Goal: Task Accomplishment & Management: Use online tool/utility

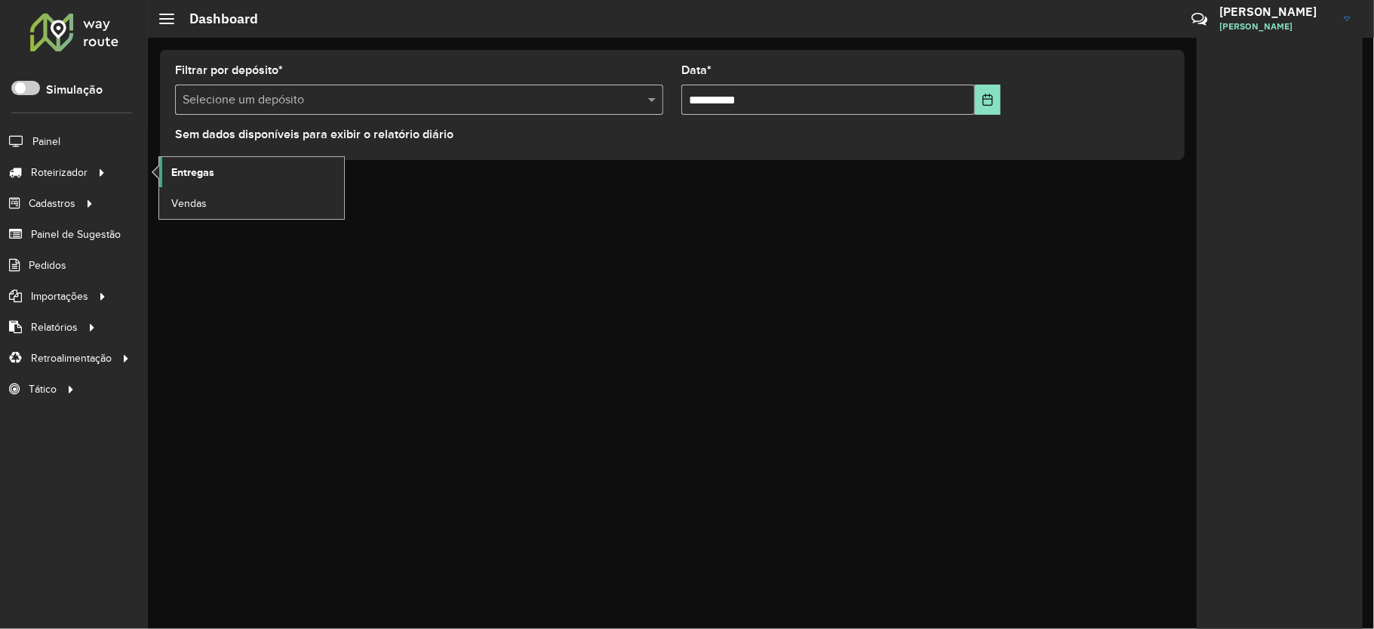
click at [177, 174] on span "Entregas" at bounding box center [192, 173] width 43 height 16
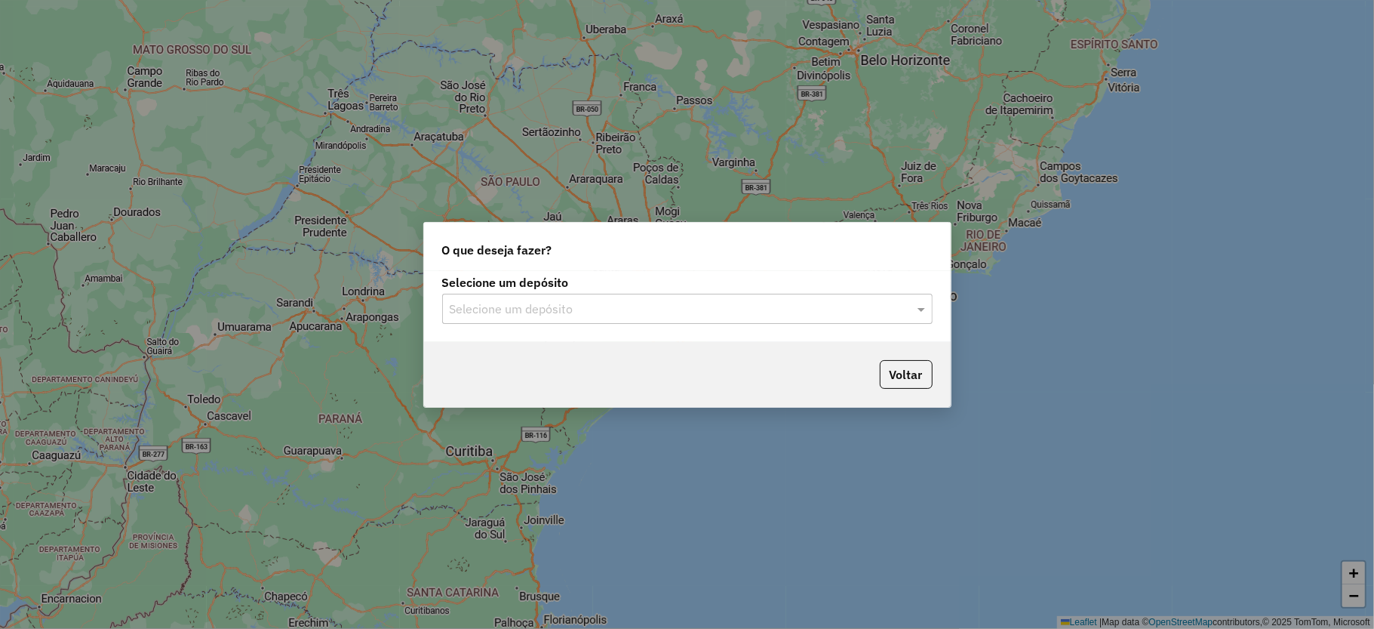
click at [613, 309] on input "text" at bounding box center [672, 309] width 445 height 18
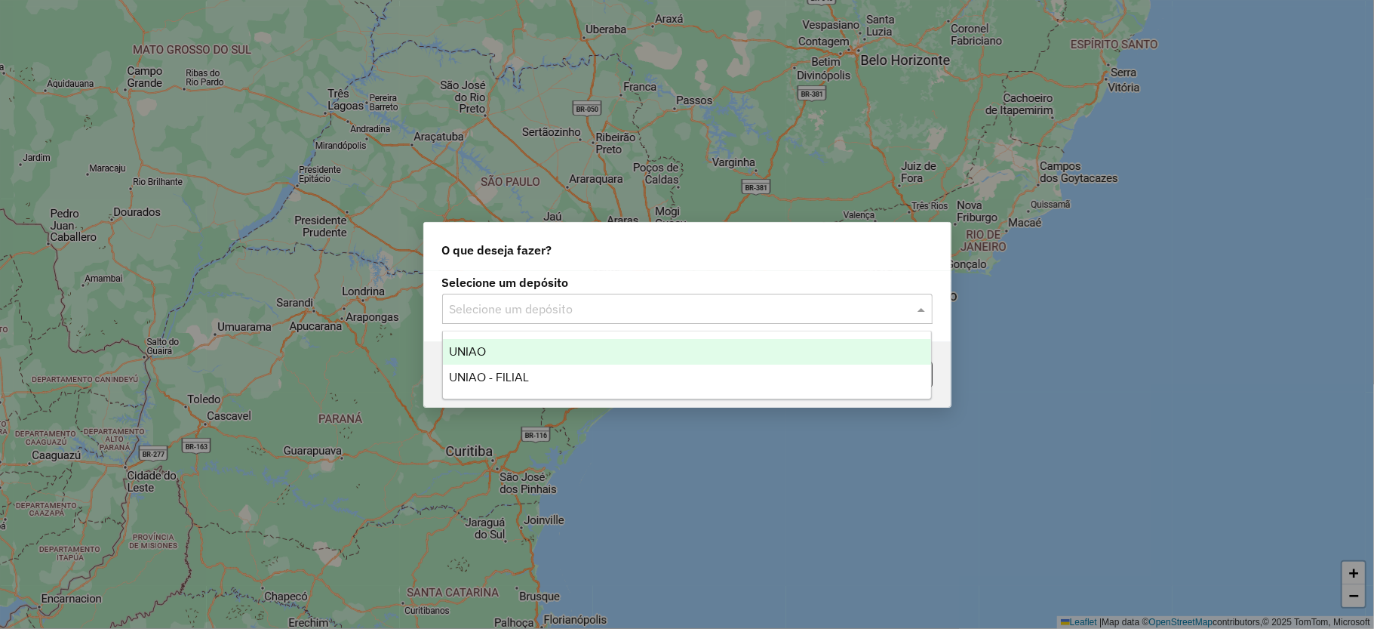
click at [487, 356] on div "UNIAO" at bounding box center [687, 352] width 488 height 26
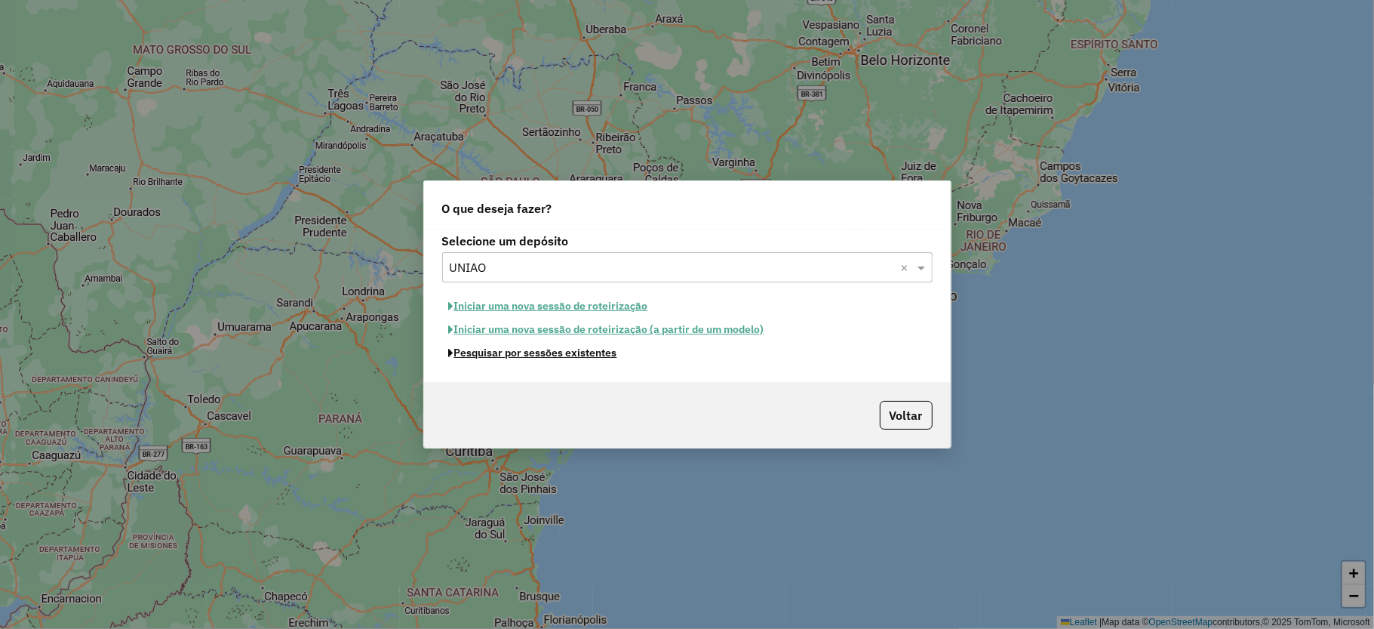
click at [487, 356] on button "Pesquisar por sessões existentes" at bounding box center [533, 352] width 182 height 23
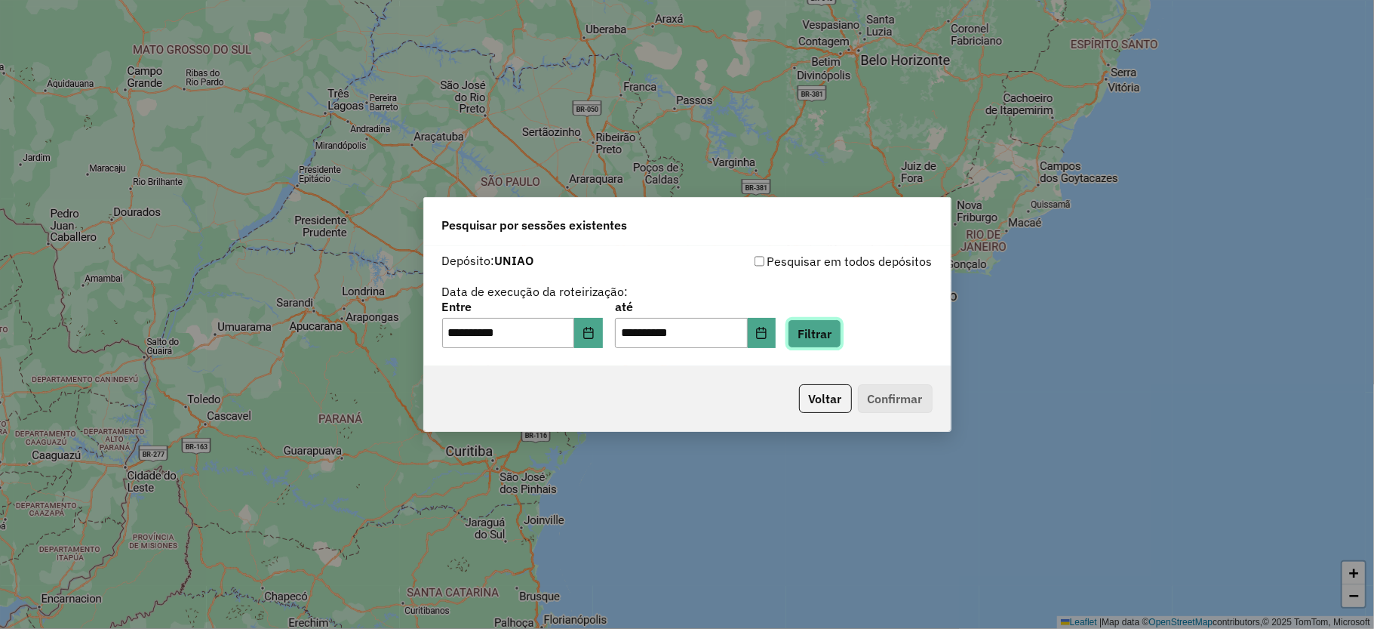
click at [842, 327] on button "Filtrar" at bounding box center [815, 333] width 54 height 29
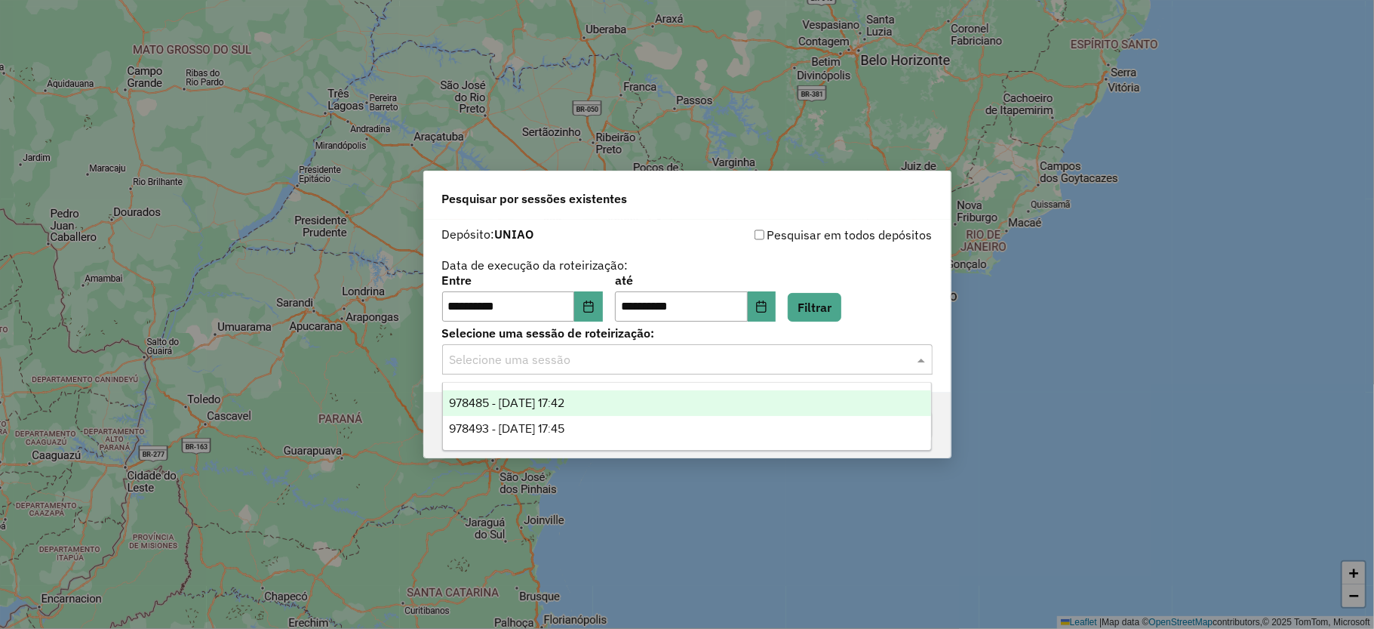
click at [569, 366] on input "text" at bounding box center [672, 360] width 445 height 18
click at [537, 398] on span "978485 - 13/08/2025 17:42" at bounding box center [506, 402] width 115 height 13
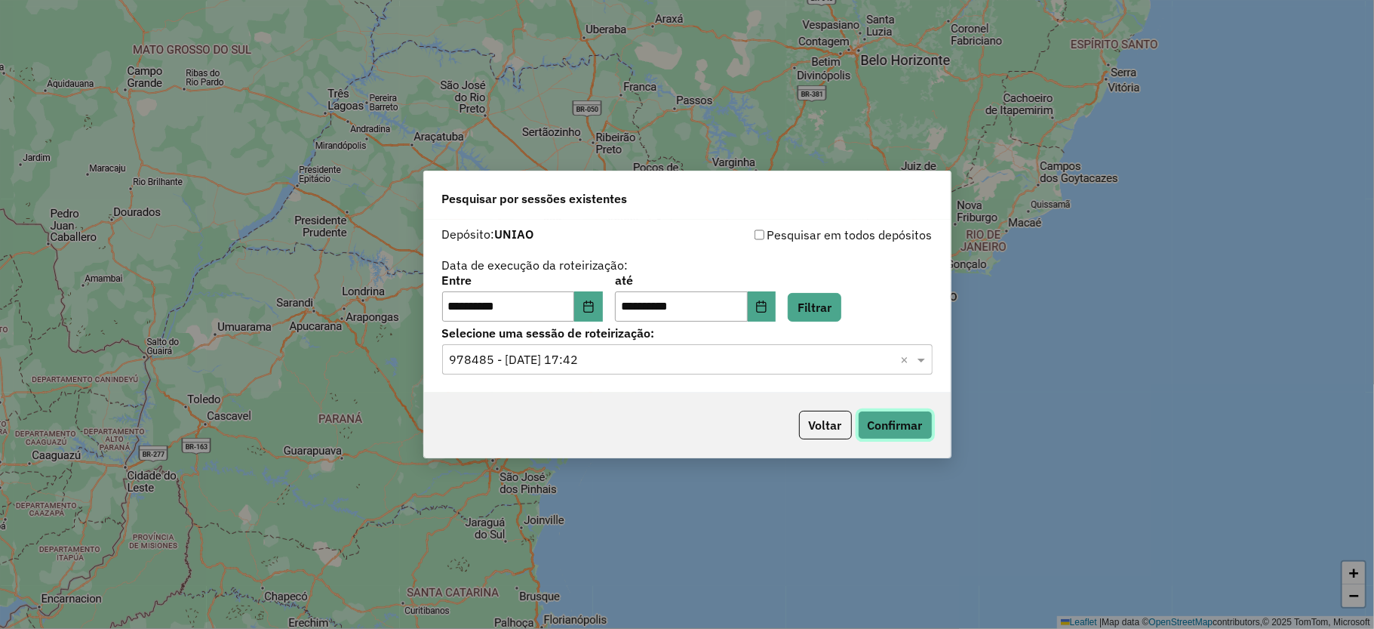
click at [879, 421] on button "Confirmar" at bounding box center [895, 425] width 75 height 29
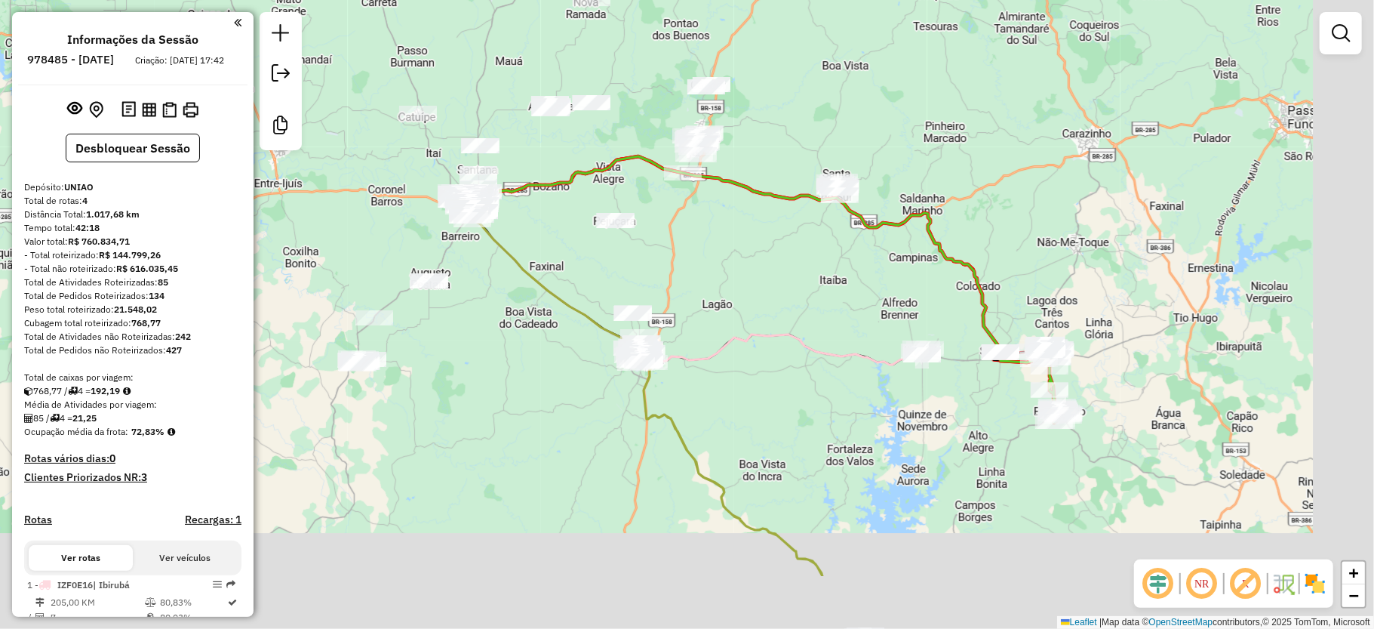
drag, startPoint x: 1060, startPoint y: 436, endPoint x: 856, endPoint y: 312, distance: 238.4
click at [856, 314] on div "Janela de atendimento Grade de atendimento Capacidade Transportadoras Veículos …" at bounding box center [687, 314] width 1374 height 629
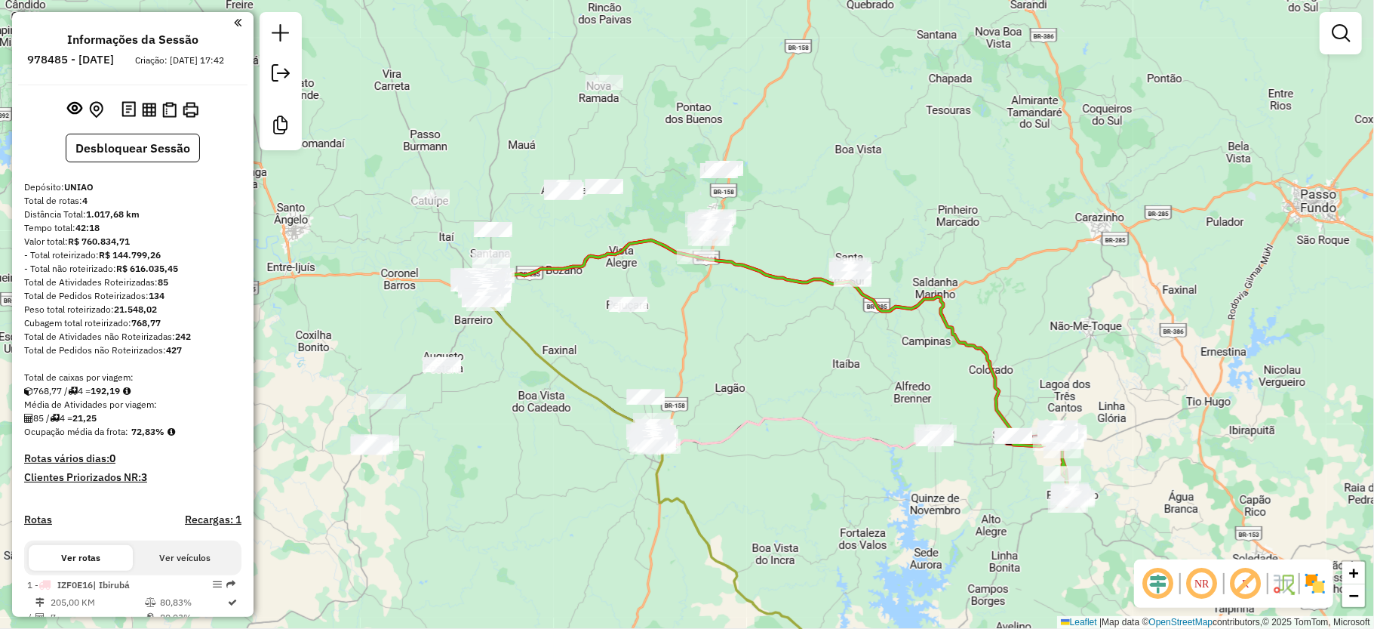
drag, startPoint x: 838, startPoint y: 201, endPoint x: 853, endPoint y: 291, distance: 91.1
click at [853, 287] on div at bounding box center [853, 279] width 38 height 15
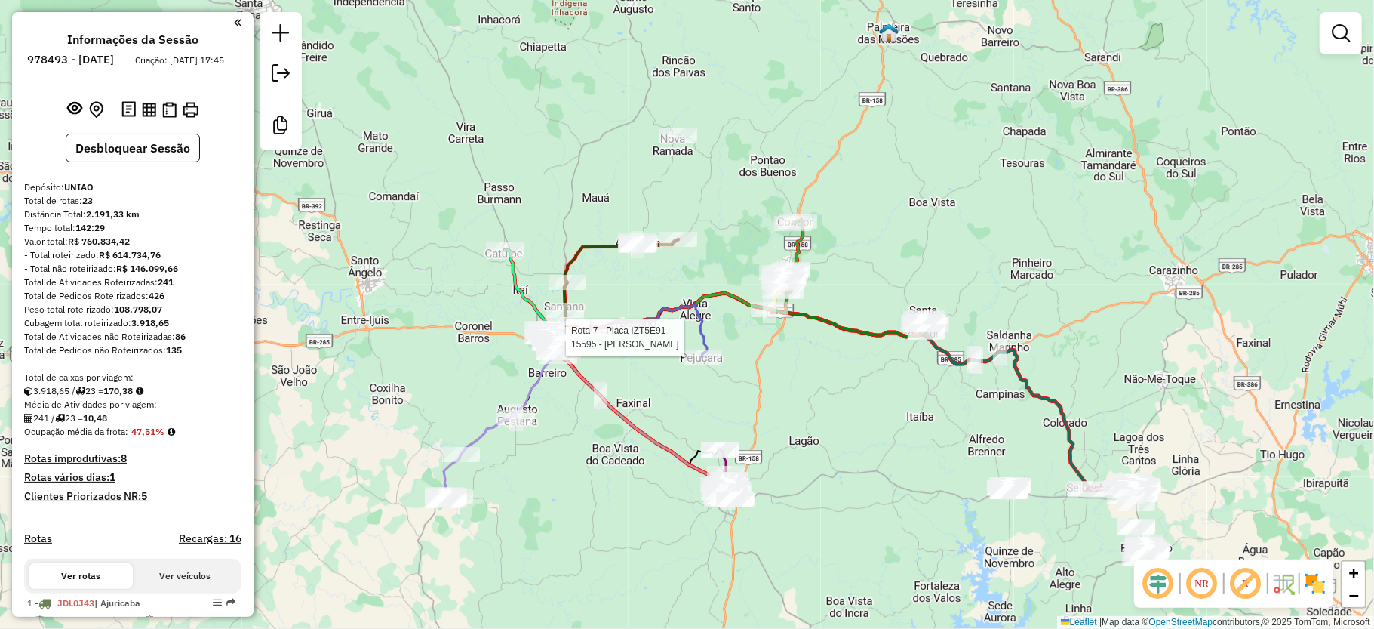
drag, startPoint x: 940, startPoint y: 228, endPoint x: 851, endPoint y: 172, distance: 104.5
click at [851, 172] on div "Rota 7 - Placa IZT5E91 15595 - FLAVIO F SOARES Janela de atendimento Grade de a…" at bounding box center [687, 314] width 1374 height 629
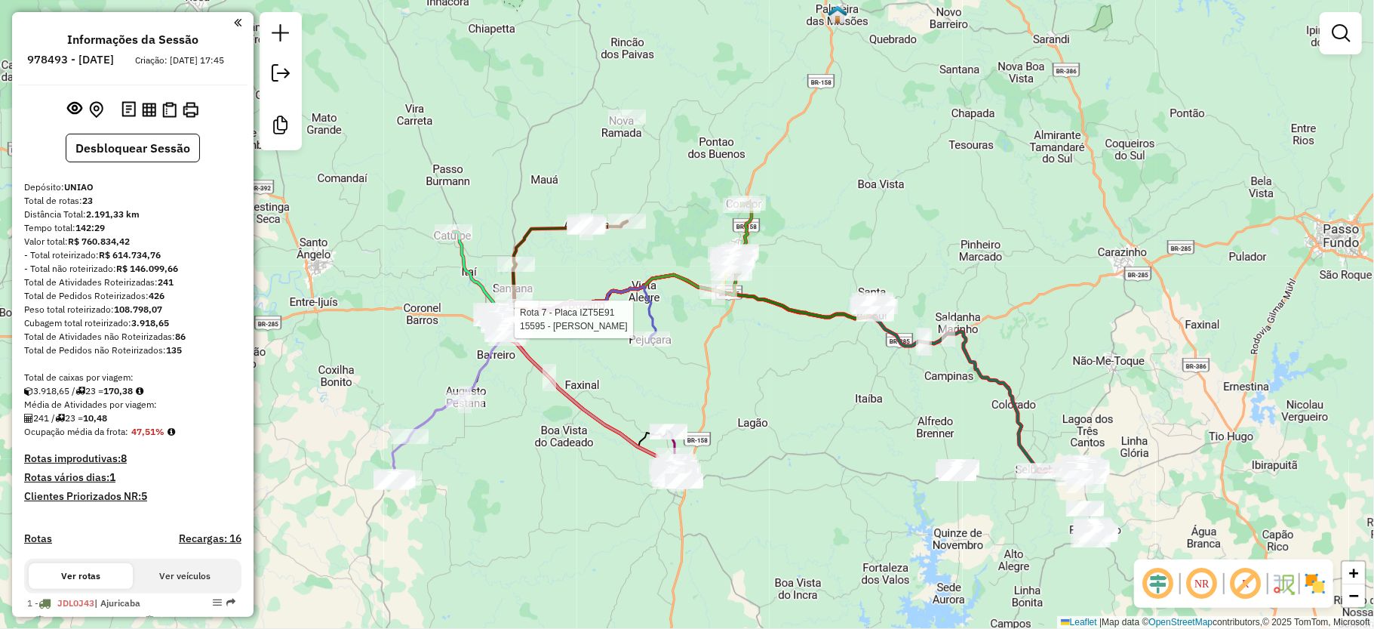
drag, startPoint x: 967, startPoint y: 152, endPoint x: 915, endPoint y: 134, distance: 54.4
click at [915, 134] on div "Rota 7 - Placa IZT5E91 15595 - FLAVIO F SOARES Janela de atendimento Grade de a…" at bounding box center [687, 314] width 1374 height 629
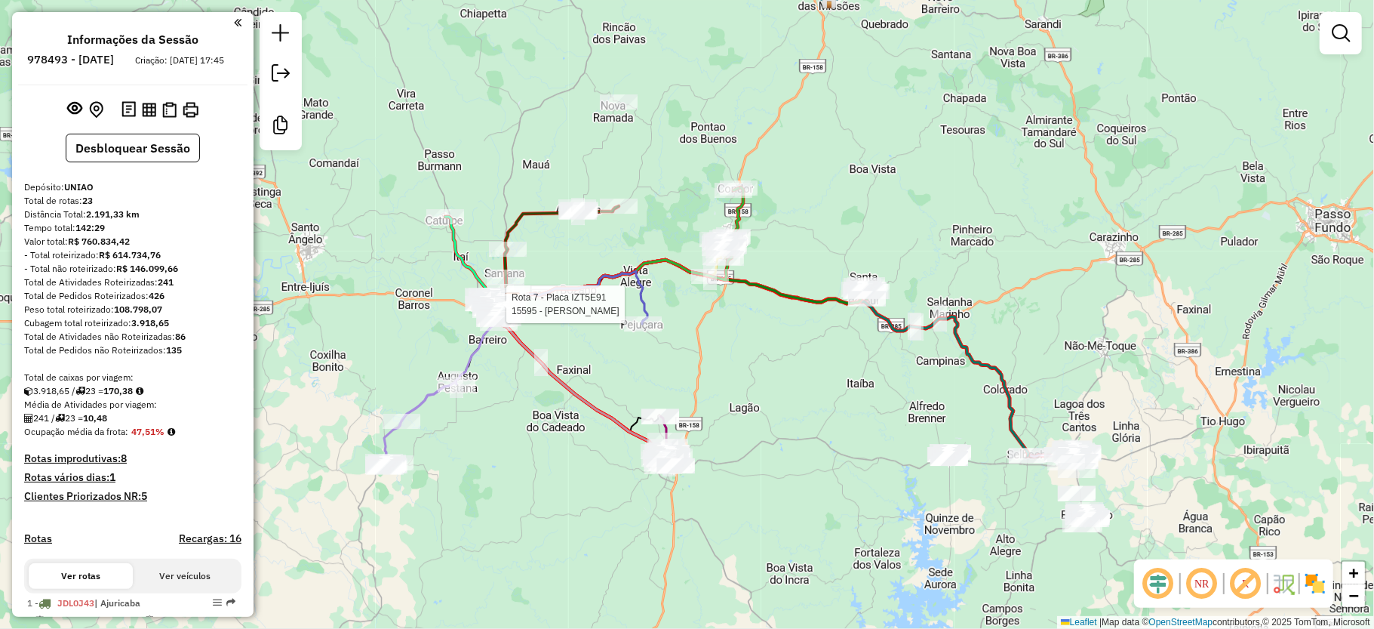
drag, startPoint x: 936, startPoint y: 224, endPoint x: 928, endPoint y: 209, distance: 17.2
click at [928, 209] on div "Rota 7 - Placa IZT5E91 15595 - FLAVIO F SOARES Janela de atendimento Grade de a…" at bounding box center [687, 314] width 1374 height 629
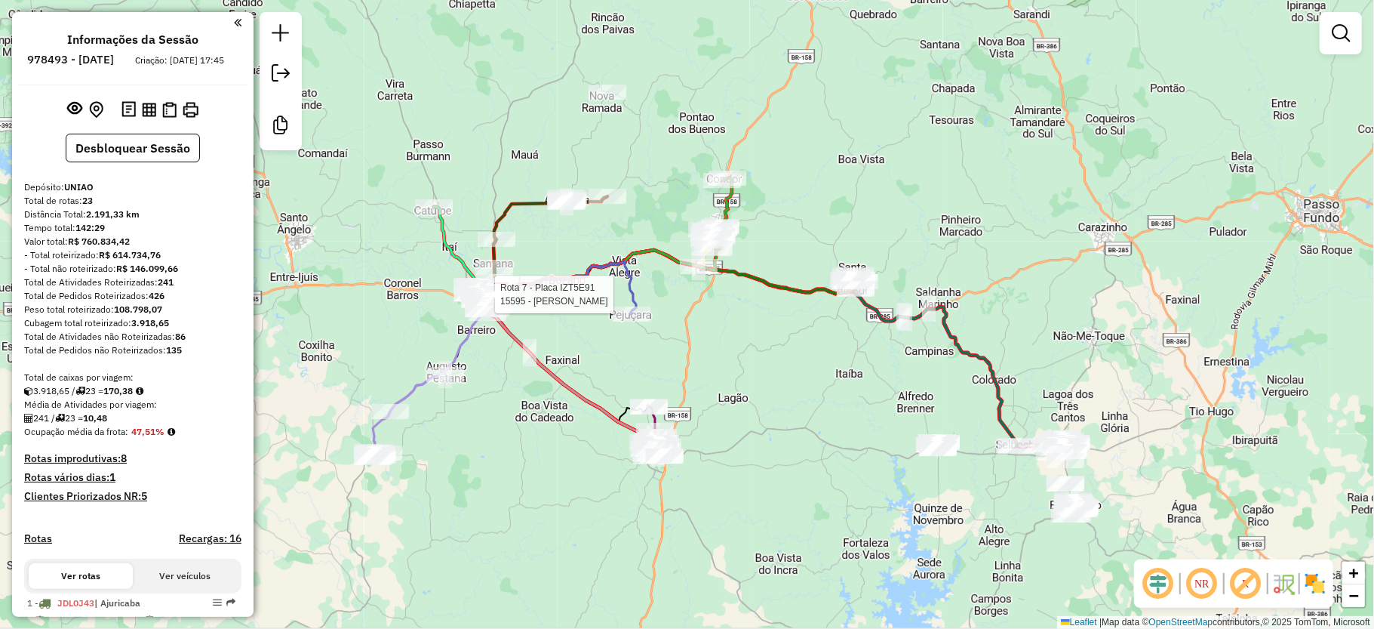
drag, startPoint x: 852, startPoint y: 91, endPoint x: 841, endPoint y: 82, distance: 15.0
click at [841, 82] on div "Rota 7 - Placa IZT5E91 15595 - FLAVIO F SOARES Janela de atendimento Grade de a…" at bounding box center [687, 314] width 1374 height 629
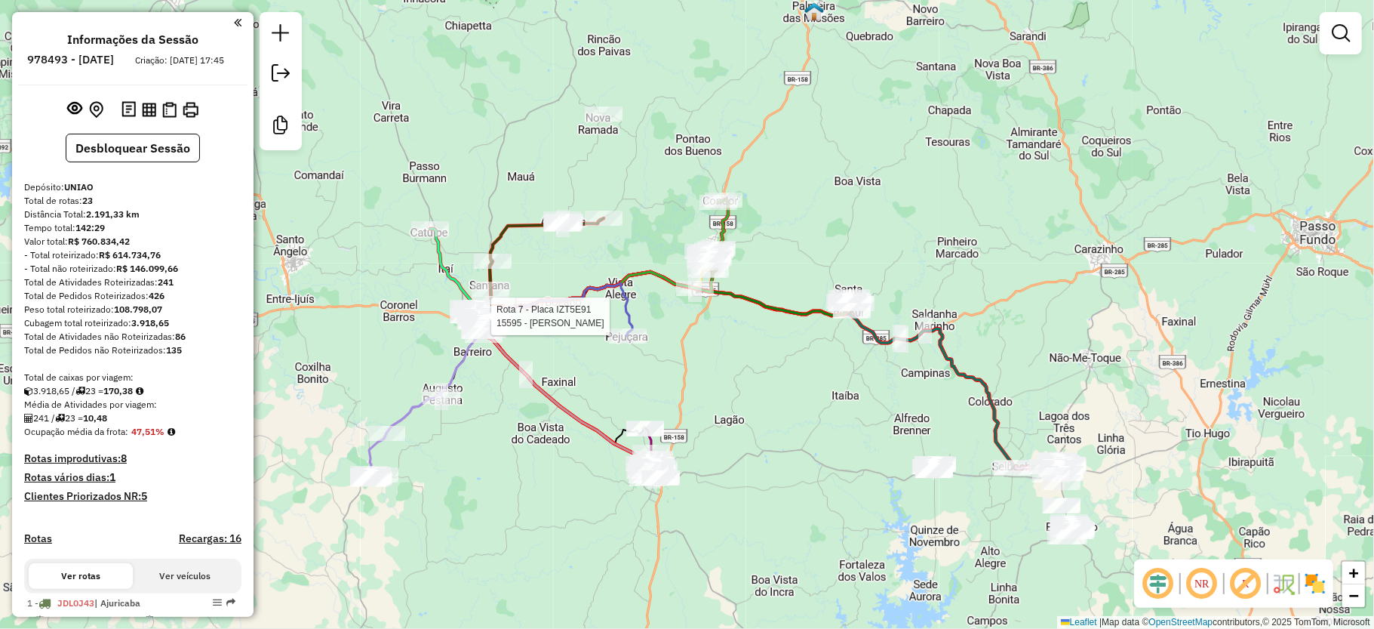
drag, startPoint x: 795, startPoint y: 224, endPoint x: 791, endPoint y: 246, distance: 22.2
click at [791, 246] on div "Rota 7 - Placa IZT5E91 15595 - FLAVIO F SOARES Janela de atendimento Grade de a…" at bounding box center [687, 314] width 1374 height 629
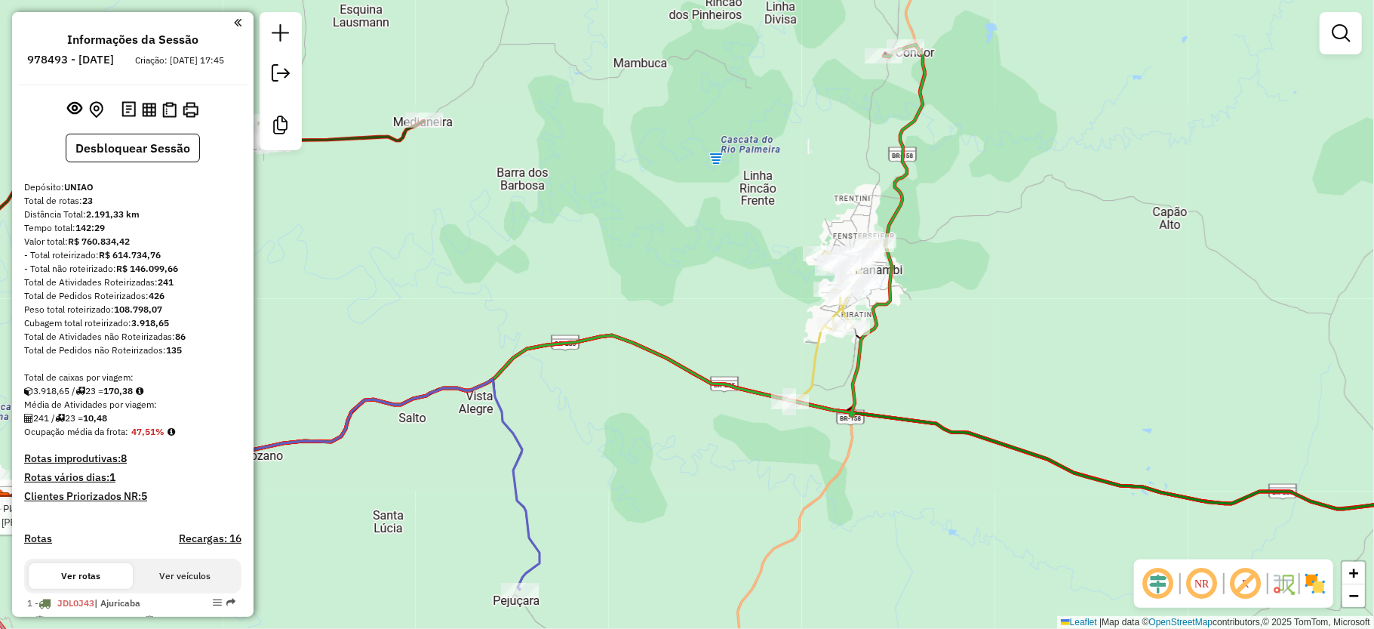
drag, startPoint x: 937, startPoint y: 267, endPoint x: 889, endPoint y: 288, distance: 51.7
click at [878, 315] on div "Rota 7 - Placa IZT5E91 15595 - FLAVIO F SOARES Janela de atendimento Grade de a…" at bounding box center [687, 314] width 1374 height 629
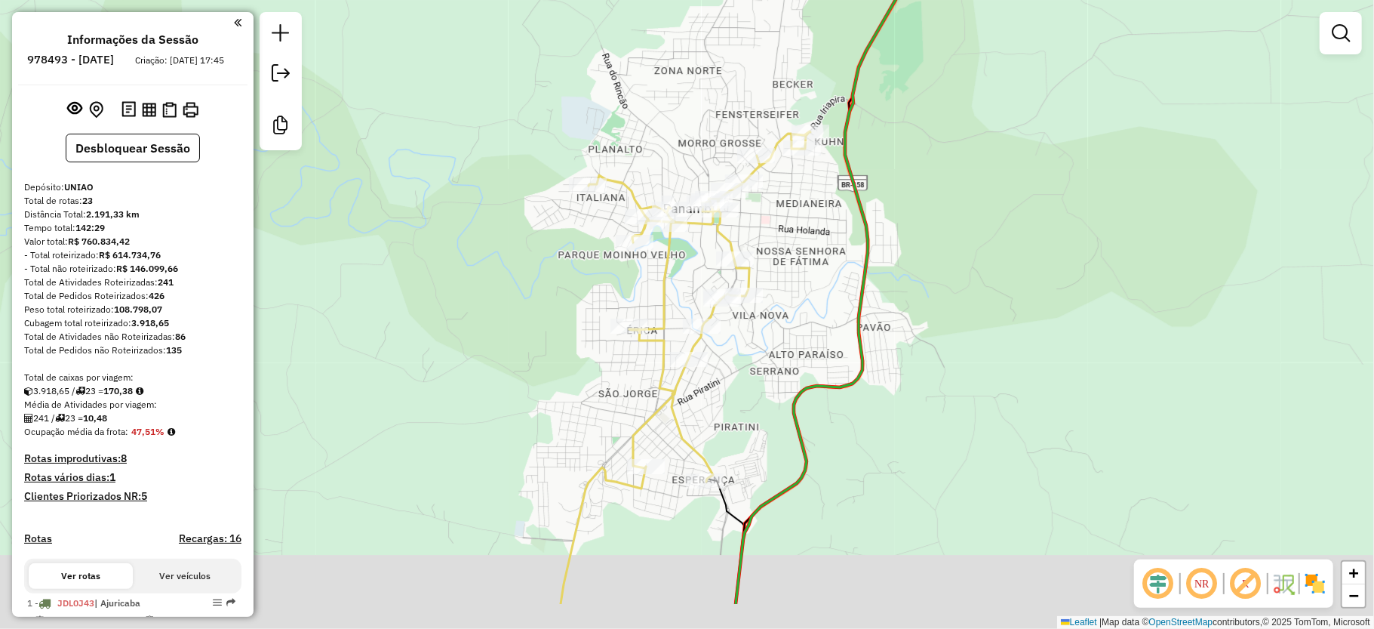
drag, startPoint x: 860, startPoint y: 409, endPoint x: 924, endPoint y: 321, distance: 108.7
click at [924, 321] on div "Rota 7 - Placa IZT5E91 15595 - FLAVIO F SOARES Janela de atendimento Grade de a…" at bounding box center [687, 314] width 1374 height 629
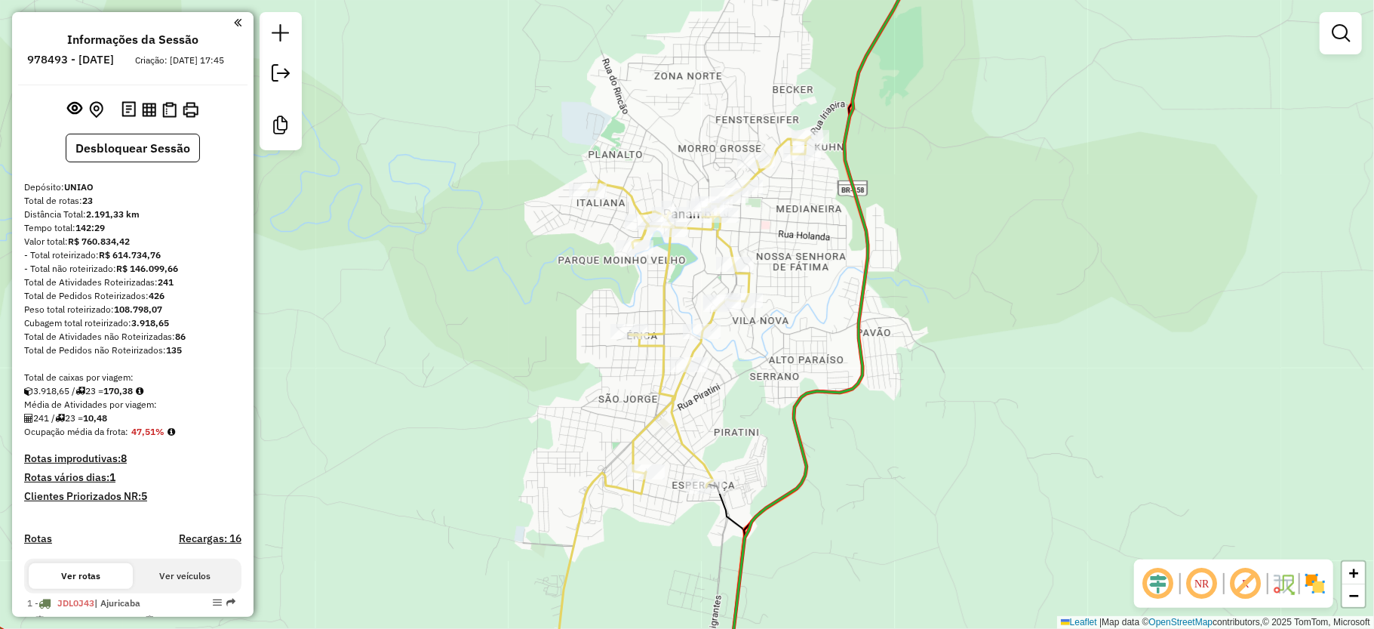
drag, startPoint x: 779, startPoint y: 224, endPoint x: 779, endPoint y: 233, distance: 9.1
click at [779, 233] on div "Rota 7 - Placa IZT5E91 15595 - FLAVIO F SOARES Janela de atendimento Grade de a…" at bounding box center [687, 314] width 1374 height 629
drag, startPoint x: 940, startPoint y: 242, endPoint x: 955, endPoint y: 273, distance: 35.4
click at [946, 315] on div "Rota 7 - Placa IZT5E91 15595 - FLAVIO F SOARES Janela de atendimento Grade de a…" at bounding box center [687, 314] width 1374 height 629
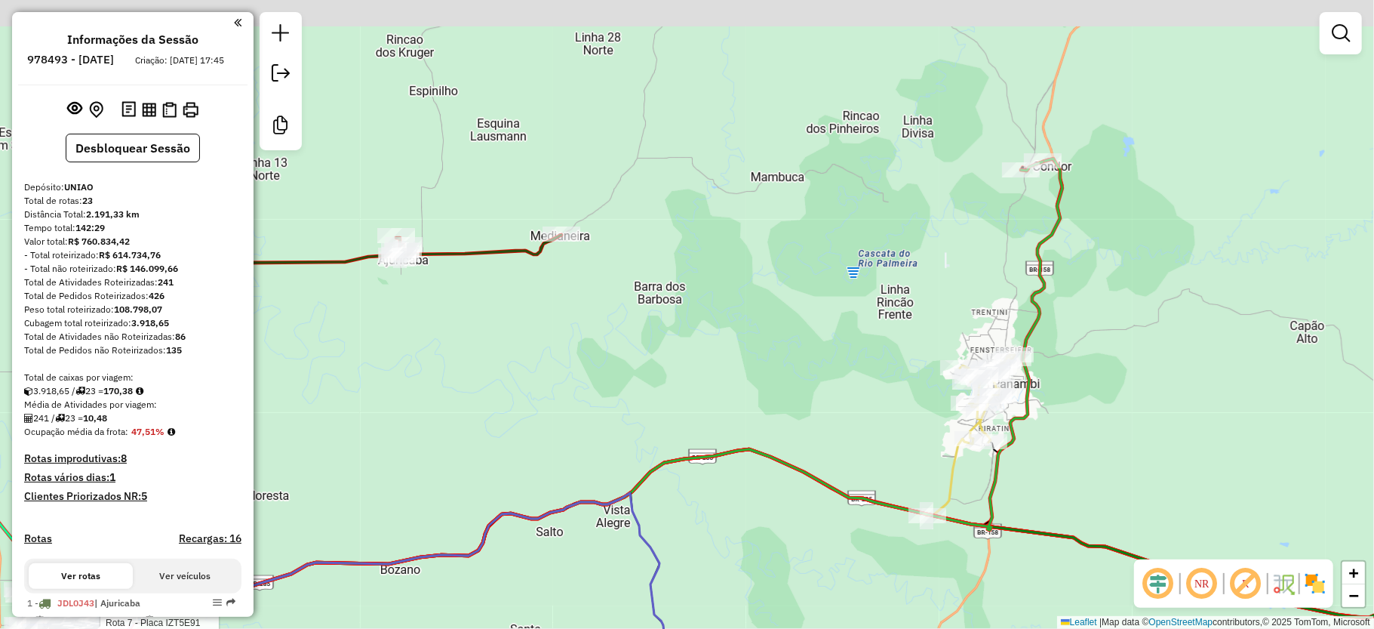
drag, startPoint x: 712, startPoint y: 167, endPoint x: 834, endPoint y: 282, distance: 167.1
click at [834, 282] on div "Rota 7 - Placa IZT5E91 15595 - FLAVIO F SOARES Janela de atendimento Grade de a…" at bounding box center [687, 314] width 1374 height 629
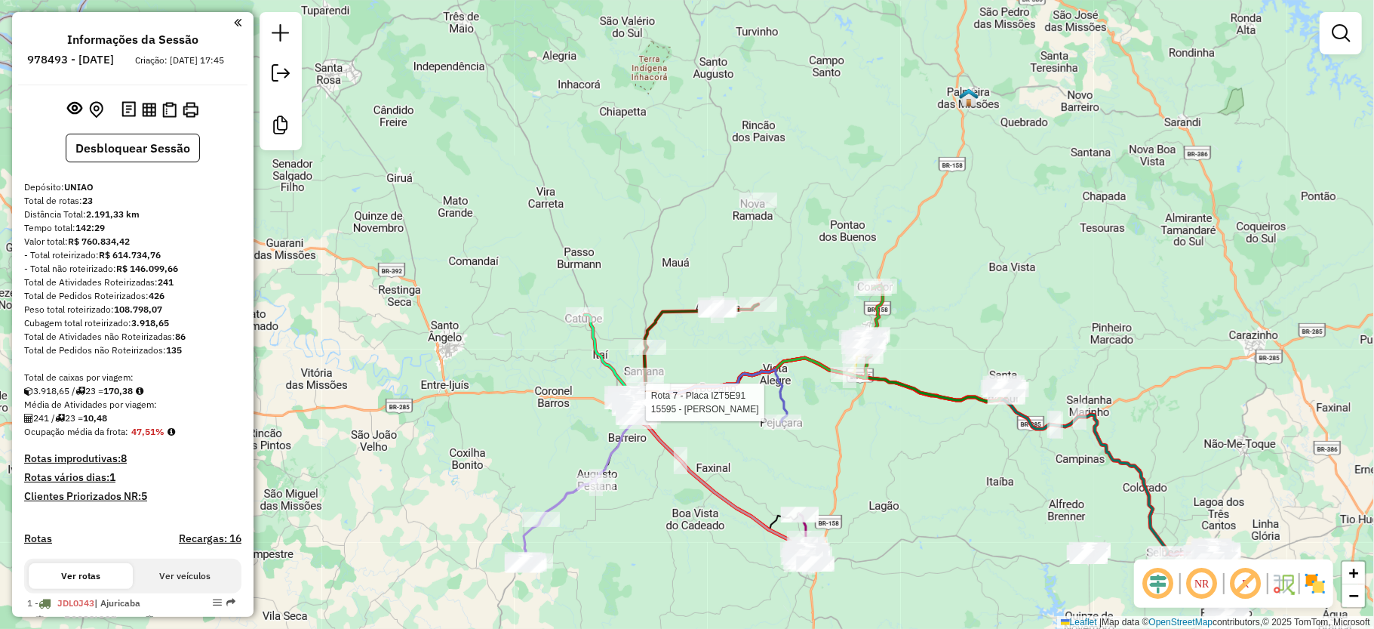
drag, startPoint x: 752, startPoint y: 212, endPoint x: 720, endPoint y: 269, distance: 65.9
click at [715, 284] on div "Rota 7 - Placa IZT5E91 15595 - FLAVIO F SOARES Janela de atendimento Grade de a…" at bounding box center [687, 314] width 1374 height 629
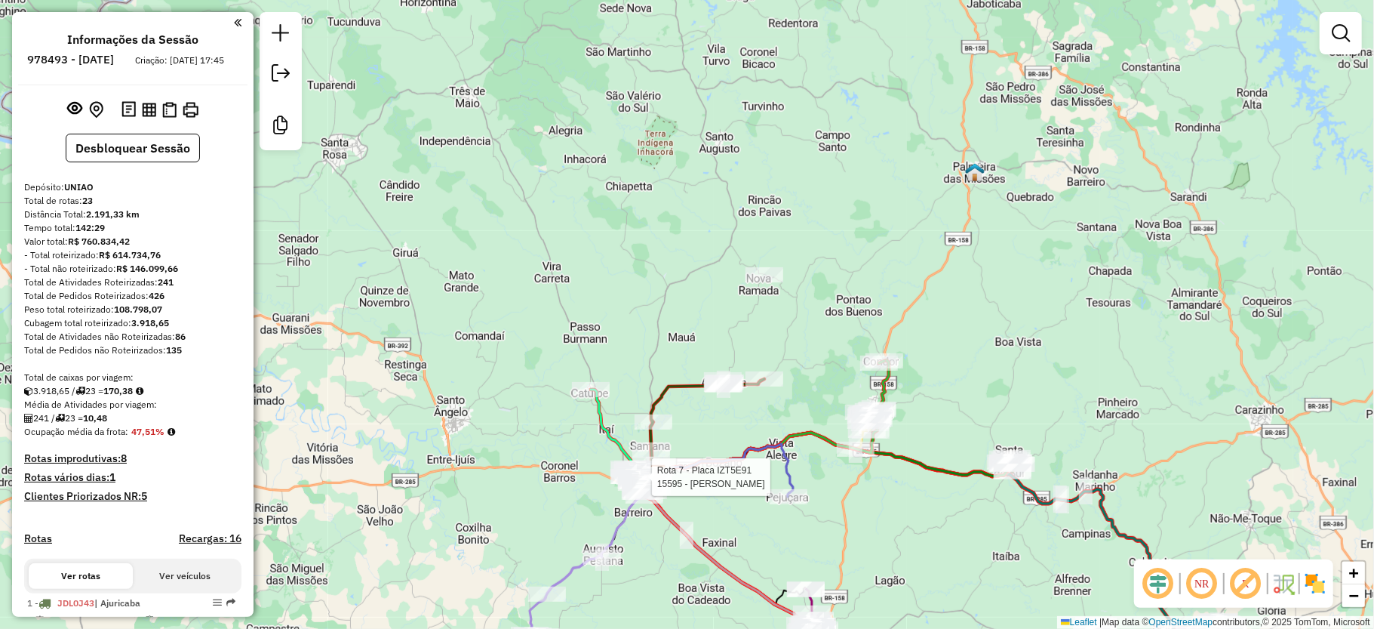
click at [857, 257] on div "Rota 7 - Placa IZT5E91 15595 - FLAVIO F SOARES Janela de atendimento Grade de a…" at bounding box center [687, 314] width 1374 height 629
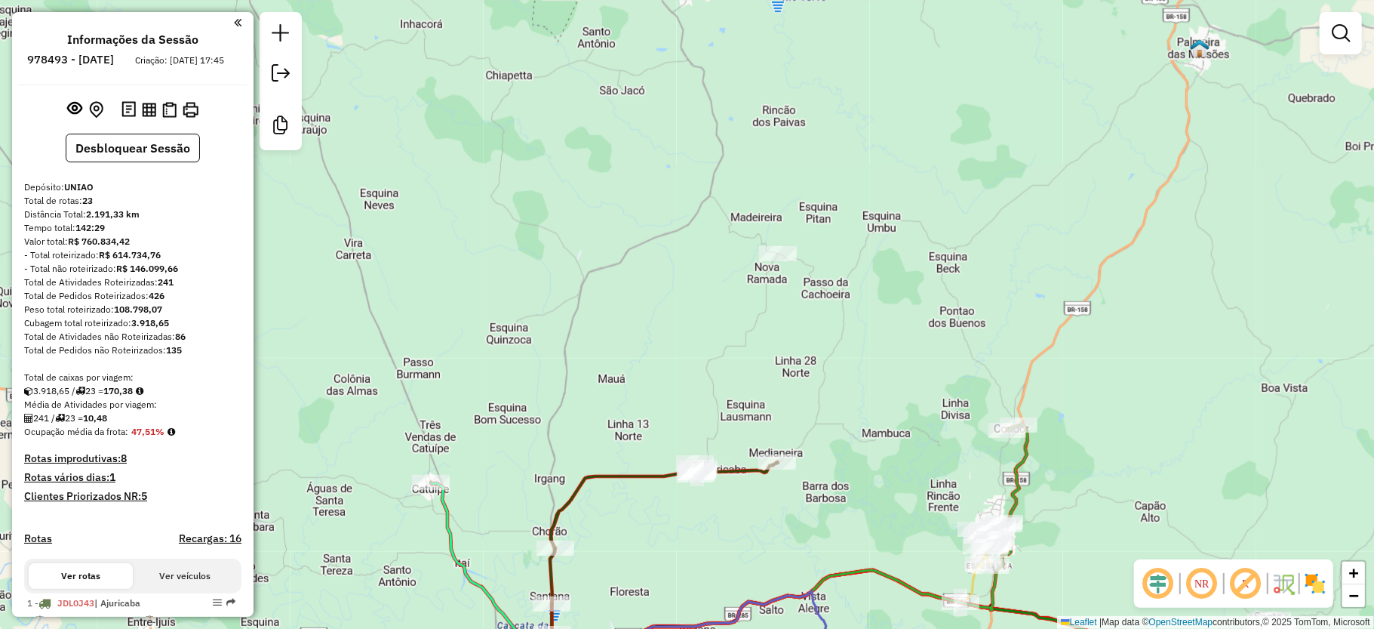
drag, startPoint x: 834, startPoint y: 338, endPoint x: 860, endPoint y: 309, distance: 39.0
click at [860, 309] on div "Rota 7 - Placa IZT5E91 15595 - FLAVIO F SOARES Janela de atendimento Grade de a…" at bounding box center [687, 314] width 1374 height 629
drag, startPoint x: 607, startPoint y: 263, endPoint x: 660, endPoint y: 411, distance: 157.1
click at [645, 483] on div "Rota 7 - Placa IZT5E91 15595 - FLAVIO F SOARES Janela de atendimento Grade de a…" at bounding box center [687, 314] width 1374 height 629
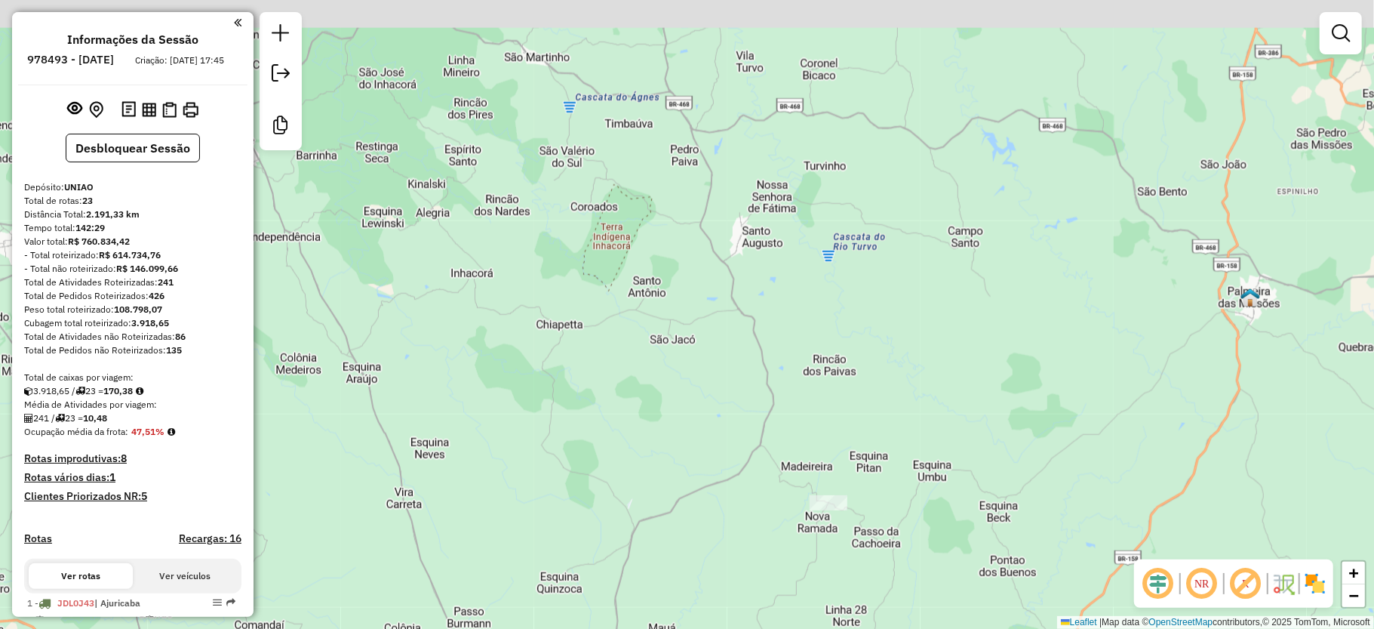
click at [789, 272] on div "Rota 7 - Placa IZT5E91 15595 - FLAVIO F SOARES Janela de atendimento Grade de a…" at bounding box center [687, 314] width 1374 height 629
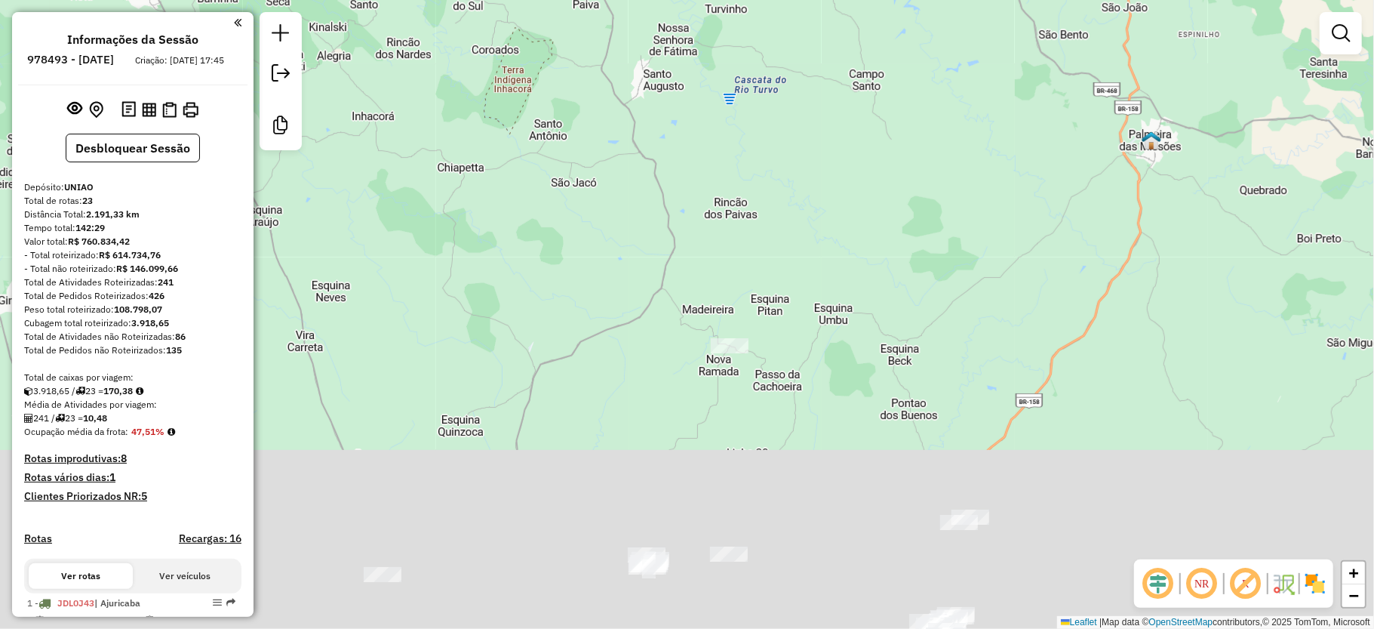
drag, startPoint x: 800, startPoint y: 433, endPoint x: 752, endPoint y: 285, distance: 155.6
click at [679, 85] on div "Rota 7 - Placa IZT5E91 15595 - FLAVIO F SOARES Janela de atendimento Grade de a…" at bounding box center [687, 314] width 1374 height 629
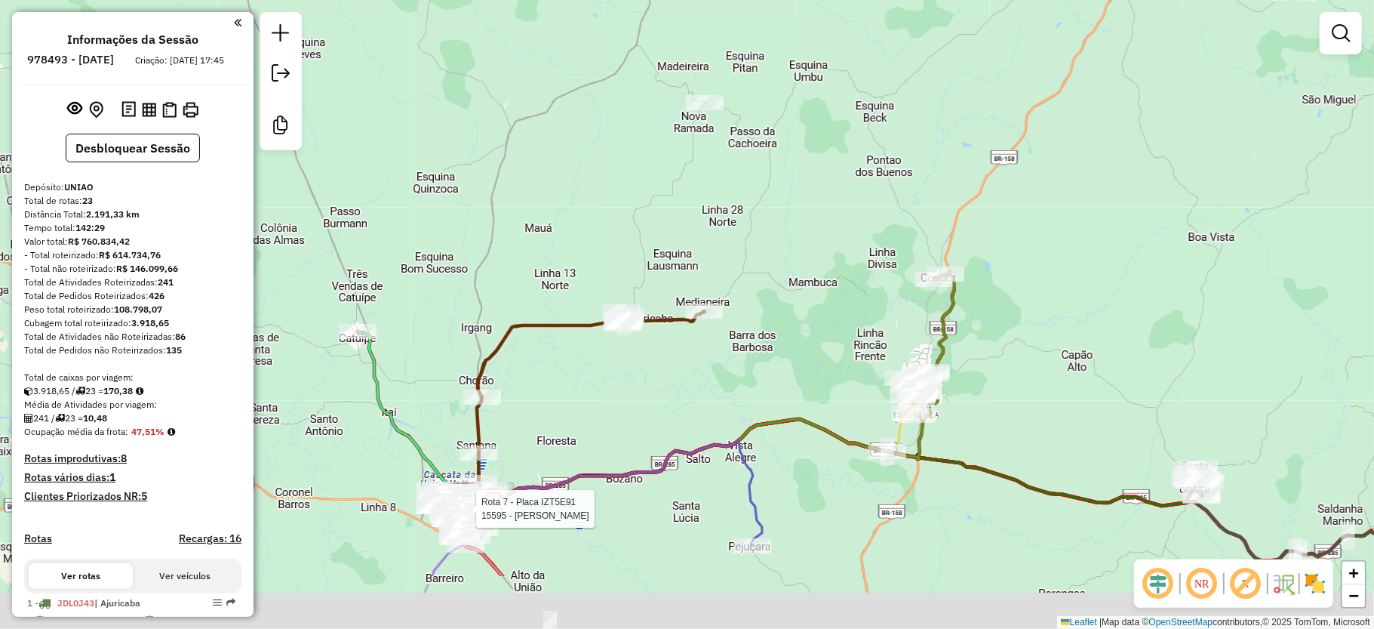
drag, startPoint x: 792, startPoint y: 362, endPoint x: 831, endPoint y: 257, distance: 112.7
click at [823, 267] on div "Rota 7 - Placa IZT5E91 15595 - FLAVIO F SOARES Janela de atendimento Grade de a…" at bounding box center [687, 314] width 1374 height 629
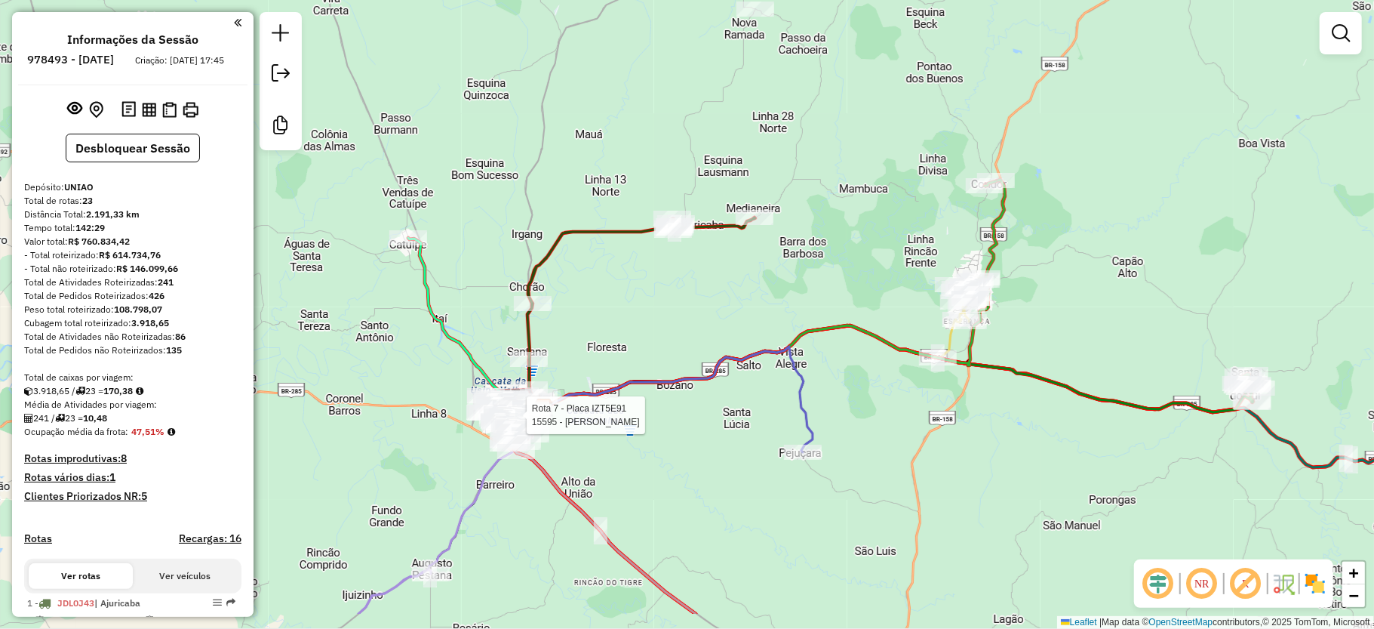
drag, startPoint x: 808, startPoint y: 349, endPoint x: 851, endPoint y: 267, distance: 92.5
click at [851, 267] on div "Rota 7 - Placa IZT5E91 15595 - FLAVIO F SOARES Janela de atendimento Grade de a…" at bounding box center [687, 314] width 1374 height 629
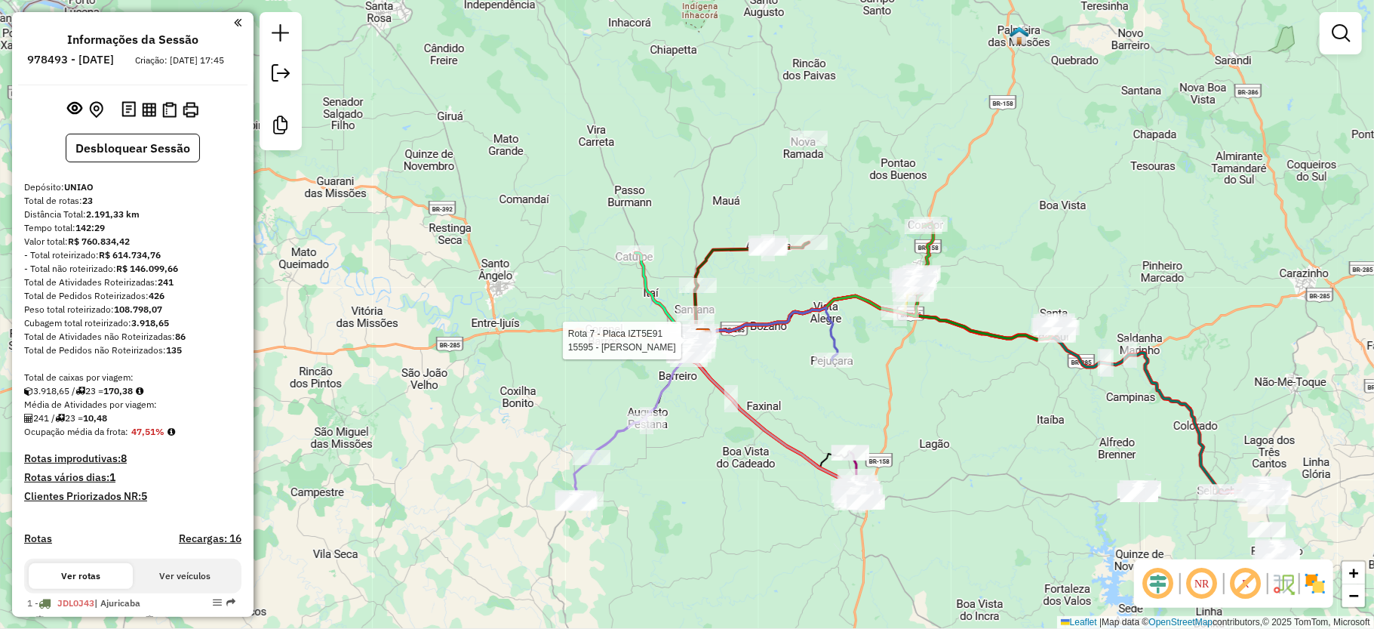
click at [725, 475] on div "Rota 7 - Placa IZT5E91 15595 - FLAVIO F SOARES Janela de atendimento Grade de a…" at bounding box center [687, 314] width 1374 height 629
drag, startPoint x: 940, startPoint y: 405, endPoint x: 951, endPoint y: 382, distance: 25.7
click at [948, 403] on div "Janela de atendimento Grade de atendimento Capacidade Transportadoras Veículos …" at bounding box center [687, 314] width 1374 height 629
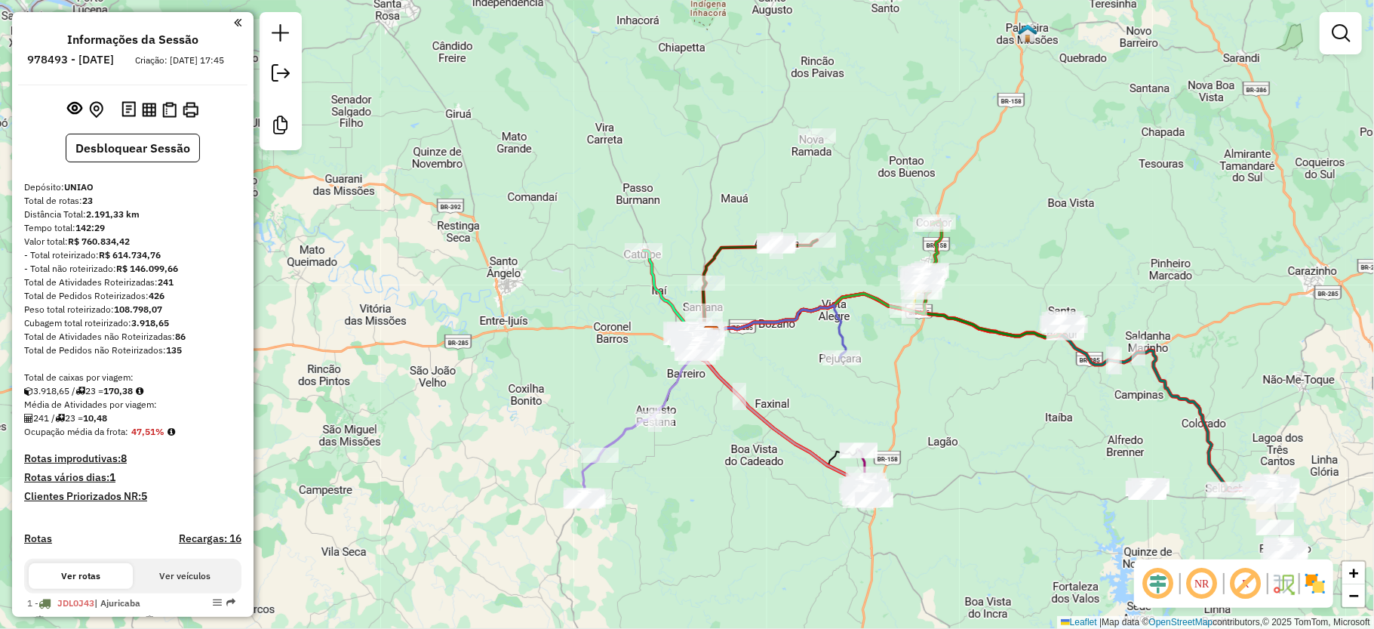
drag, startPoint x: 773, startPoint y: 454, endPoint x: 758, endPoint y: 466, distance: 18.3
click at [758, 466] on div "Janela de atendimento Grade de atendimento Capacidade Transportadoras Veículos …" at bounding box center [687, 314] width 1374 height 629
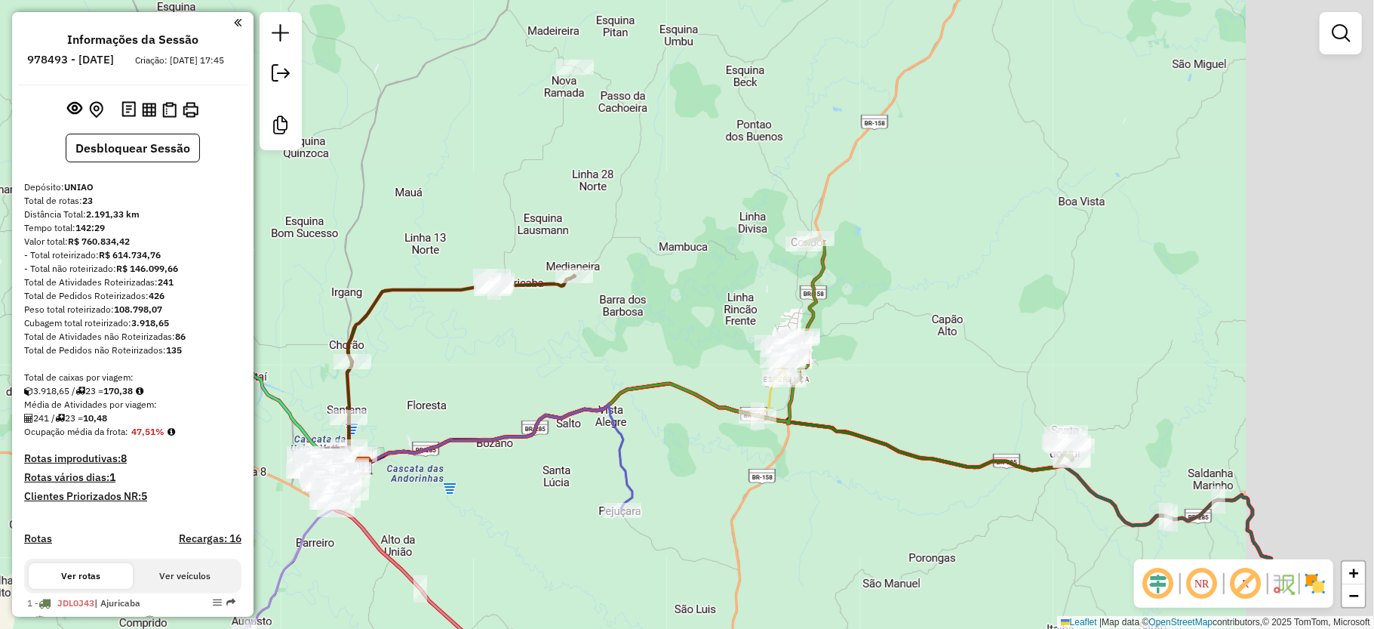
drag, startPoint x: 916, startPoint y: 369, endPoint x: 705, endPoint y: 370, distance: 211.3
click at [703, 373] on div "Janela de atendimento Grade de atendimento Capacidade Transportadoras Veículos …" at bounding box center [687, 314] width 1374 height 629
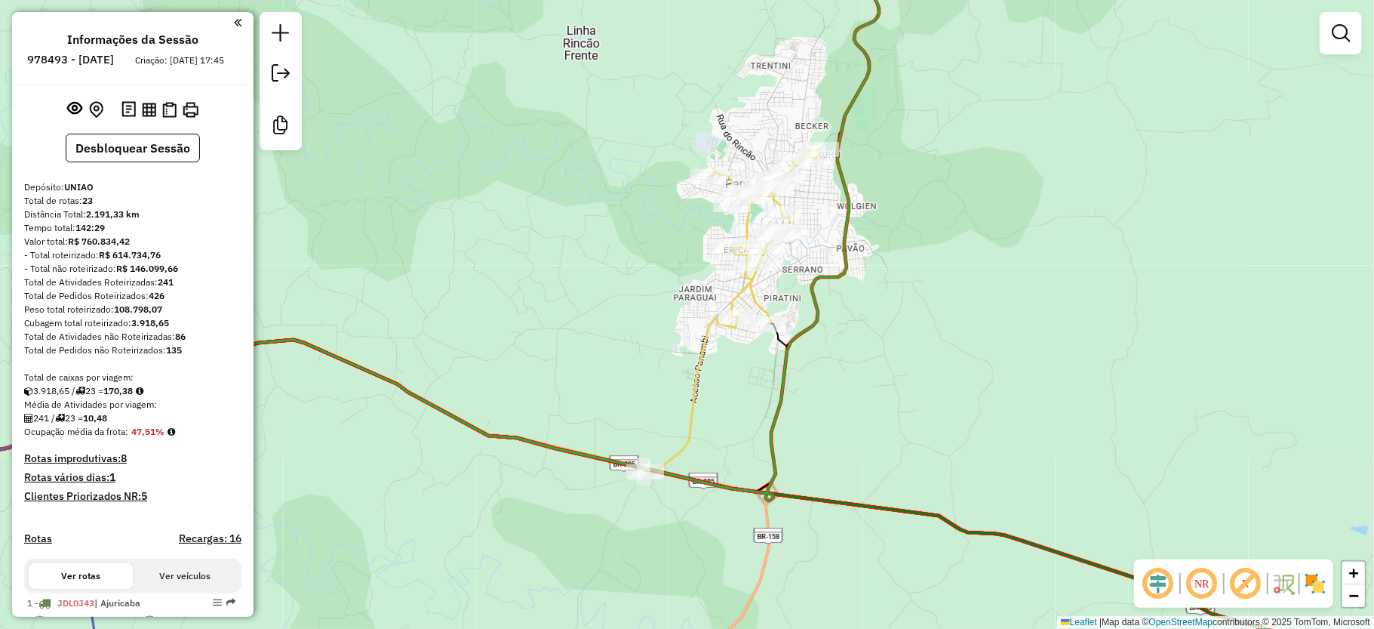
click at [861, 297] on div "Janela de atendimento Grade de atendimento Capacidade Transportadoras Veículos …" at bounding box center [687, 314] width 1374 height 629
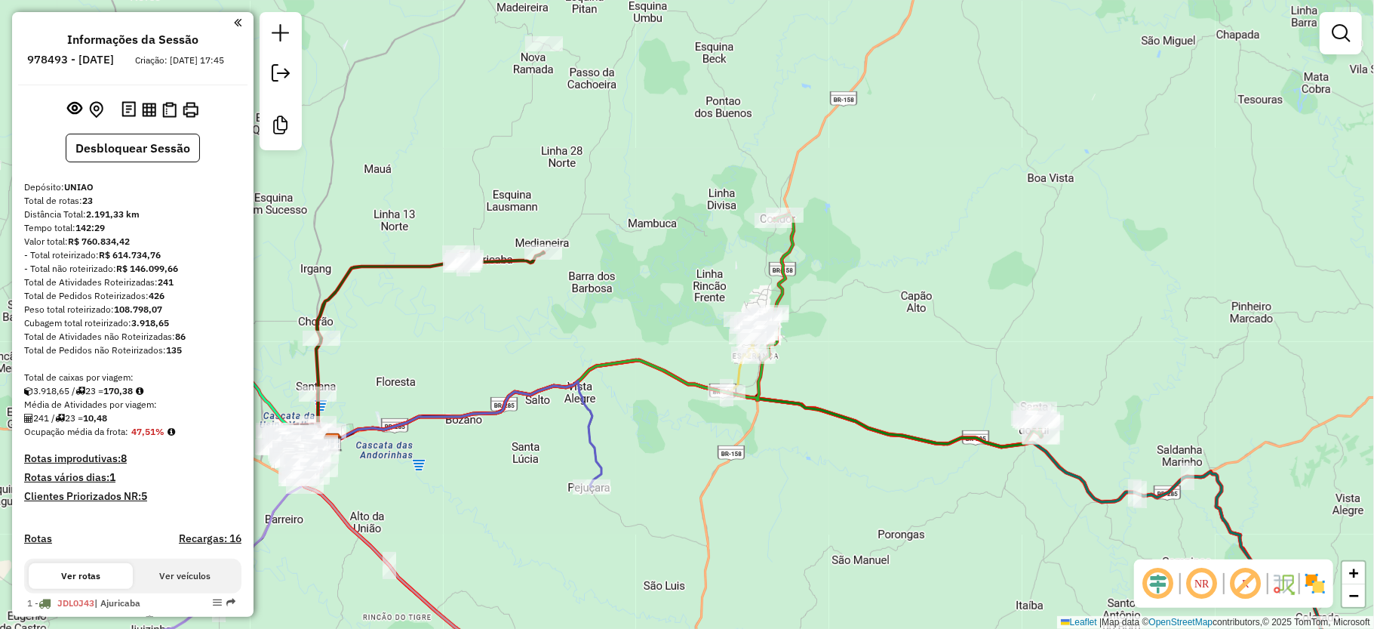
drag, startPoint x: 922, startPoint y: 454, endPoint x: 882, endPoint y: 448, distance: 41.3
click at [882, 448] on div "Janela de atendimento Grade de atendimento Capacidade Transportadoras Veículos …" at bounding box center [687, 314] width 1374 height 629
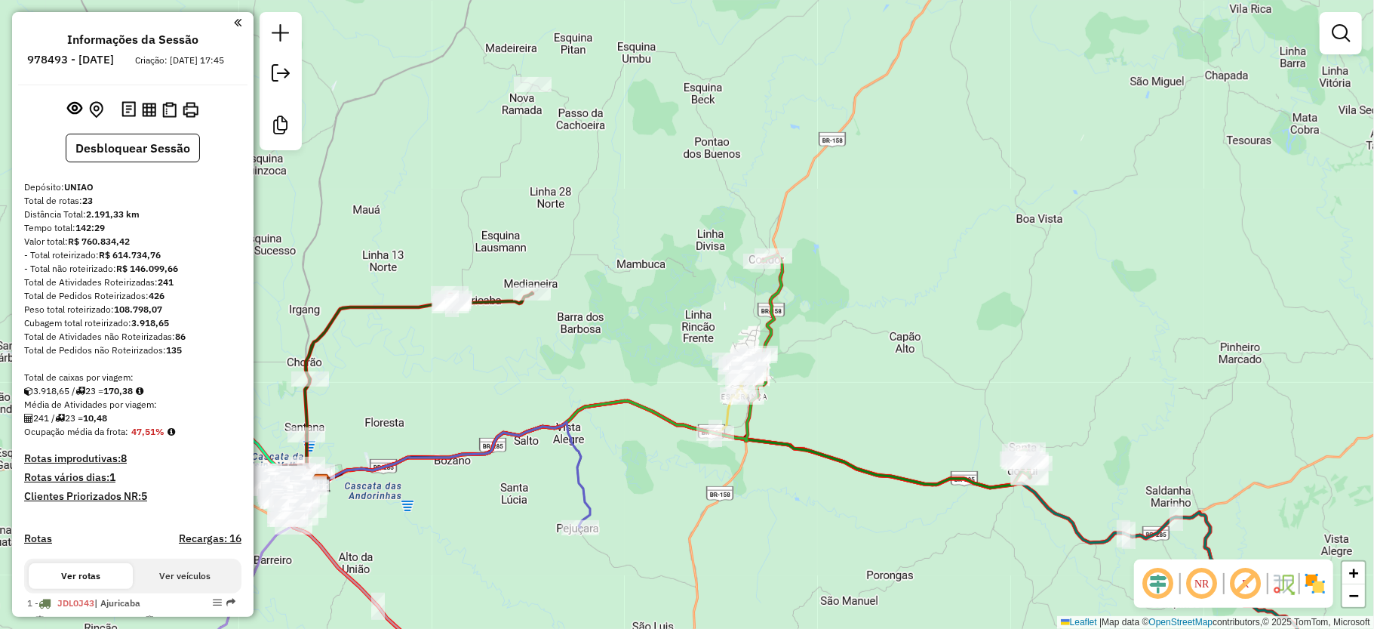
drag, startPoint x: 952, startPoint y: 383, endPoint x: 934, endPoint y: 429, distance: 49.5
click at [934, 429] on div "Janela de atendimento Grade de atendimento Capacidade Transportadoras Veículos …" at bounding box center [687, 314] width 1374 height 629
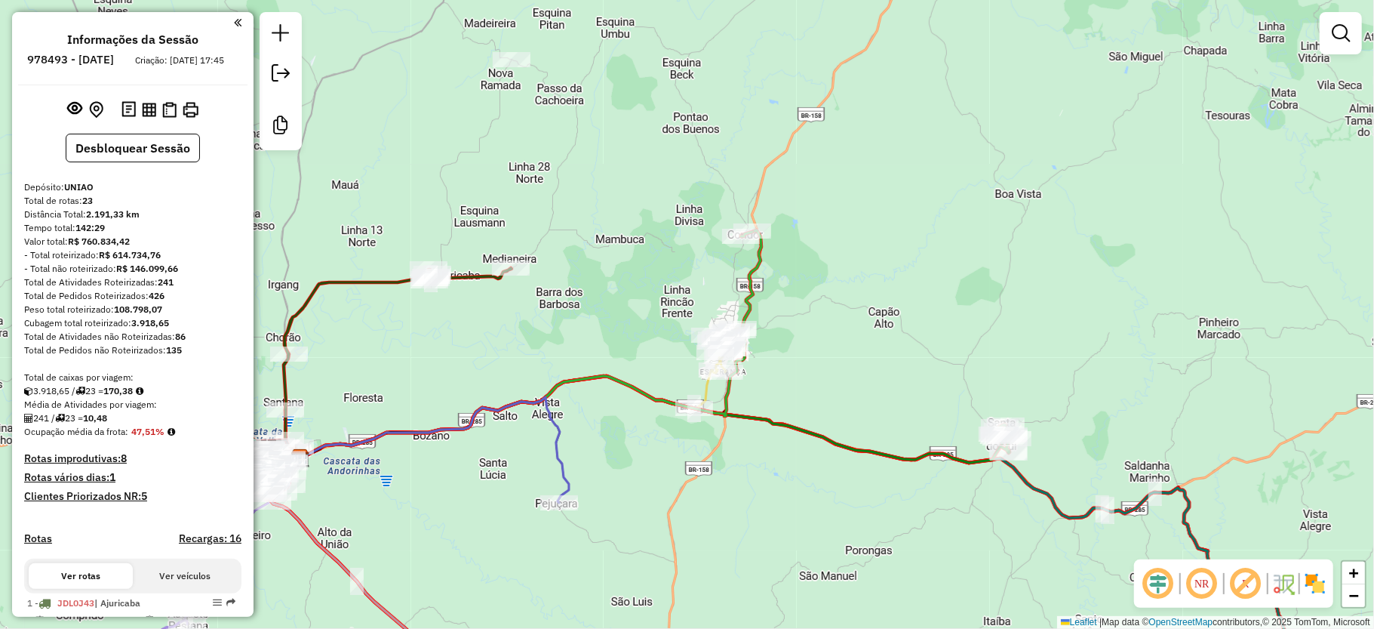
drag, startPoint x: 605, startPoint y: 554, endPoint x: 592, endPoint y: 523, distance: 33.5
click at [592, 523] on div "Janela de atendimento Grade de atendimento Capacidade Transportadoras Veículos …" at bounding box center [687, 314] width 1374 height 629
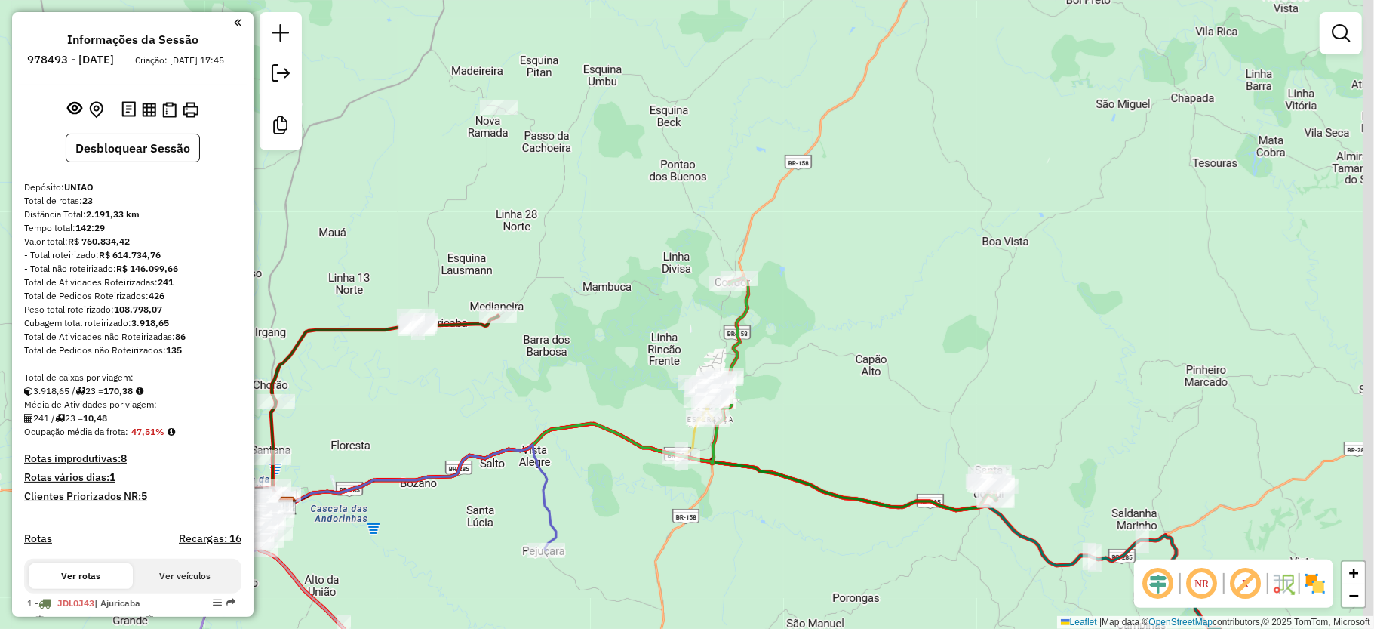
drag, startPoint x: 819, startPoint y: 294, endPoint x: 806, endPoint y: 348, distance: 55.1
click at [806, 348] on div "Janela de atendimento Grade de atendimento Capacidade Transportadoras Veículos …" at bounding box center [687, 314] width 1374 height 629
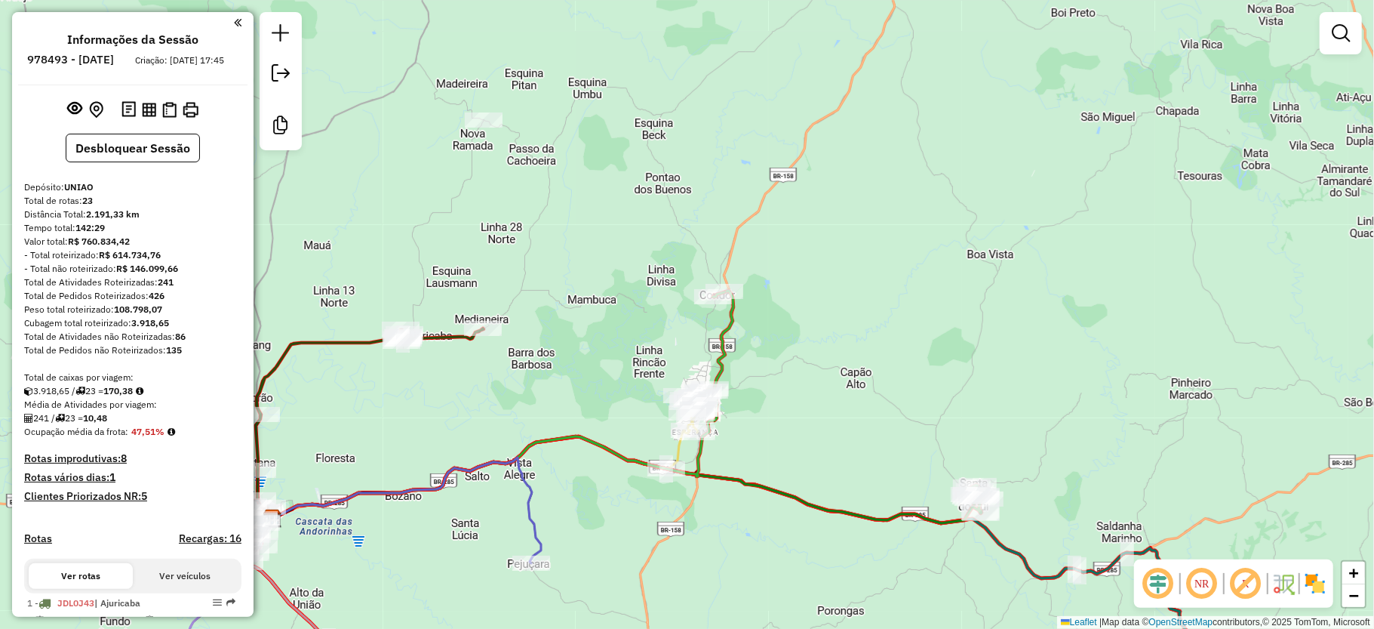
drag, startPoint x: 568, startPoint y: 408, endPoint x: 553, endPoint y: 415, distance: 16.6
click at [553, 415] on div "Janela de atendimento Grade de atendimento Capacidade Transportadoras Veículos …" at bounding box center [687, 314] width 1374 height 629
drag, startPoint x: 897, startPoint y: 568, endPoint x: 744, endPoint y: 438, distance: 199.7
click at [734, 451] on div "Janela de atendimento Grade de atendimento Capacidade Transportadoras Veículos …" at bounding box center [687, 314] width 1374 height 629
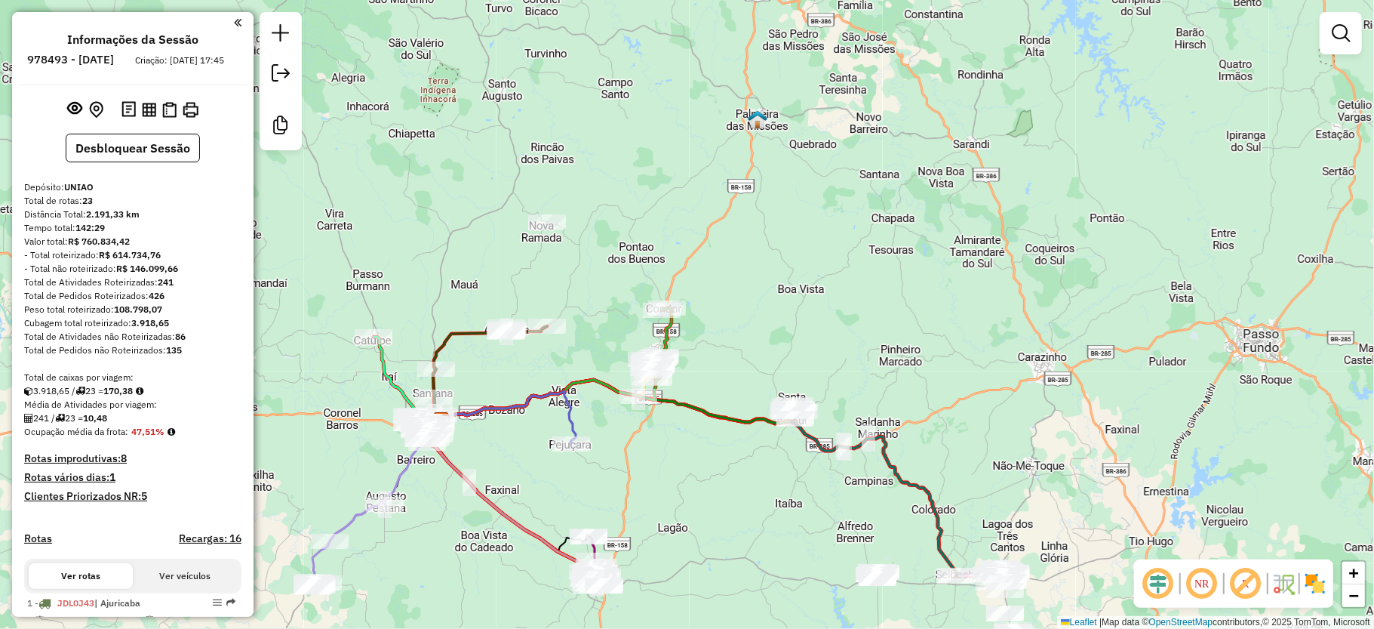
drag, startPoint x: 779, startPoint y: 463, endPoint x: 798, endPoint y: 463, distance: 19.6
click at [803, 466] on div "Janela de atendimento Grade de atendimento Capacidade Transportadoras Veículos …" at bounding box center [687, 314] width 1374 height 629
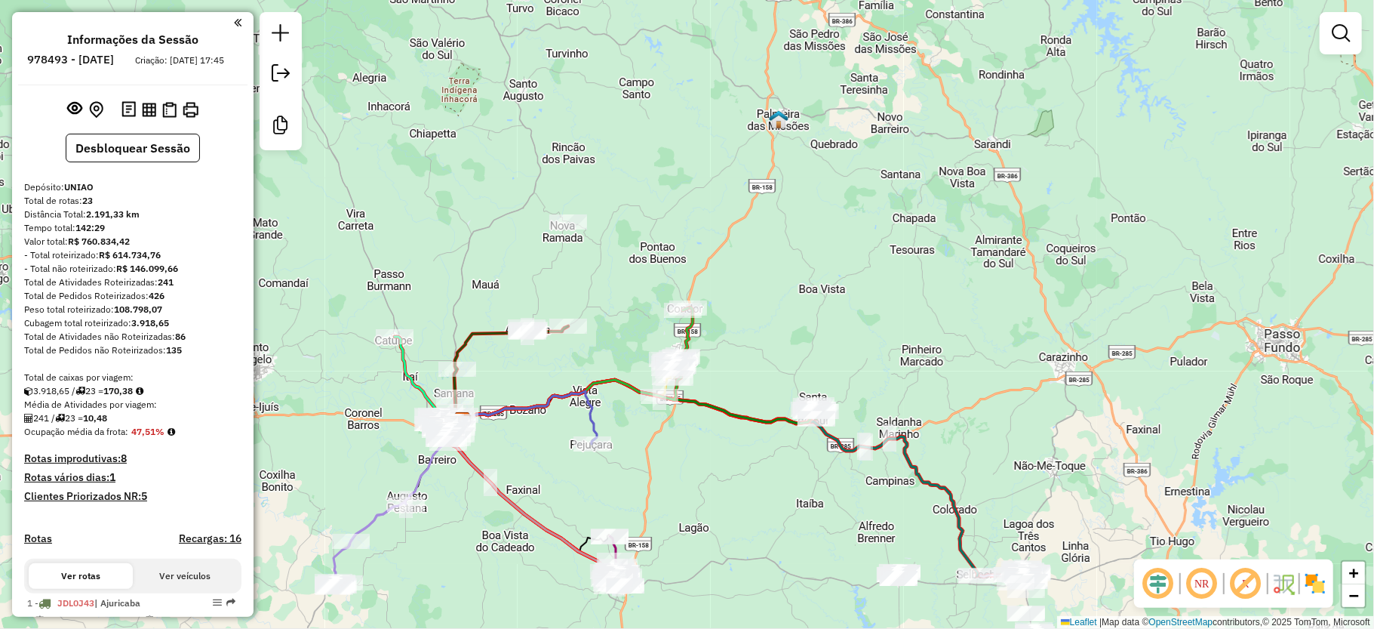
drag, startPoint x: 783, startPoint y: 451, endPoint x: 847, endPoint y: 487, distance: 73.0
click at [847, 487] on div "Janela de atendimento Grade de atendimento Capacidade Transportadoras Veículos …" at bounding box center [687, 314] width 1374 height 629
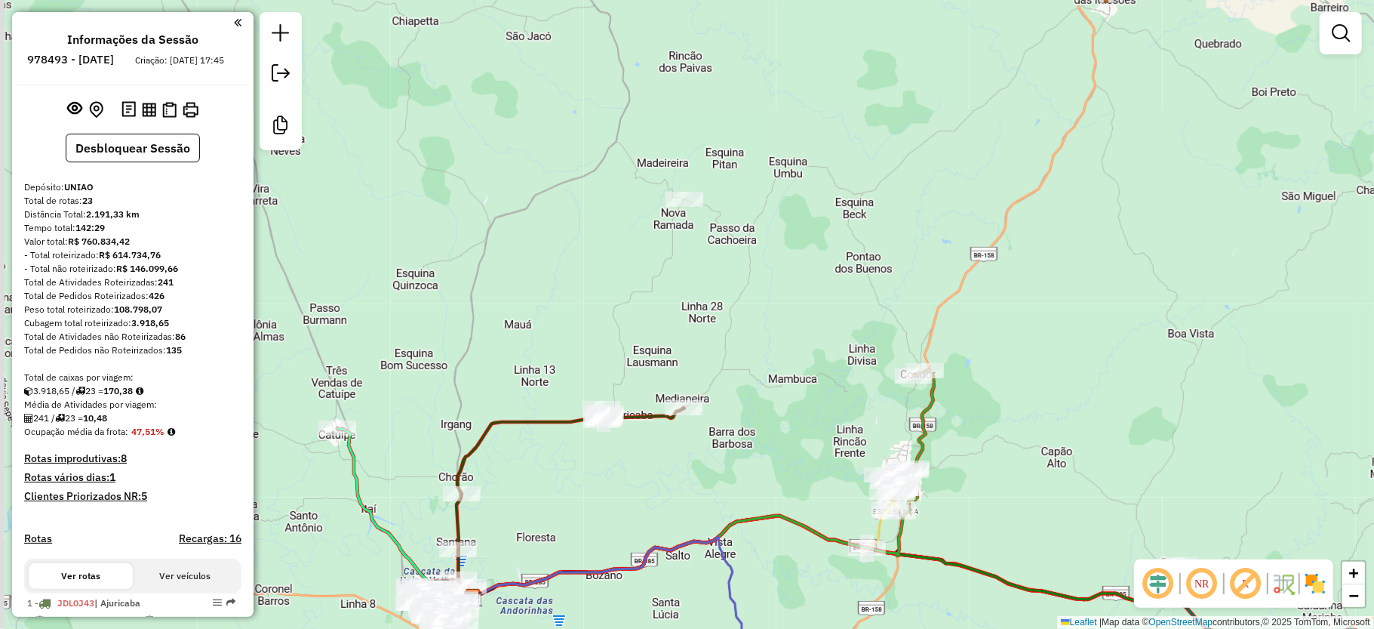
drag, startPoint x: 711, startPoint y: 321, endPoint x: 768, endPoint y: 364, distance: 71.1
click at [768, 364] on div "Janela de atendimento Grade de atendimento Capacidade Transportadoras Veículos …" at bounding box center [687, 314] width 1374 height 629
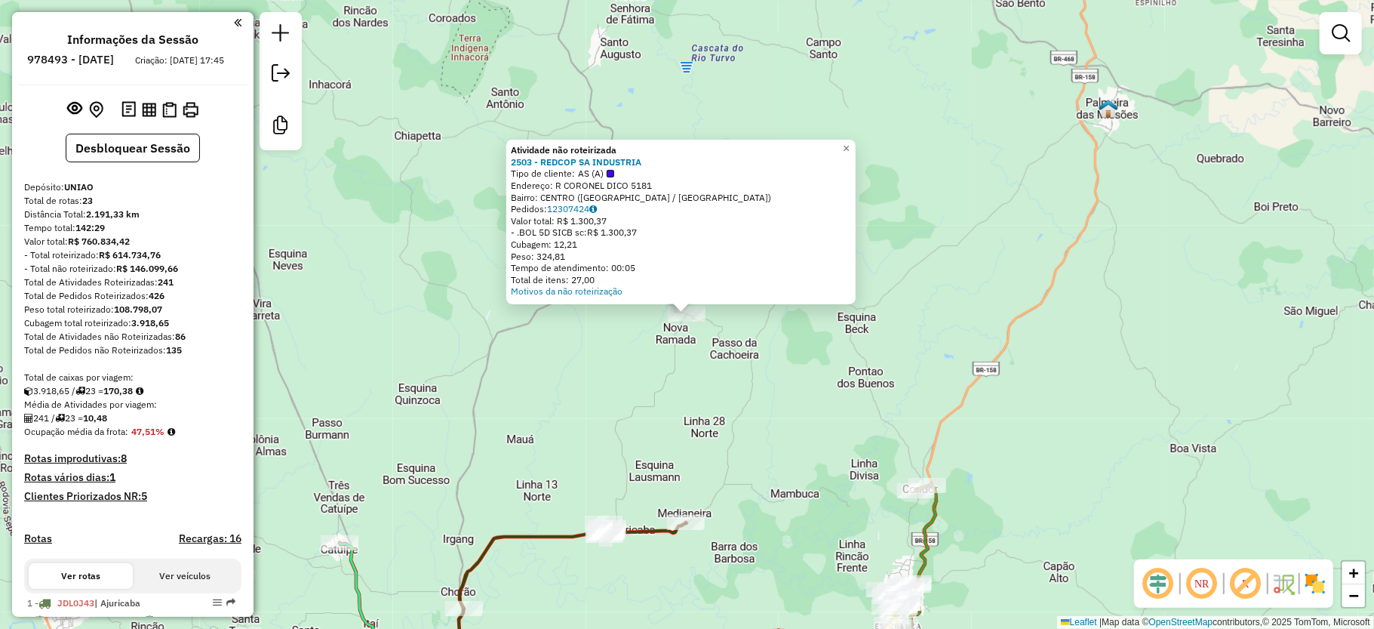
drag, startPoint x: 514, startPoint y: 257, endPoint x: 580, endPoint y: 257, distance: 66.4
click at [580, 257] on div "Atividade não roteirizada 2503 - REDCOP SA INDUSTRIA Tipo de cliente: AS (A) En…" at bounding box center [680, 222] width 349 height 165
drag, startPoint x: 849, startPoint y: 383, endPoint x: 861, endPoint y: 385, distance: 12.2
click at [852, 385] on div "Atividade não roteirizada 2503 - REDCOP SA INDUSTRIA Tipo de cliente: AS (A) En…" at bounding box center [687, 314] width 1374 height 629
click at [817, 369] on div "Atividade não roteirizada 2503 - REDCOP SA INDUSTRIA Tipo de cliente: AS (A) En…" at bounding box center [687, 314] width 1374 height 629
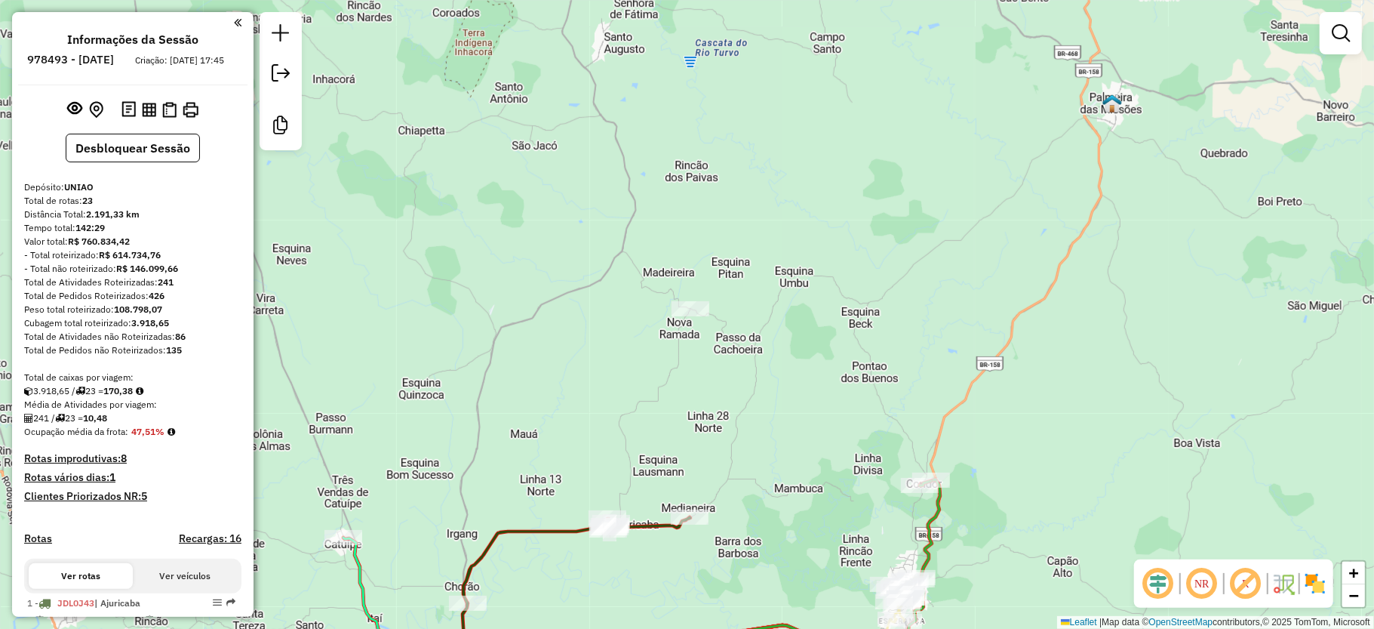
drag, startPoint x: 737, startPoint y: 451, endPoint x: 671, endPoint y: 255, distance: 206.4
click at [671, 255] on div "Janela de atendimento Grade de atendimento Capacidade Transportadoras Veículos …" at bounding box center [687, 314] width 1374 height 629
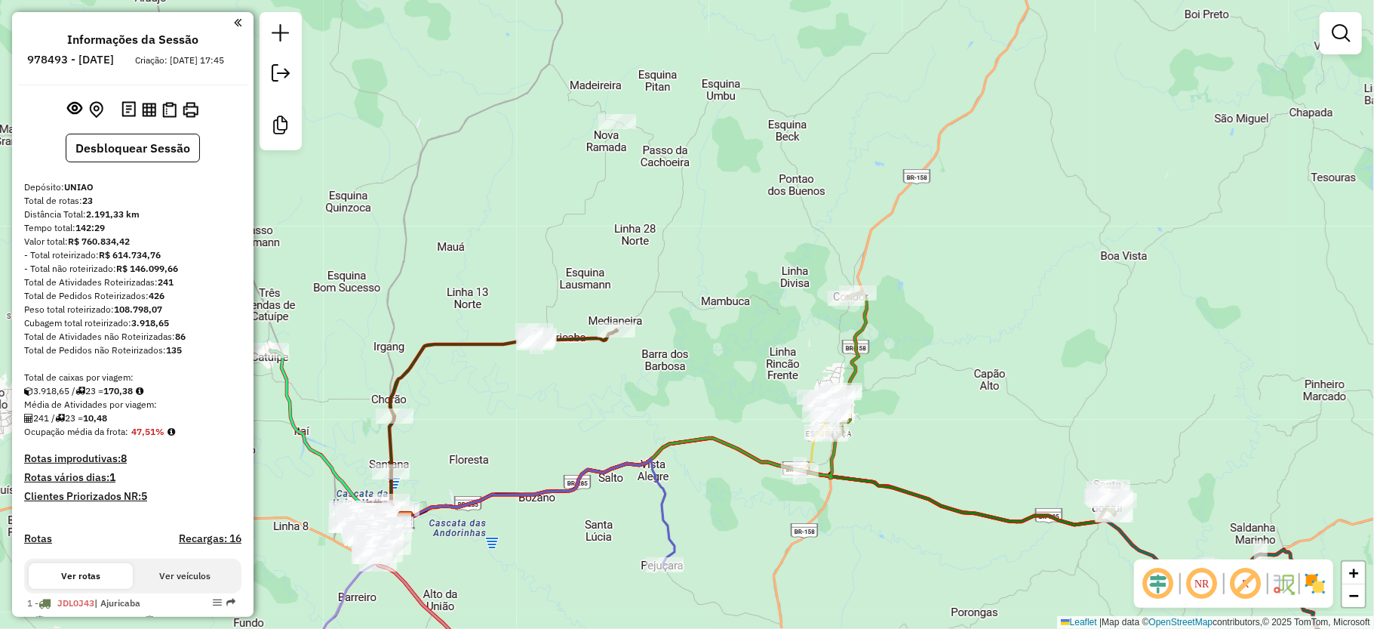
drag, startPoint x: 626, startPoint y: 427, endPoint x: 512, endPoint y: 463, distance: 120.3
click at [514, 439] on div "Janela de atendimento Grade de atendimento Capacidade Transportadoras Veículos …" at bounding box center [687, 314] width 1374 height 629
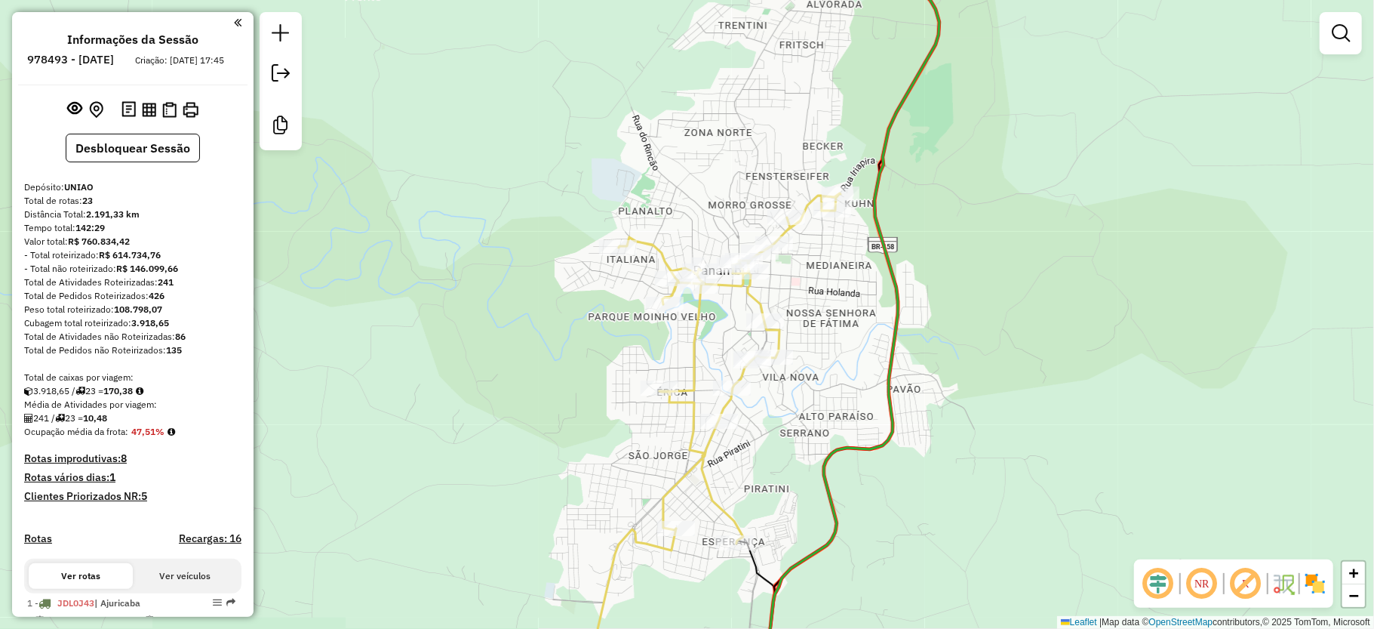
drag, startPoint x: 710, startPoint y: 405, endPoint x: 849, endPoint y: 399, distance: 139.0
click at [849, 399] on div "Janela de atendimento Grade de atendimento Capacidade Transportadoras Veículos …" at bounding box center [687, 314] width 1374 height 629
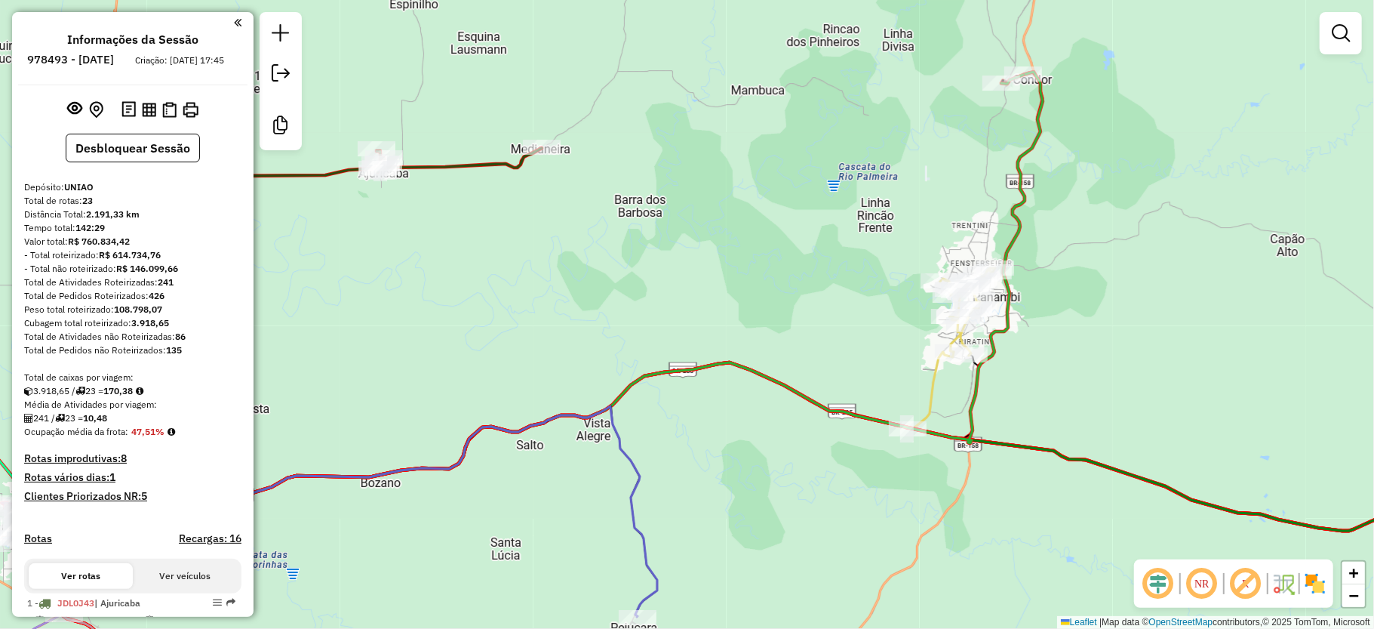
drag, startPoint x: 777, startPoint y: 385, endPoint x: 664, endPoint y: 257, distance: 170.6
click at [669, 261] on icon at bounding box center [581, 300] width 924 height 457
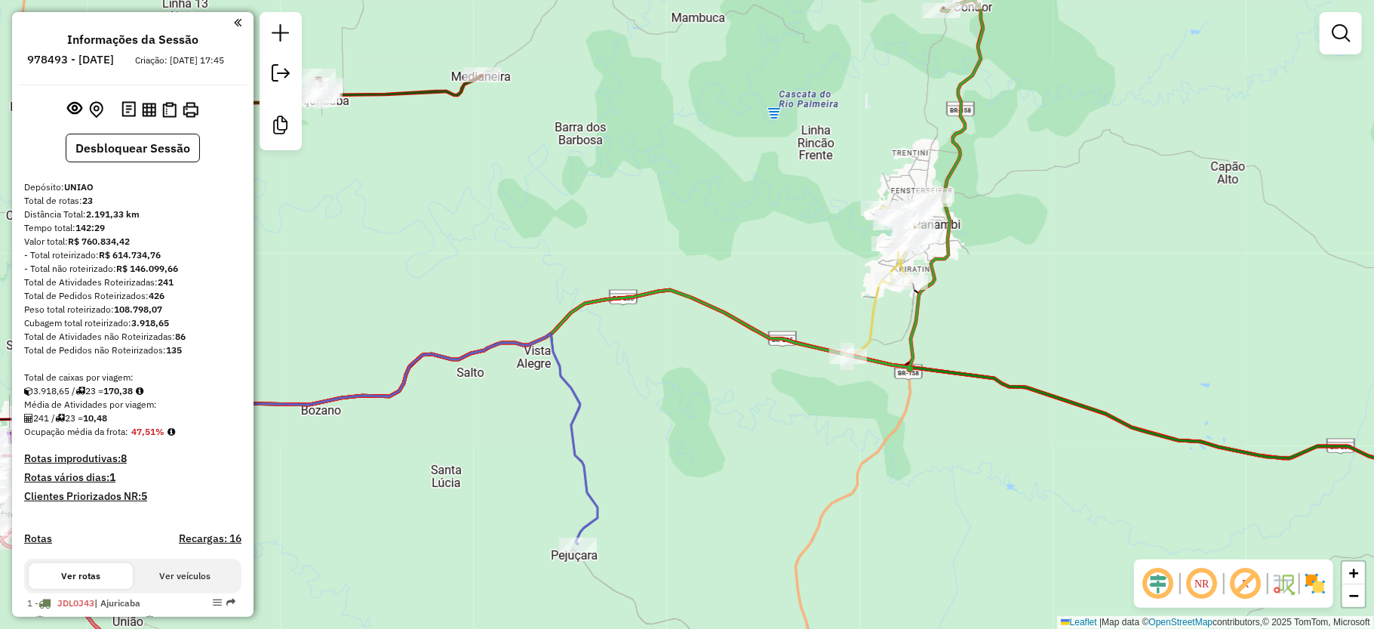
drag, startPoint x: 780, startPoint y: 475, endPoint x: 780, endPoint y: 518, distance: 42.3
click at [780, 518] on div "Janela de atendimento Grade de atendimento Capacidade Transportadoras Veículos …" at bounding box center [687, 314] width 1374 height 629
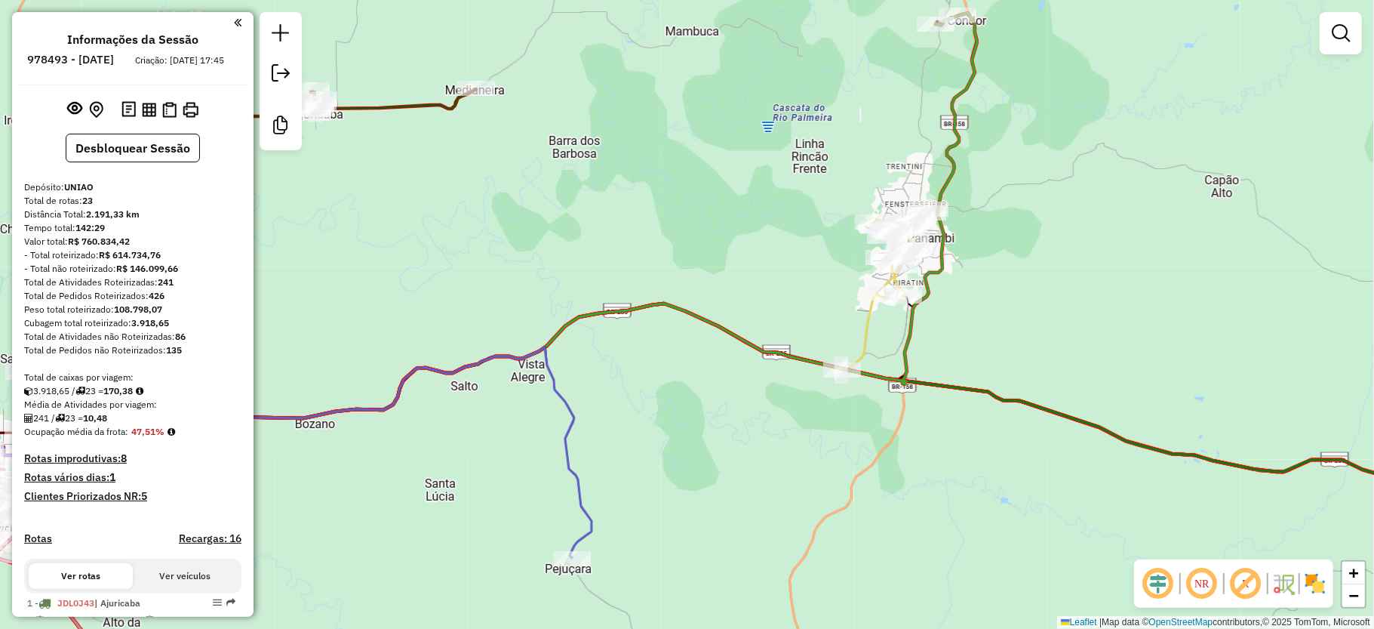
drag, startPoint x: 658, startPoint y: 405, endPoint x: 698, endPoint y: 420, distance: 43.0
click at [698, 430] on div "Janela de atendimento Grade de atendimento Capacidade Transportadoras Veículos …" at bounding box center [687, 314] width 1374 height 629
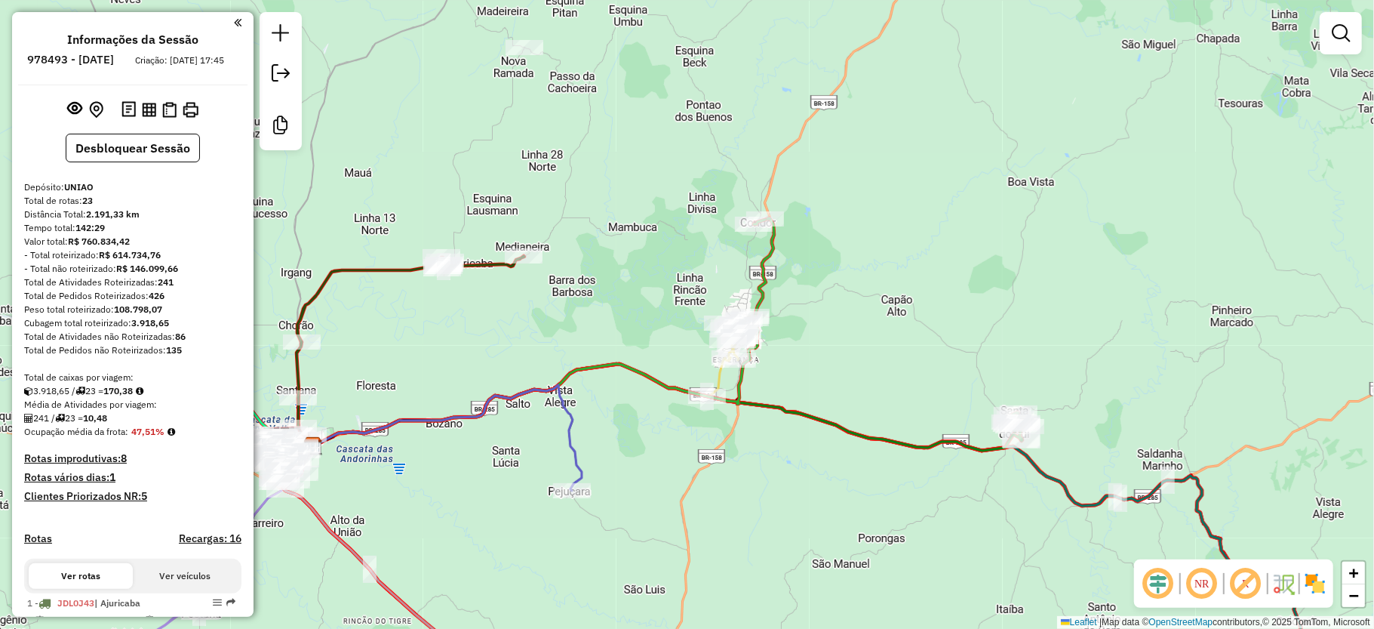
drag, startPoint x: 786, startPoint y: 405, endPoint x: 741, endPoint y: 408, distance: 45.4
click at [741, 408] on icon at bounding box center [865, 423] width 316 height 54
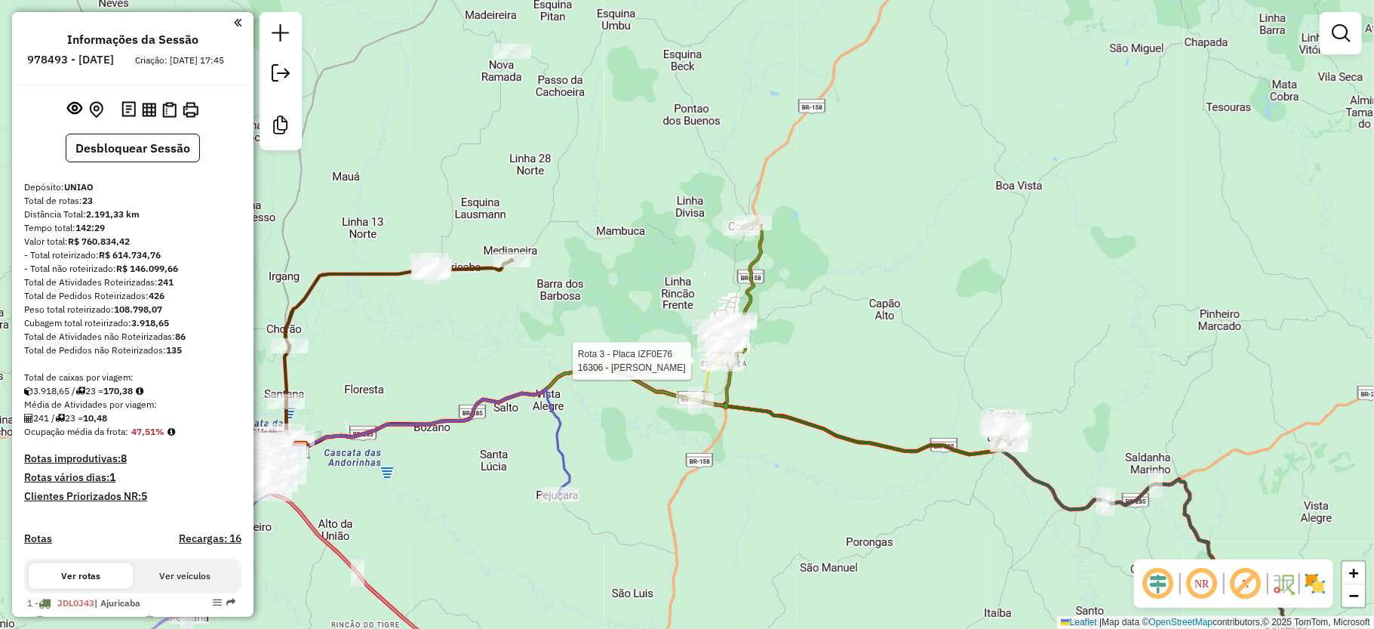
select select "**********"
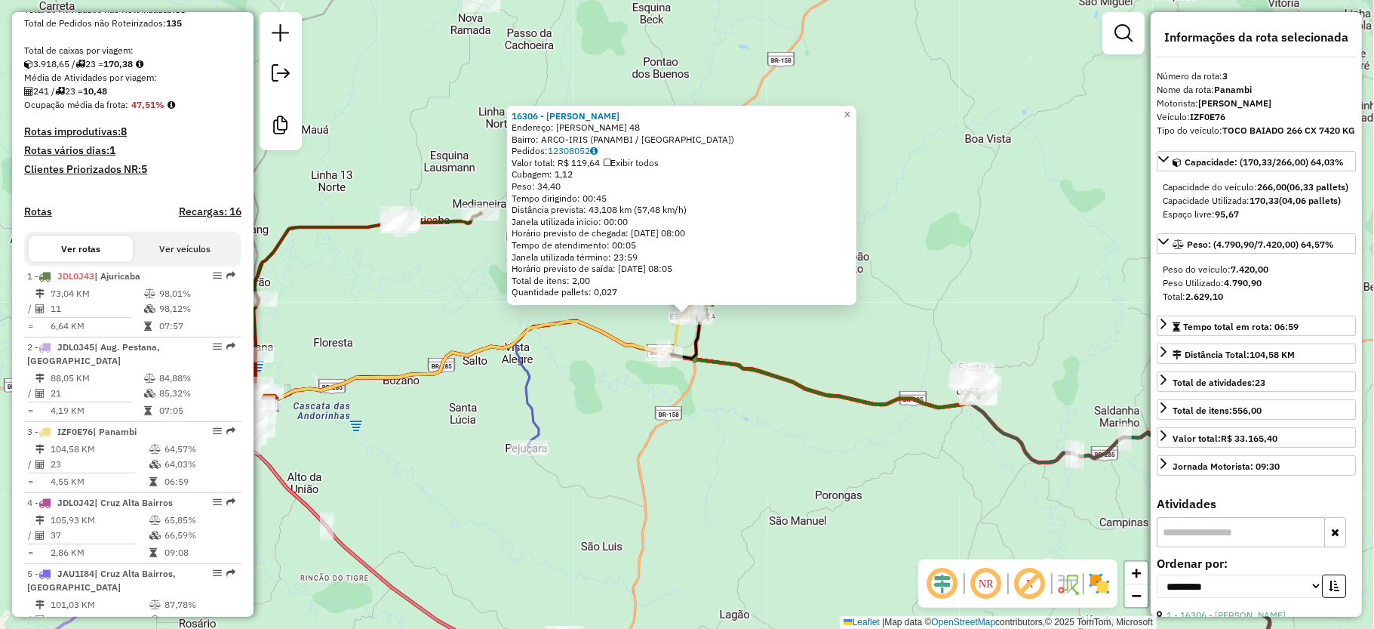
scroll to position [737, 0]
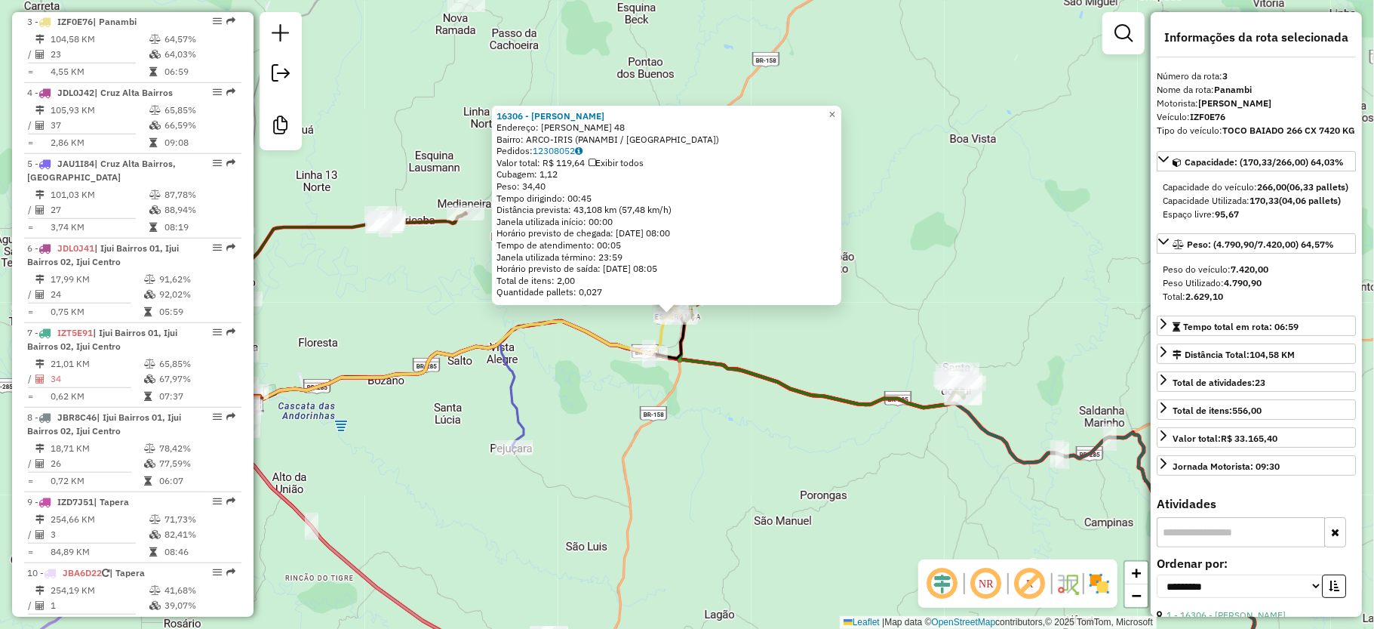
drag, startPoint x: 1001, startPoint y: 367, endPoint x: 986, endPoint y: 367, distance: 15.1
click at [986, 367] on div "16306 - VILMAR SILVA DA ROS Endereço: AUGUSTO FENSKE 48 Bairro: ARCO-IRIS (PANA…" at bounding box center [687, 314] width 1374 height 629
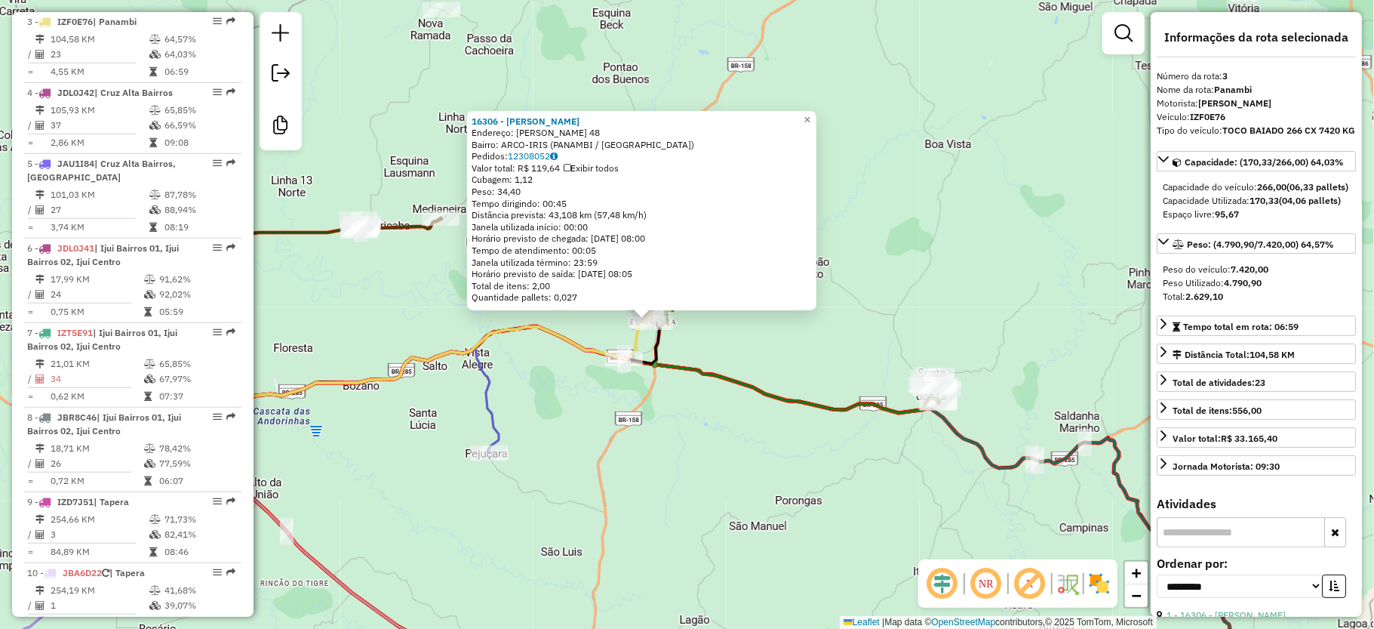
drag, startPoint x: 1021, startPoint y: 312, endPoint x: 999, endPoint y: 314, distance: 22.0
click at [999, 314] on div "16306 - VILMAR SILVA DA ROS Endereço: AUGUSTO FENSKE 48 Bairro: ARCO-IRIS (PANA…" at bounding box center [687, 314] width 1374 height 629
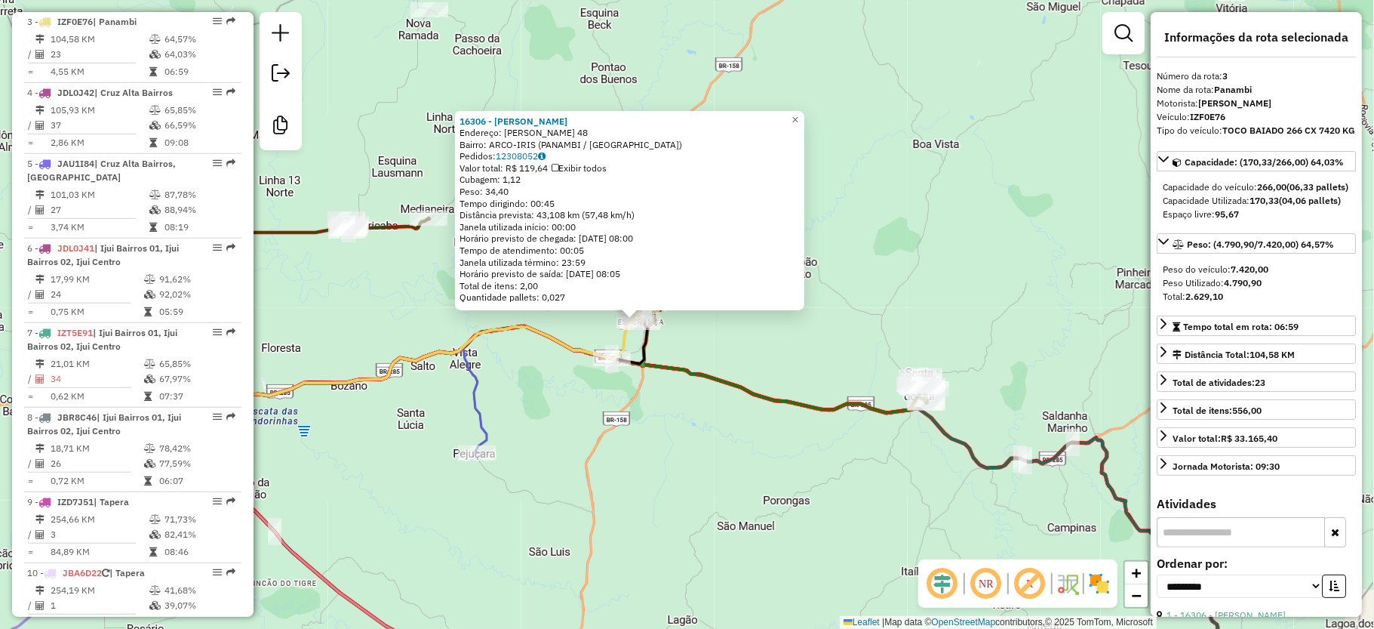
click at [916, 183] on div "16306 - VILMAR SILVA DA ROS Endereço: AUGUSTO FENSKE 48 Bairro: ARCO-IRIS (PANA…" at bounding box center [687, 314] width 1374 height 629
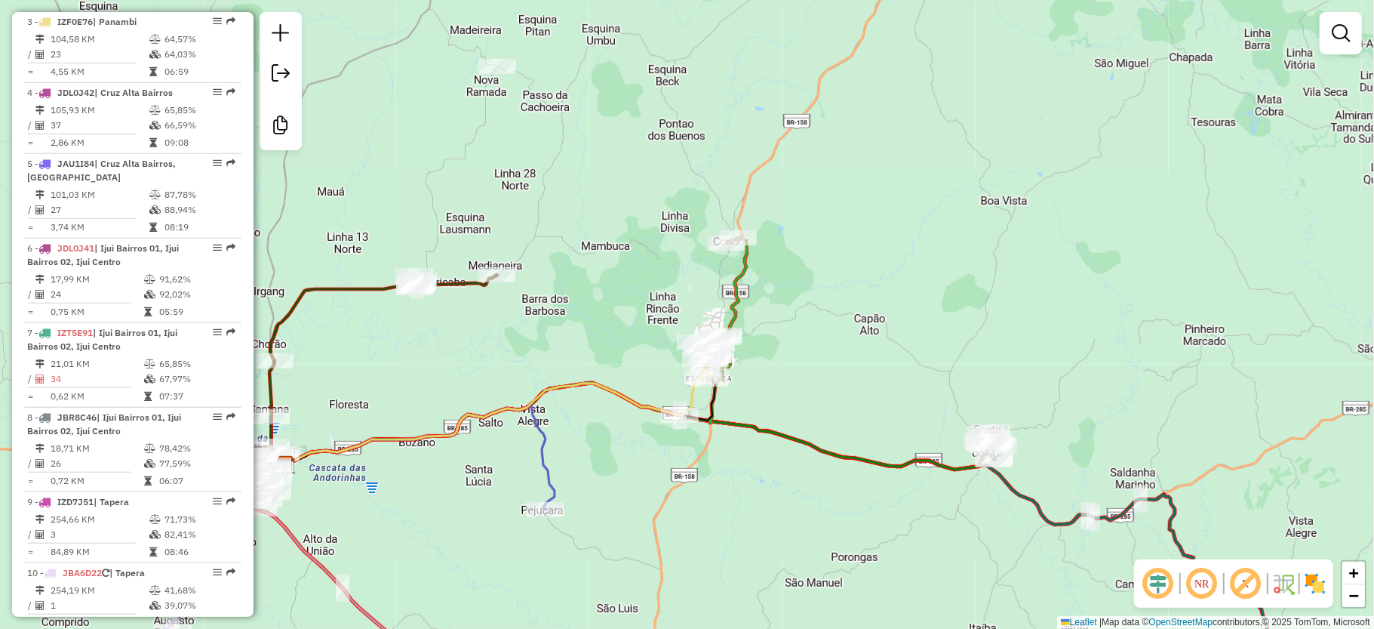
drag, startPoint x: 726, startPoint y: 267, endPoint x: 795, endPoint y: 324, distance: 89.6
click at [795, 324] on div "Janela de atendimento Grade de atendimento Capacidade Transportadoras Veículos …" at bounding box center [687, 314] width 1374 height 629
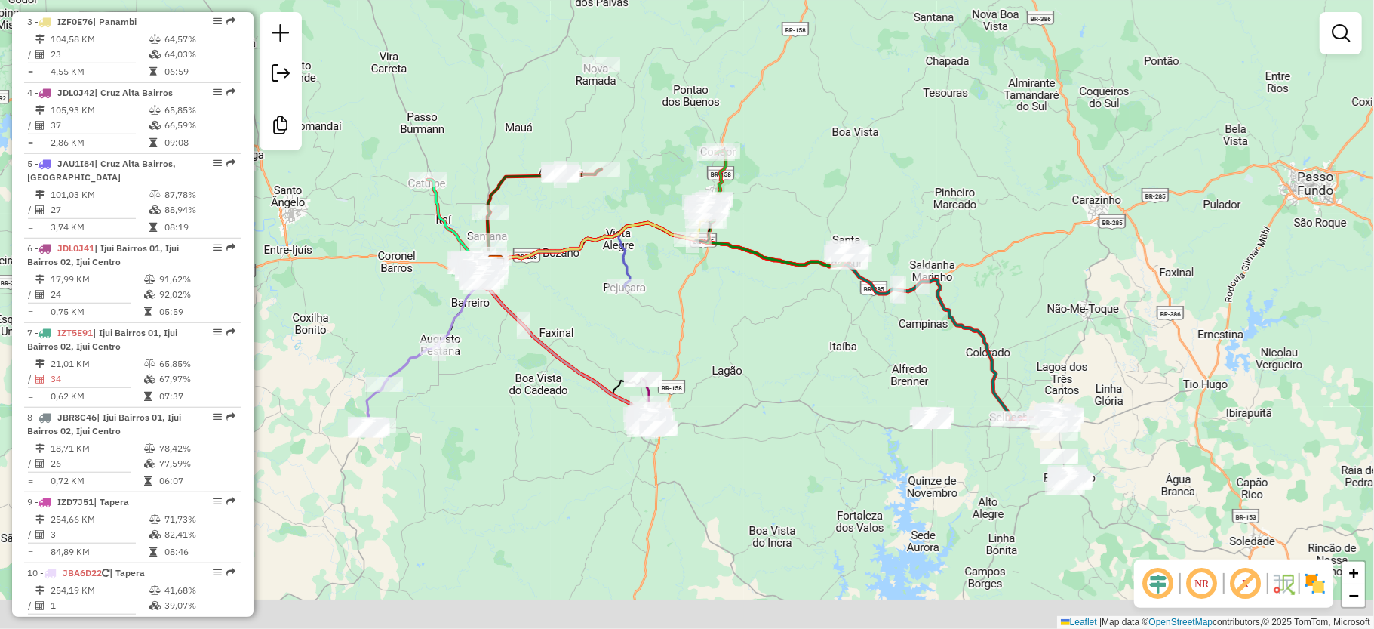
drag, startPoint x: 783, startPoint y: 457, endPoint x: 709, endPoint y: 294, distance: 179.4
click at [722, 281] on div "Janela de atendimento Grade de atendimento Capacidade Transportadoras Veículos …" at bounding box center [687, 314] width 1374 height 629
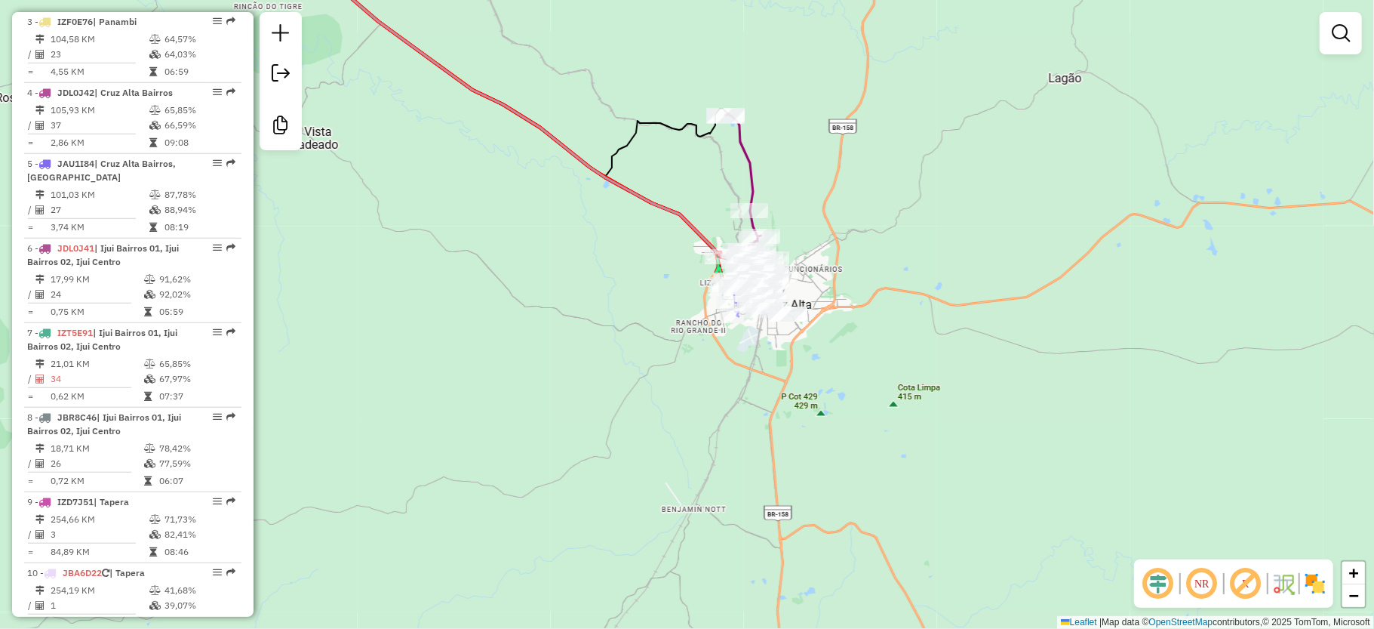
drag, startPoint x: 883, startPoint y: 347, endPoint x: 927, endPoint y: 441, distance: 103.3
click at [927, 441] on div "Rota 19 - Placa IRU5777 3262 - STOP LOJA DE CONVENI Janela de atendimento Grade…" at bounding box center [687, 314] width 1374 height 629
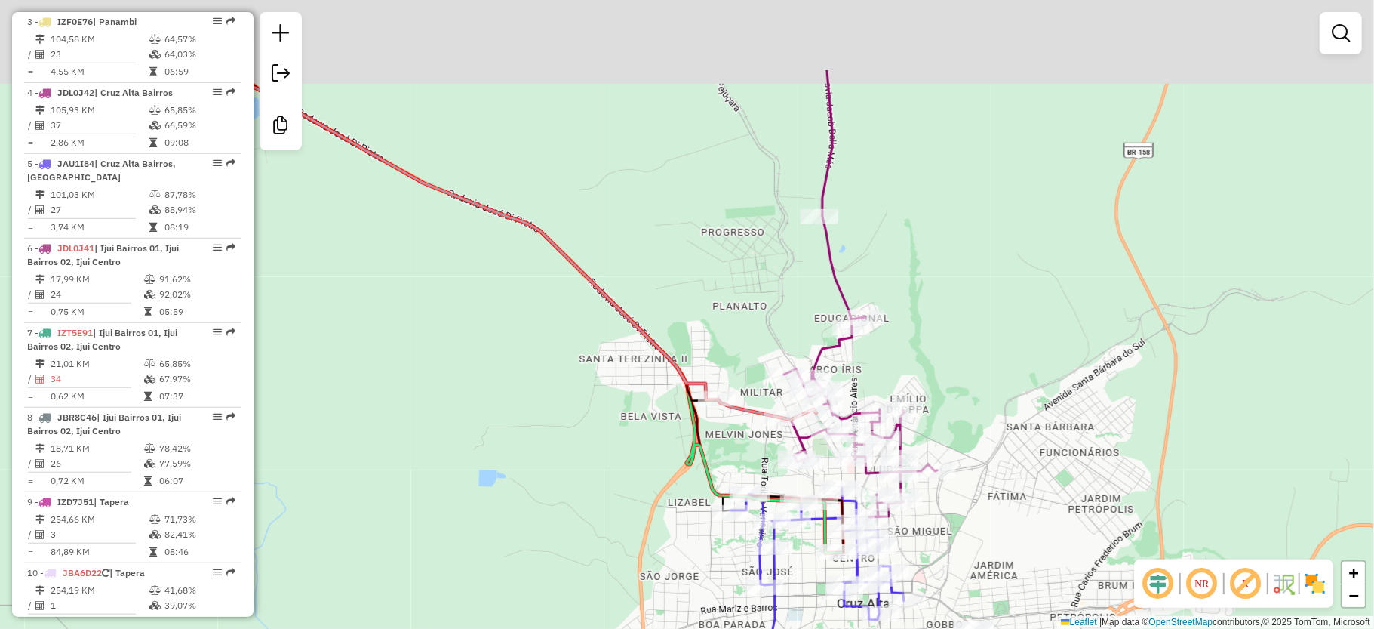
drag, startPoint x: 978, startPoint y: 356, endPoint x: 987, endPoint y: 489, distance: 133.1
click at [987, 489] on div "Rota 19 - Placa IRU5777 3262 - STOP LOJA DE CONVENI Janela de atendimento Grade…" at bounding box center [687, 314] width 1374 height 629
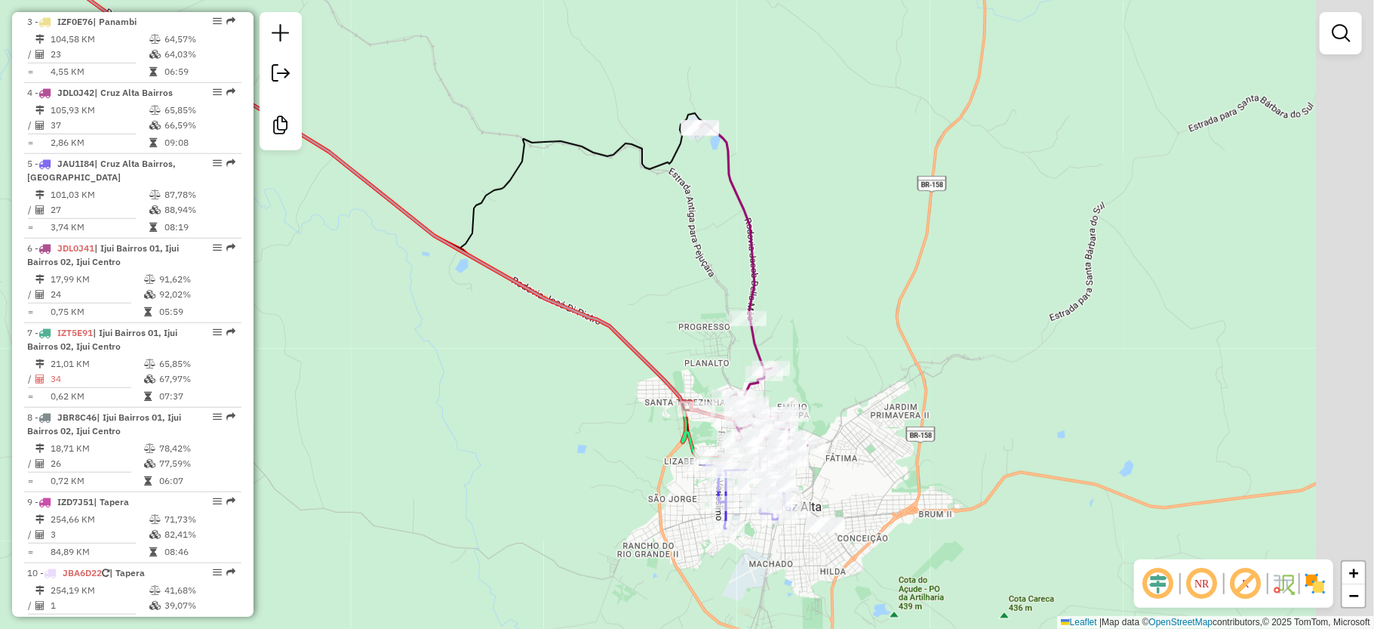
drag, startPoint x: 1046, startPoint y: 418, endPoint x: 867, endPoint y: 420, distance: 178.9
click at [867, 420] on div "Rota 19 - Placa IRU5777 3262 - STOP LOJA DE CONVENI Janela de atendimento Grade…" at bounding box center [687, 314] width 1374 height 629
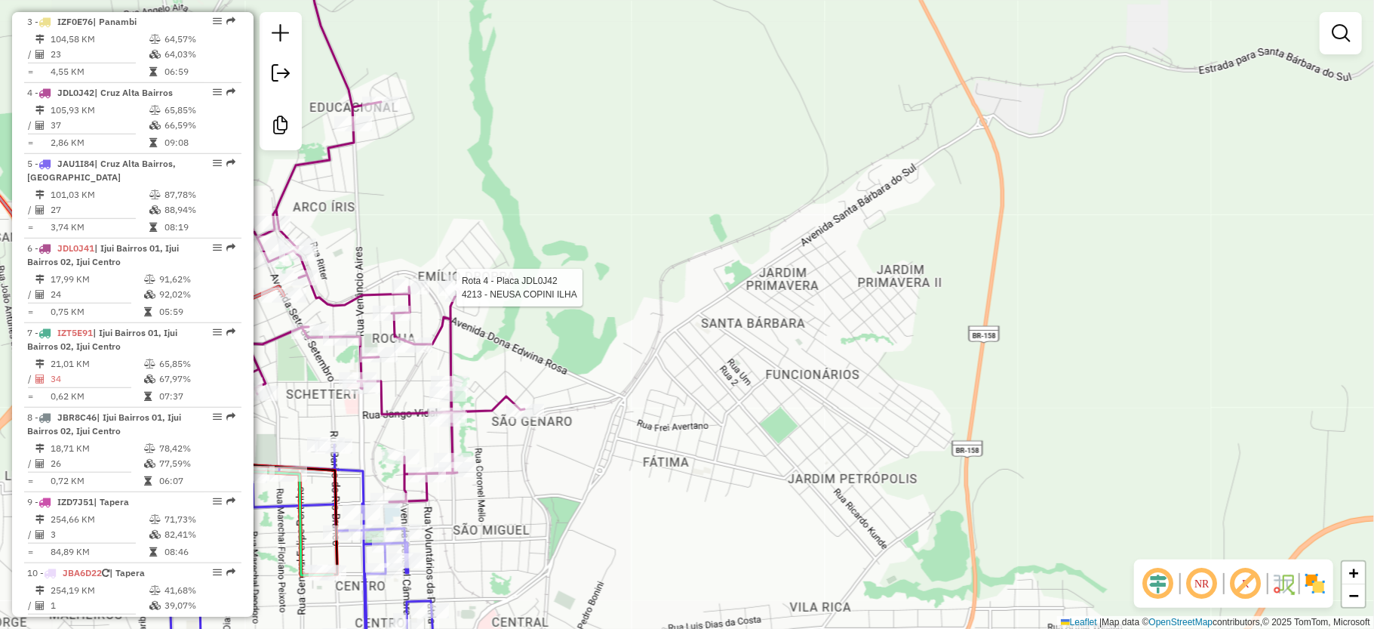
drag, startPoint x: 786, startPoint y: 364, endPoint x: 810, endPoint y: 344, distance: 30.5
click at [810, 344] on div "Rota 19 - Placa IRU5777 3262 - STOP LOJA DE CONVENI Rota 4 - Placa JDL0J42 4213…" at bounding box center [687, 314] width 1374 height 629
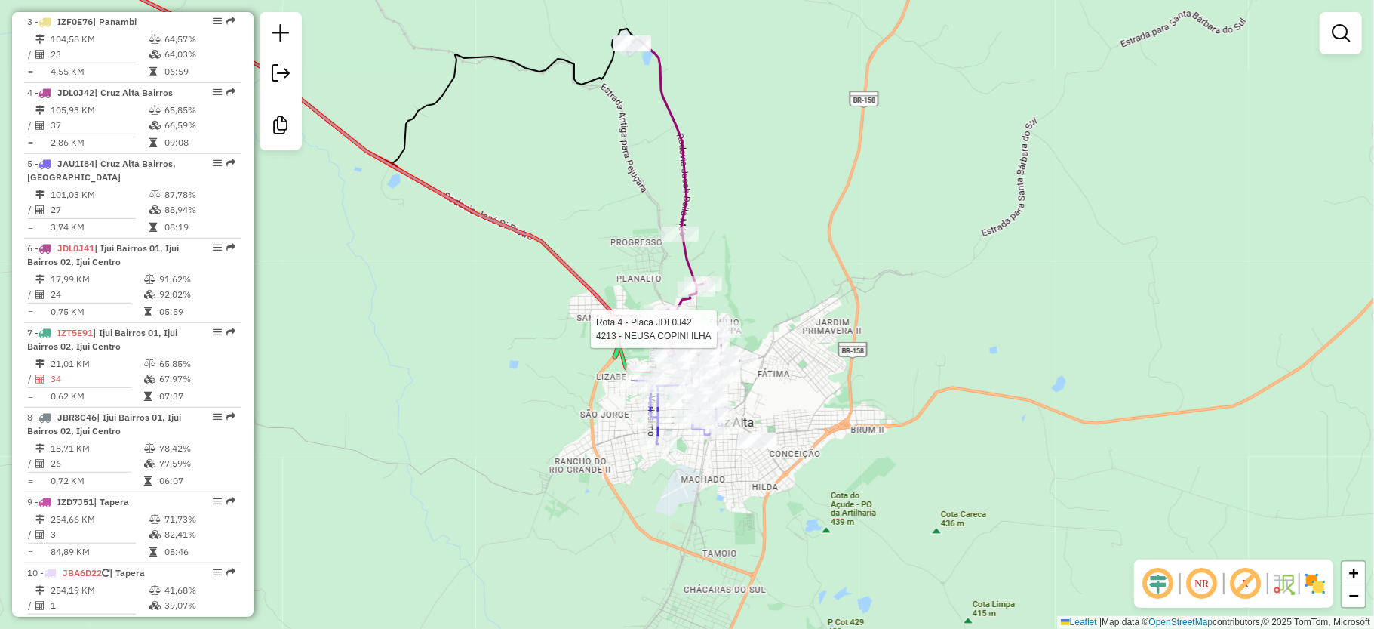
click at [810, 360] on div "Rota 19 - Placa IRU5777 3262 - STOP LOJA DE CONVENI Rota 4 - Placa JDL0J42 4213…" at bounding box center [687, 314] width 1374 height 629
drag, startPoint x: 810, startPoint y: 347, endPoint x: 875, endPoint y: 368, distance: 69.0
click at [875, 368] on div "Janela de atendimento Grade de atendimento Capacidade Transportadoras Veículos …" at bounding box center [687, 314] width 1374 height 629
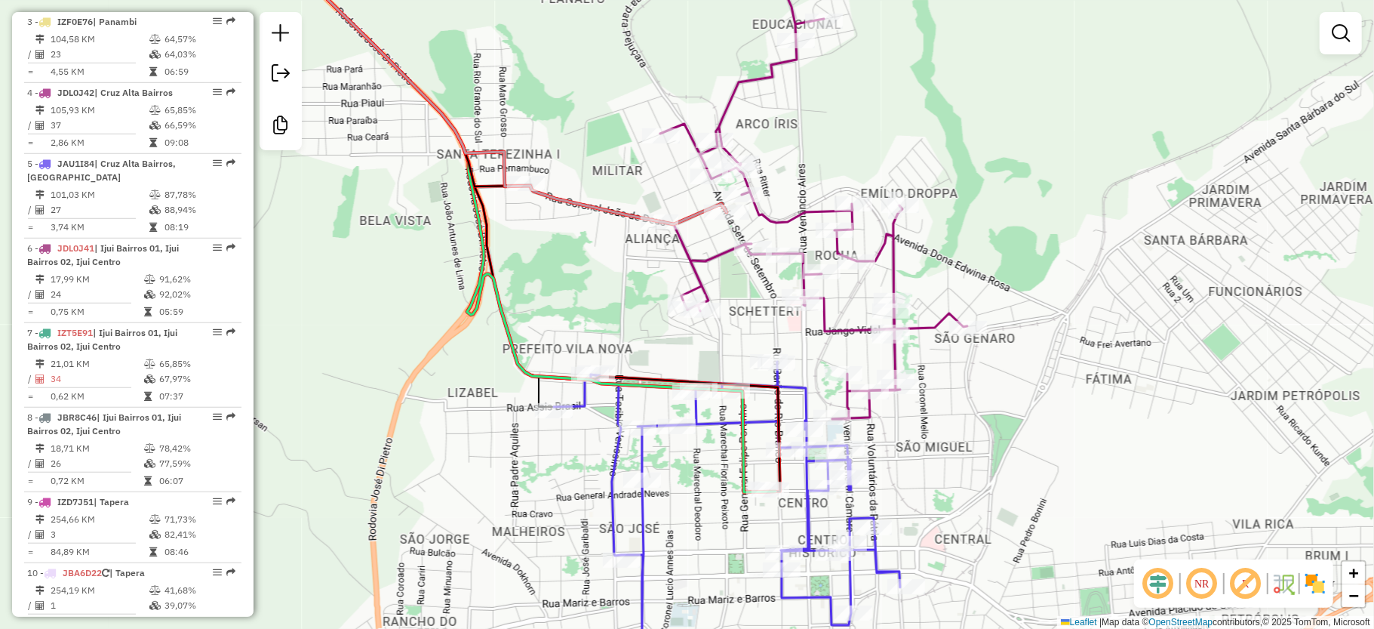
drag, startPoint x: 891, startPoint y: 496, endPoint x: 948, endPoint y: 432, distance: 85.0
click at [948, 432] on div "Janela de atendimento Grade de atendimento Capacidade Transportadoras Veículos …" at bounding box center [687, 314] width 1374 height 629
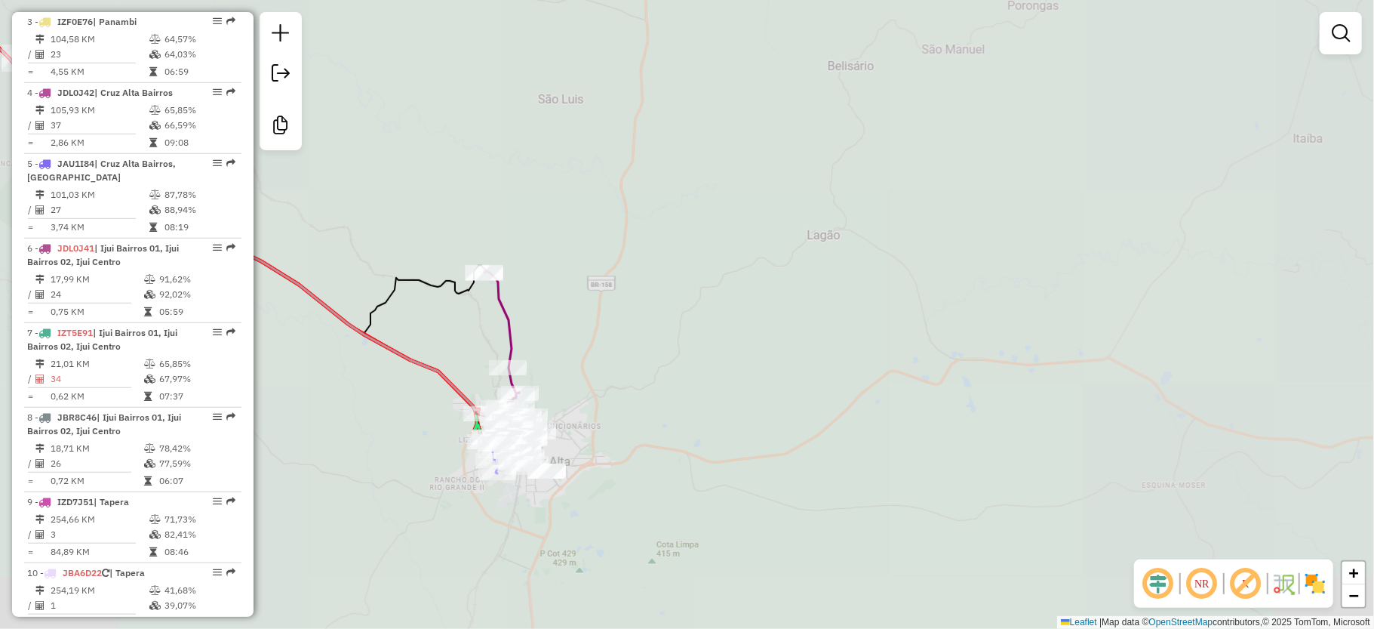
click at [750, 469] on div "Rota 5 - Placa JAU1I84 17685 - ROSEMERI CADOR Janela de atendimento Grade de at…" at bounding box center [687, 314] width 1374 height 629
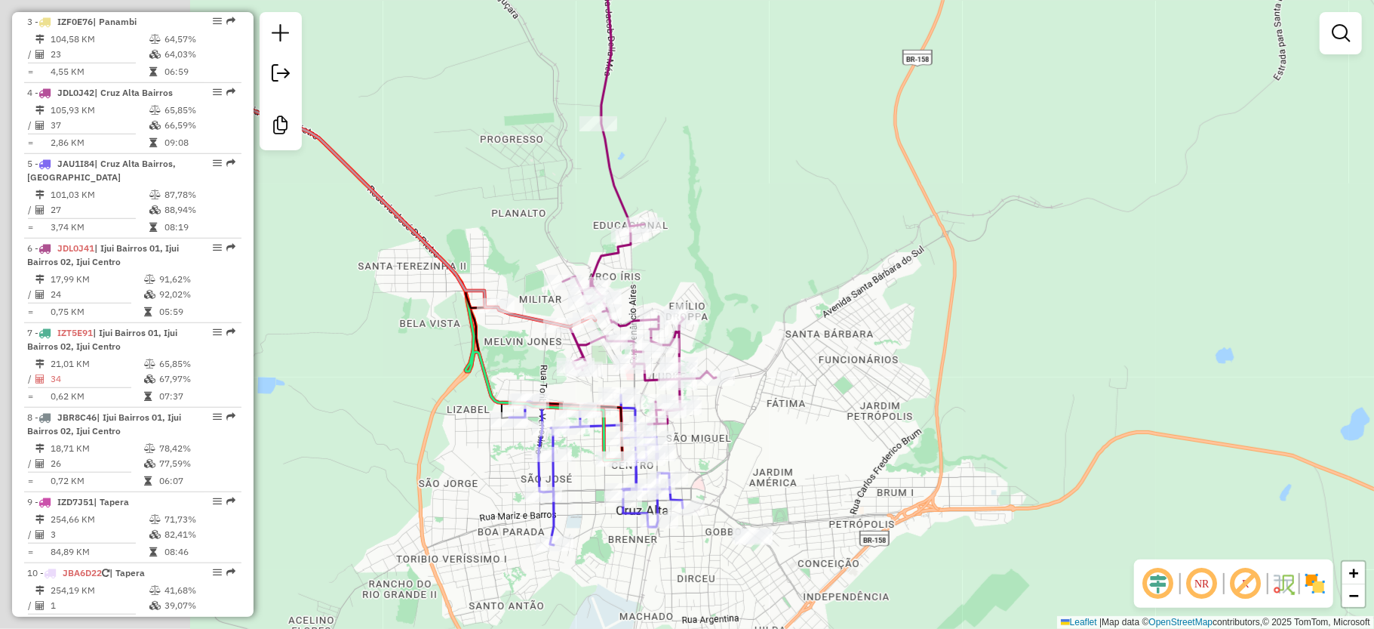
drag, startPoint x: 554, startPoint y: 426, endPoint x: 835, endPoint y: 472, distance: 284.5
click at [835, 472] on div "Janela de atendimento Grade de atendimento Capacidade Transportadoras Veículos …" at bounding box center [687, 314] width 1374 height 629
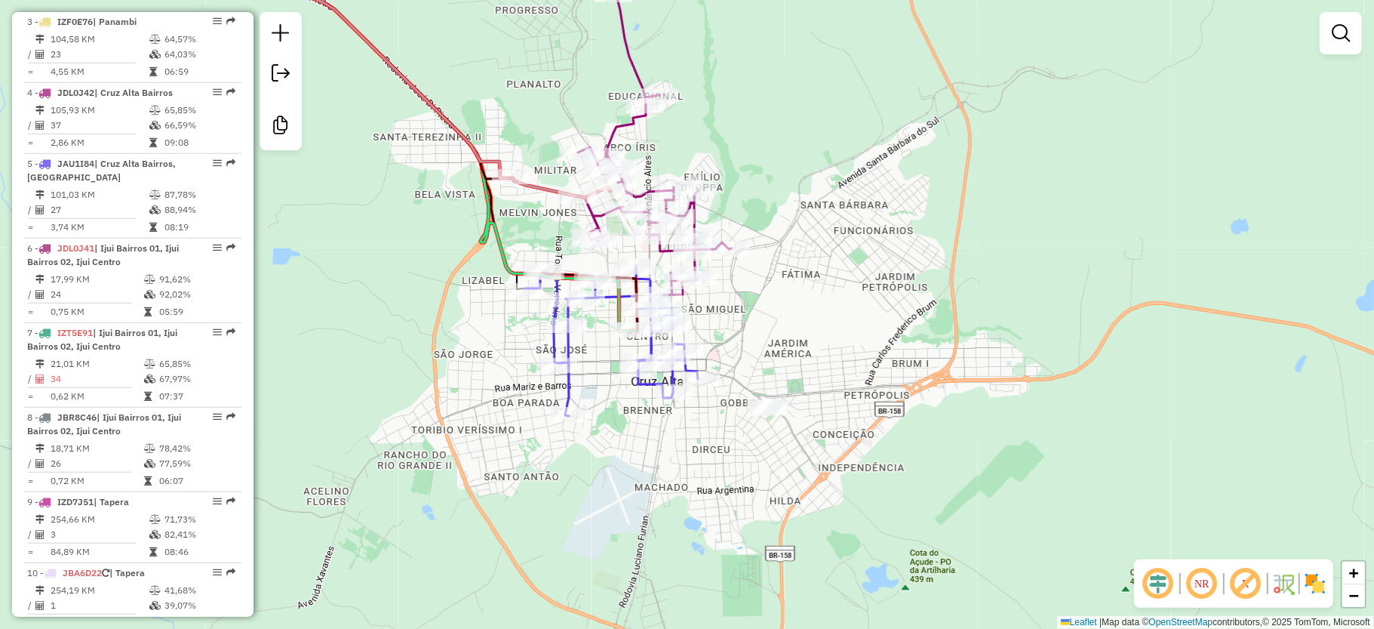
drag, startPoint x: 770, startPoint y: 432, endPoint x: 773, endPoint y: 300, distance: 132.9
click at [773, 300] on div "Janela de atendimento Grade de atendimento Capacidade Transportadoras Veículos …" at bounding box center [687, 314] width 1374 height 629
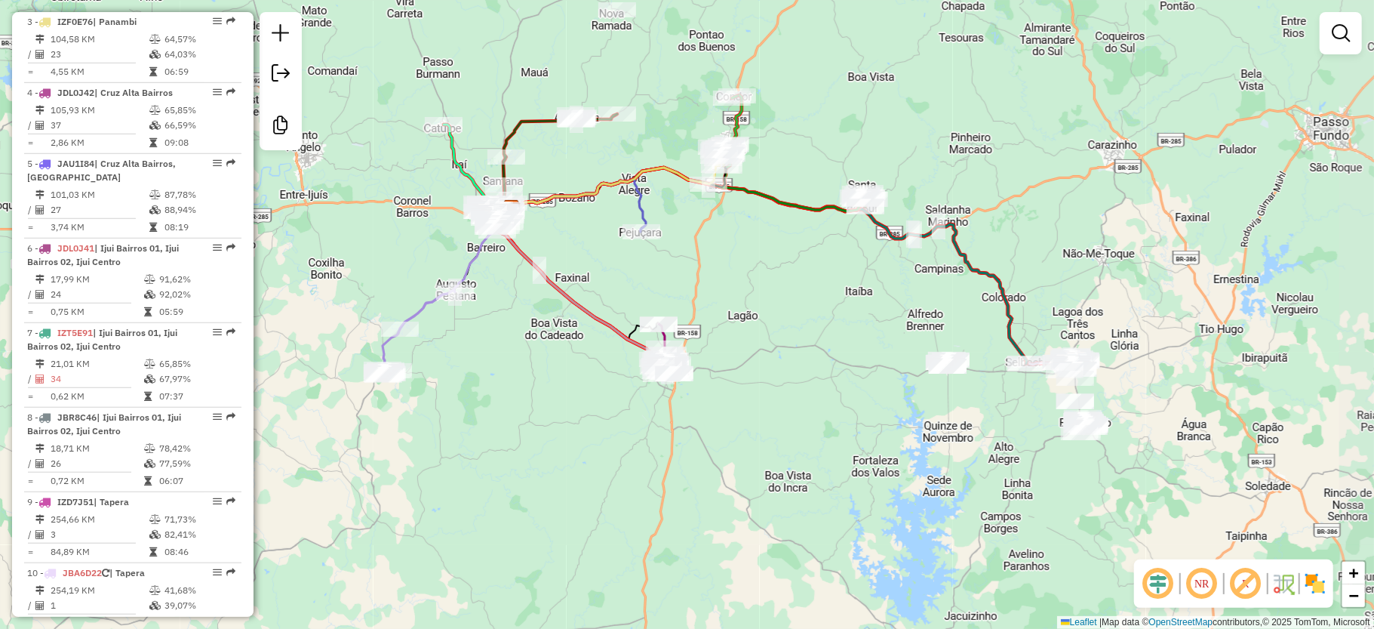
drag, startPoint x: 756, startPoint y: 387, endPoint x: 743, endPoint y: 387, distance: 12.8
click at [743, 387] on div "Janela de atendimento Grade de atendimento Capacidade Transportadoras Veículos …" at bounding box center [687, 314] width 1374 height 629
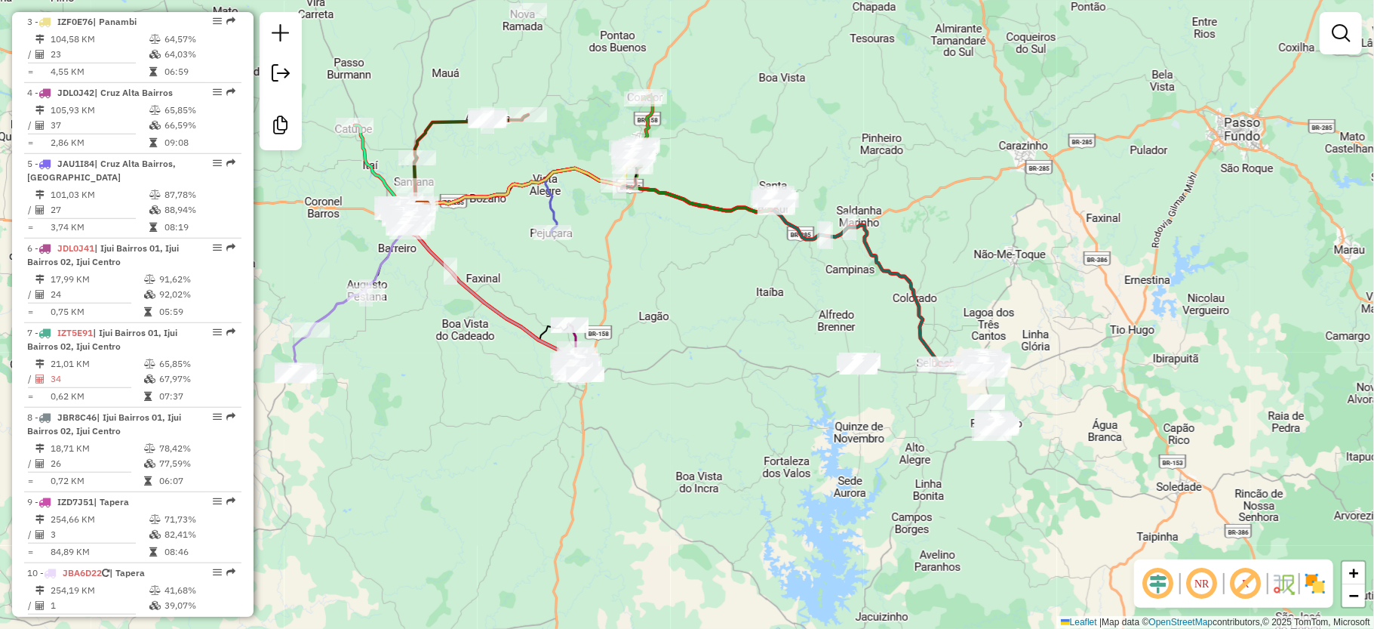
drag, startPoint x: 732, startPoint y: 448, endPoint x: 714, endPoint y: 445, distance: 18.4
click at [704, 448] on div "Janela de atendimento Grade de atendimento Capacidade Transportadoras Veículos …" at bounding box center [687, 314] width 1374 height 629
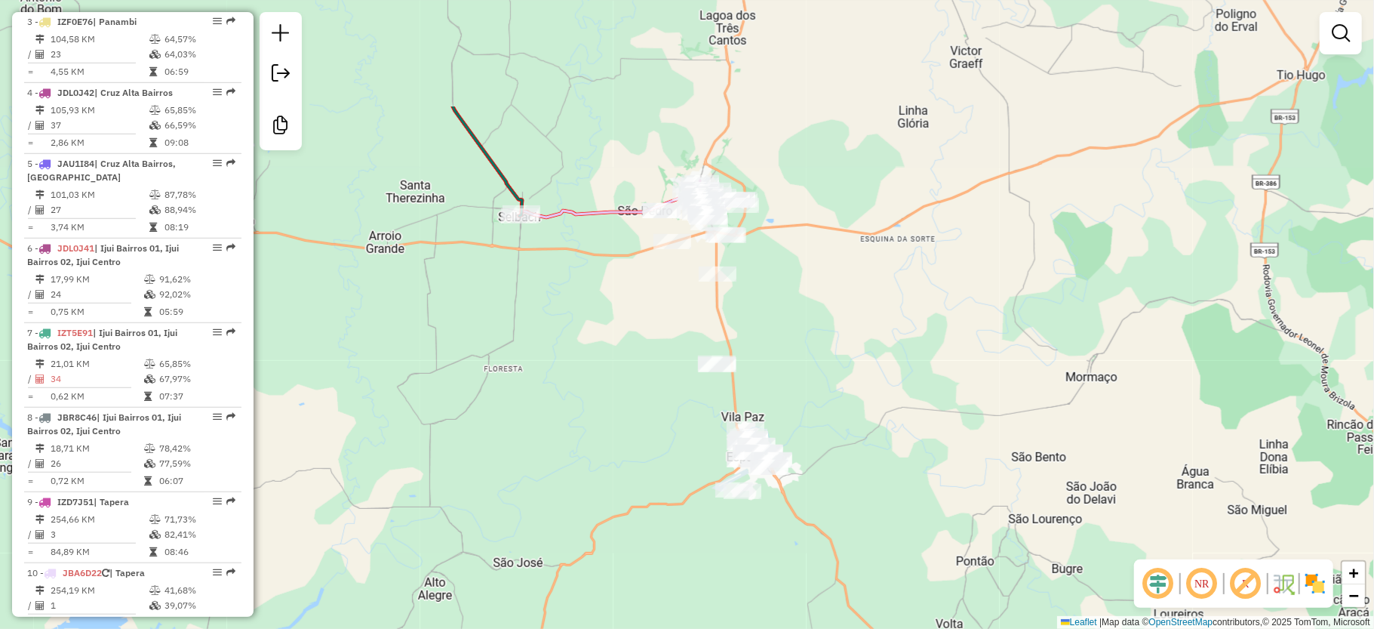
drag, startPoint x: 1040, startPoint y: 303, endPoint x: 1019, endPoint y: 465, distance: 162.9
click at [1019, 465] on div "Janela de atendimento Grade de atendimento Capacidade Transportadoras Veículos …" at bounding box center [687, 314] width 1374 height 629
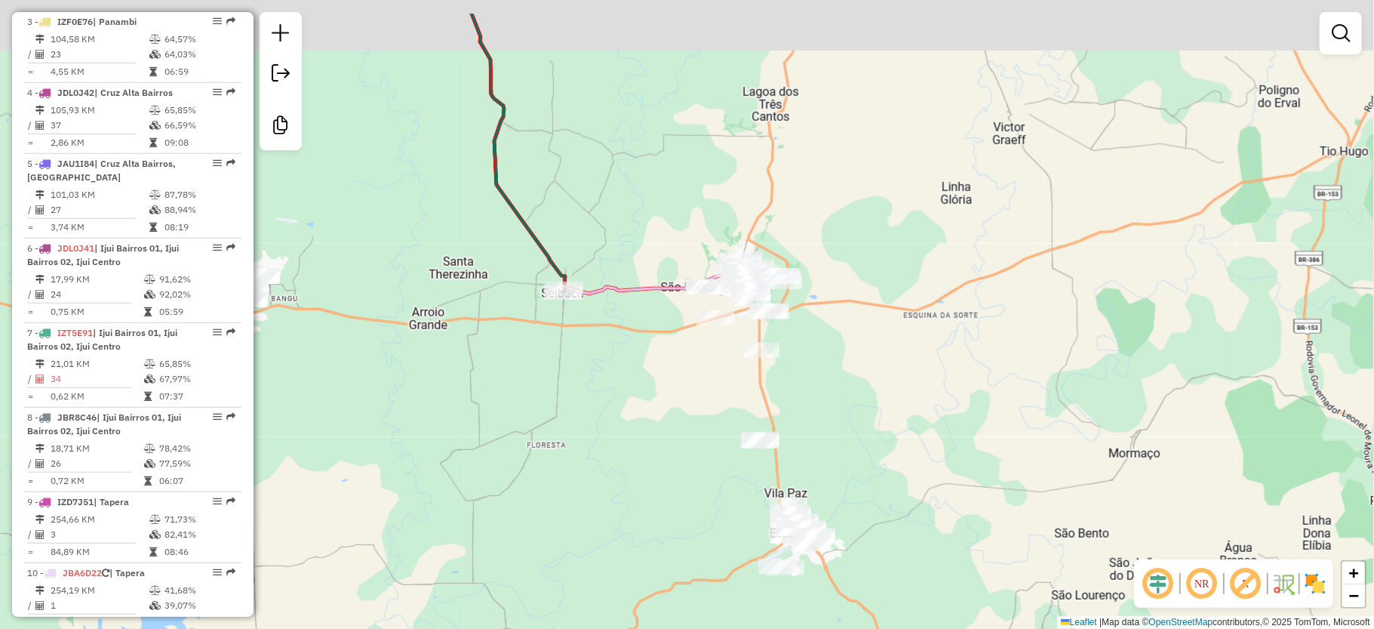
drag, startPoint x: 605, startPoint y: 338, endPoint x: 580, endPoint y: 327, distance: 26.7
click at [643, 402] on div "Janela de atendimento Grade de atendimento Capacidade Transportadoras Veículos …" at bounding box center [687, 314] width 1374 height 629
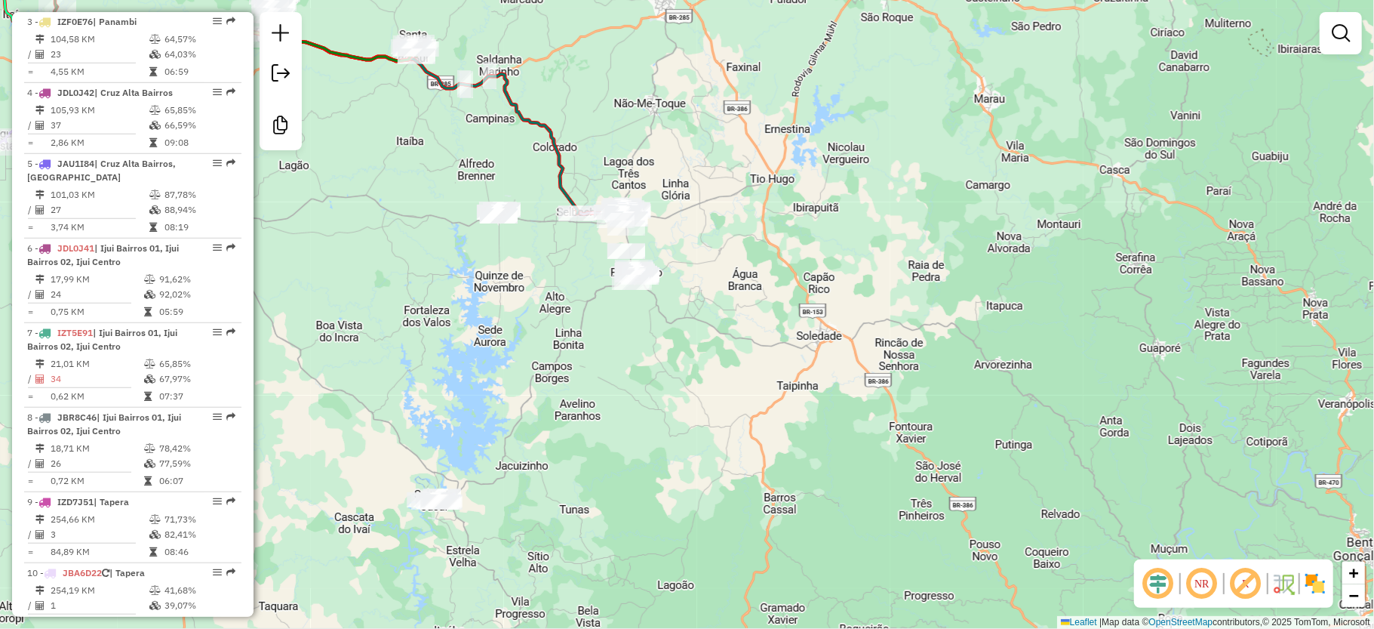
drag, startPoint x: 554, startPoint y: 405, endPoint x: 874, endPoint y: 300, distance: 337.0
click at [931, 296] on div "Janela de atendimento Grade de atendimento Capacidade Transportadoras Veículos …" at bounding box center [687, 314] width 1374 height 629
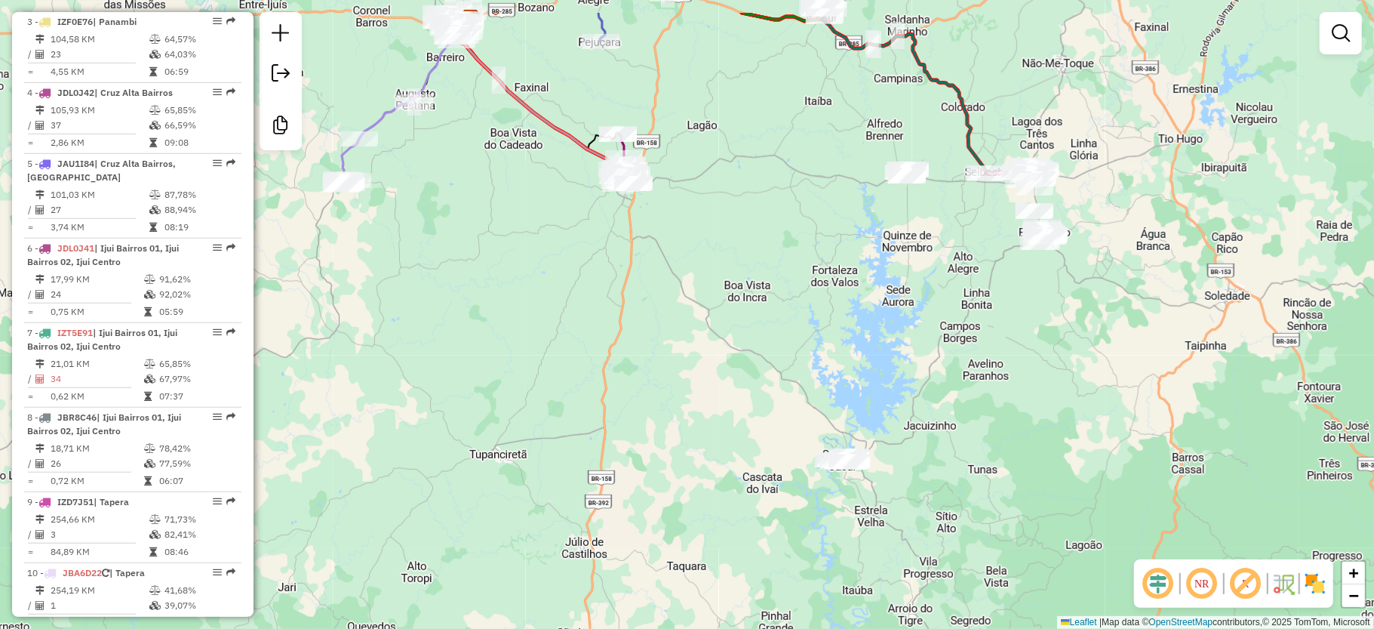
drag, startPoint x: 708, startPoint y: 373, endPoint x: 737, endPoint y: 457, distance: 89.5
click at [737, 457] on div "Janela de atendimento Grade de atendimento Capacidade Transportadoras Veículos …" at bounding box center [687, 314] width 1374 height 629
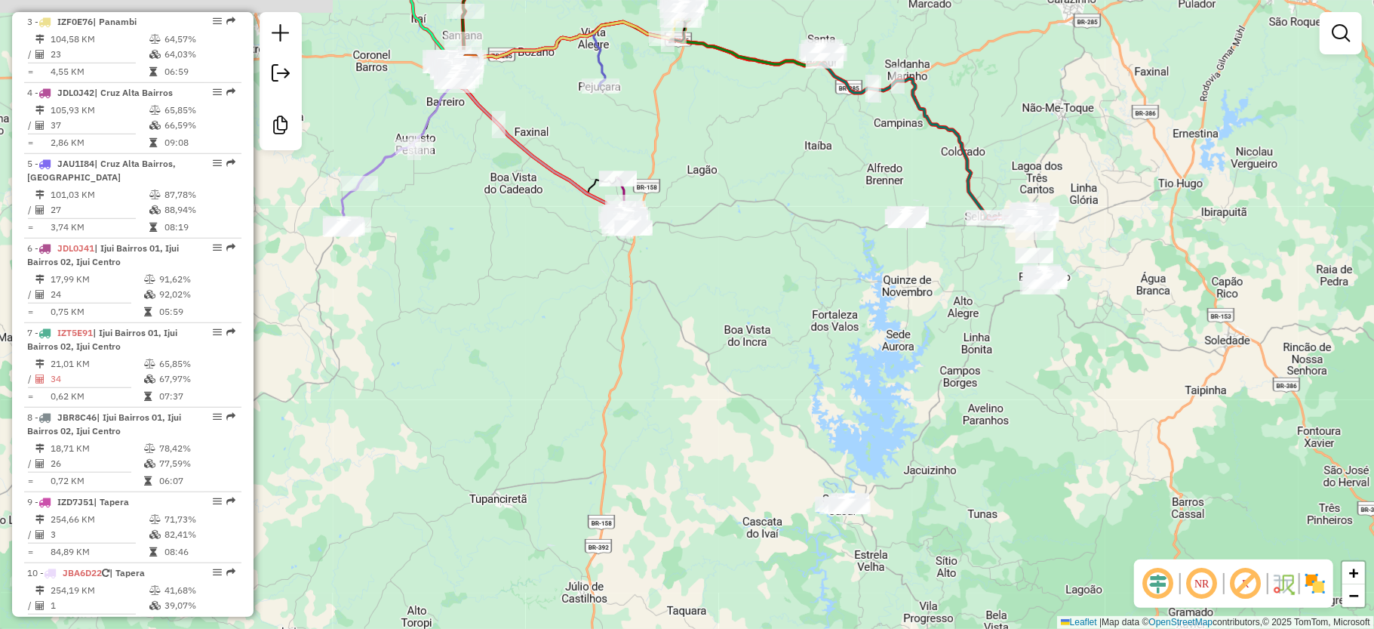
drag, startPoint x: 684, startPoint y: 306, endPoint x: 680, endPoint y: 347, distance: 40.9
click at [680, 347] on div "Janela de atendimento Grade de atendimento Capacidade Transportadoras Veículos …" at bounding box center [687, 314] width 1374 height 629
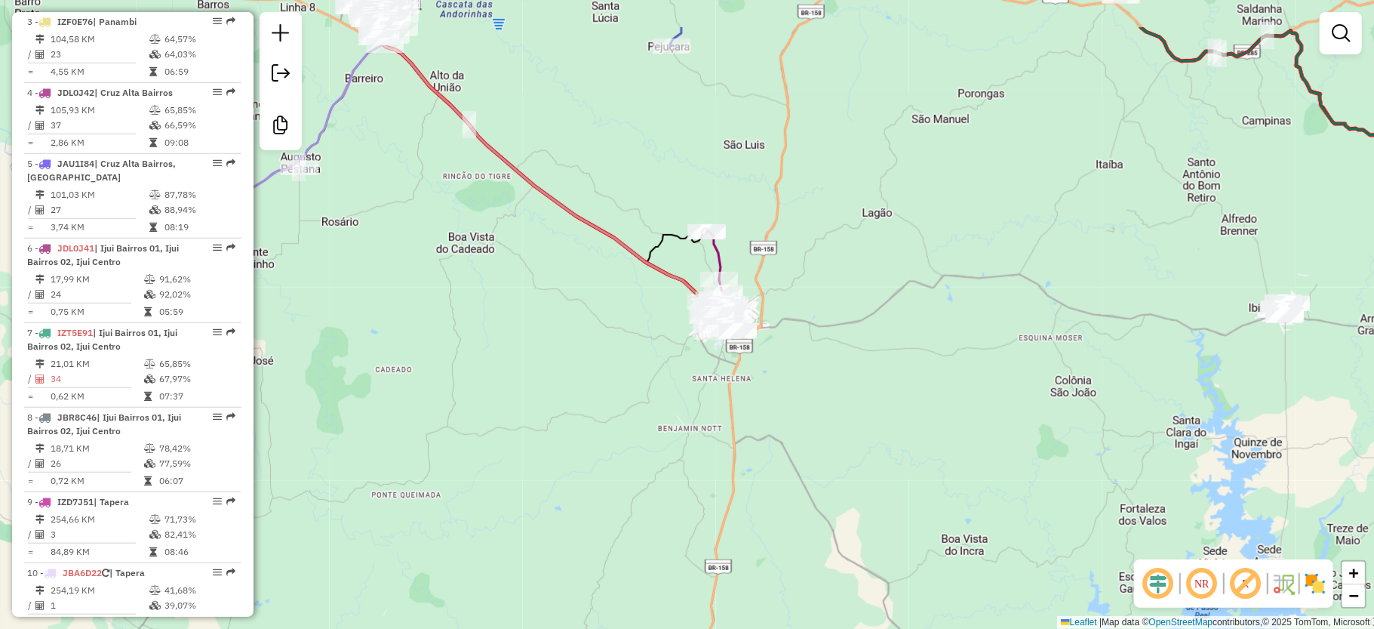
drag, startPoint x: 856, startPoint y: 336, endPoint x: 876, endPoint y: 360, distance: 31.6
click at [886, 364] on div "Janela de atendimento Grade de atendimento Capacidade Transportadoras Veículos …" at bounding box center [687, 314] width 1374 height 629
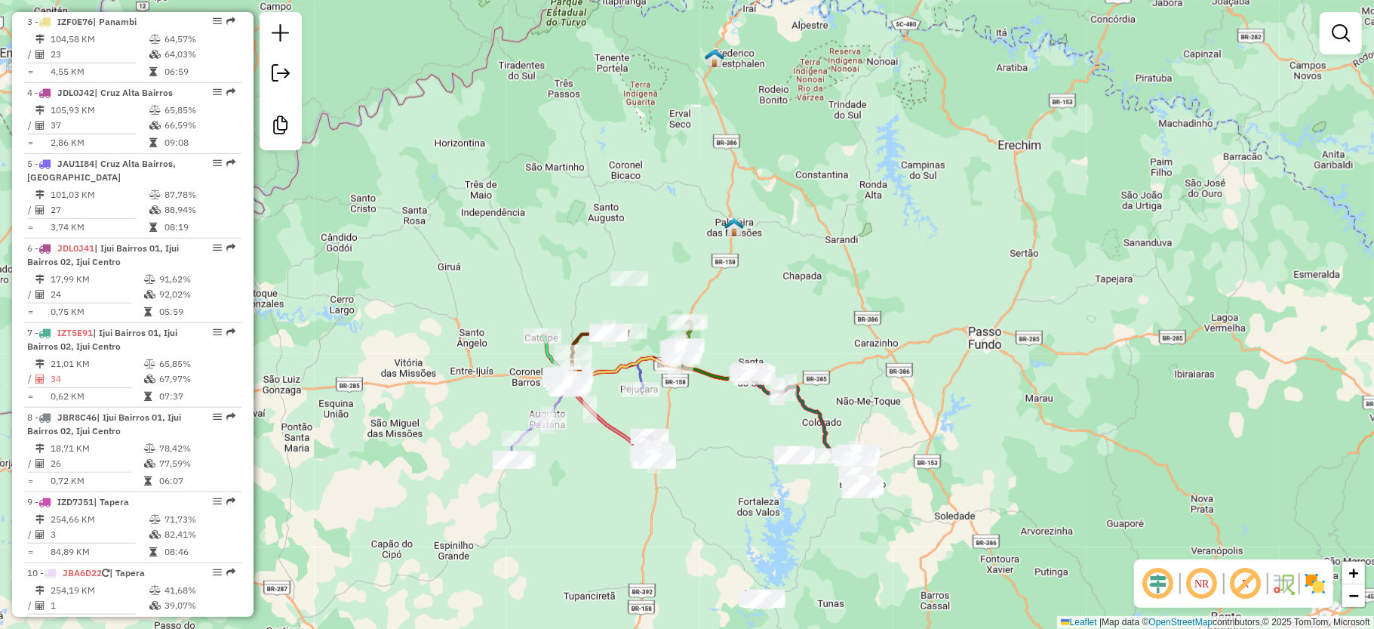
click at [895, 266] on div "Janela de atendimento Grade de atendimento Capacidade Transportadoras Veículos …" at bounding box center [687, 314] width 1374 height 629
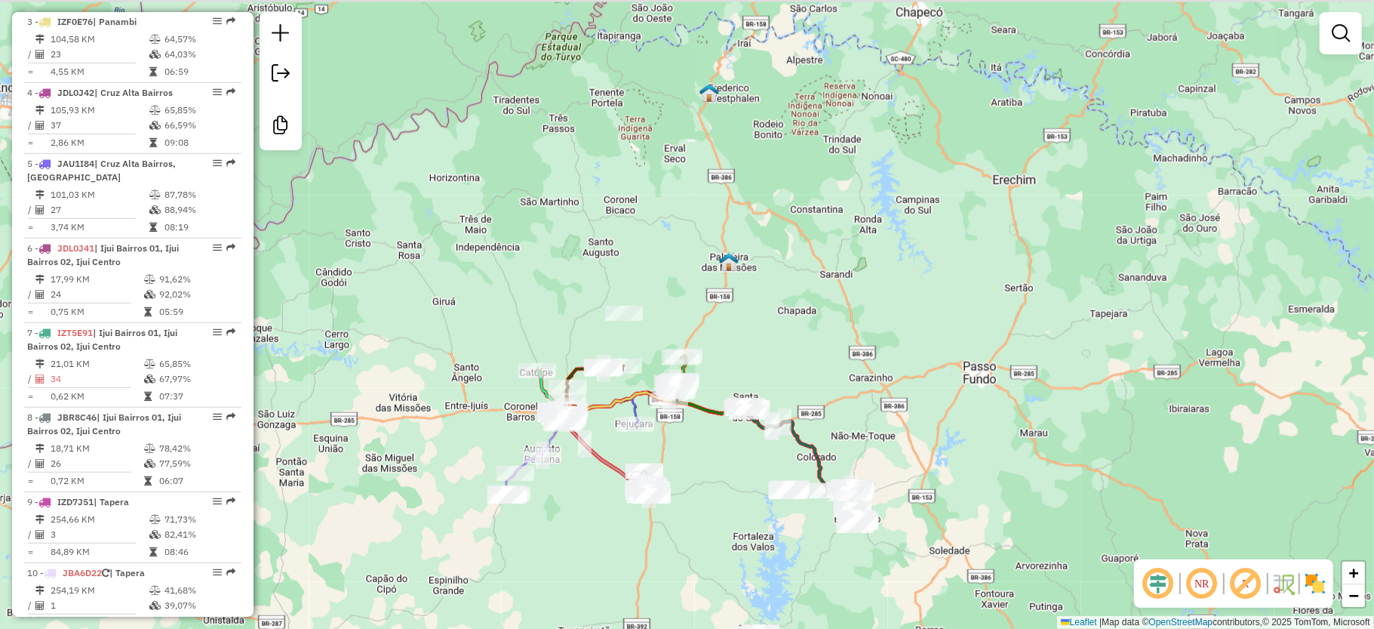
drag, startPoint x: 780, startPoint y: 248, endPoint x: 777, endPoint y: 229, distance: 18.4
click at [780, 248] on div "Janela de atendimento Grade de atendimento Capacidade Transportadoras Veículos …" at bounding box center [687, 314] width 1374 height 629
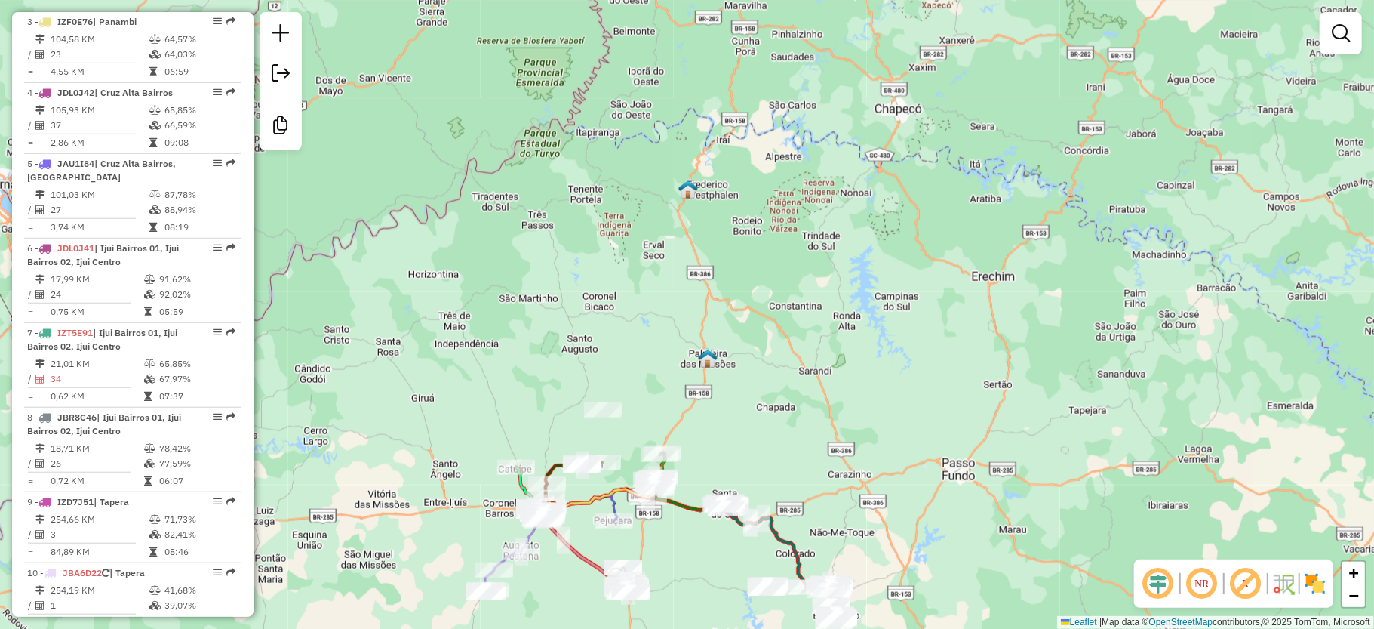
drag, startPoint x: 783, startPoint y: 228, endPoint x: 770, endPoint y: 279, distance: 53.1
click at [770, 279] on div "Janela de atendimento Grade de atendimento Capacidade Transportadoras Veículos …" at bounding box center [687, 314] width 1374 height 629
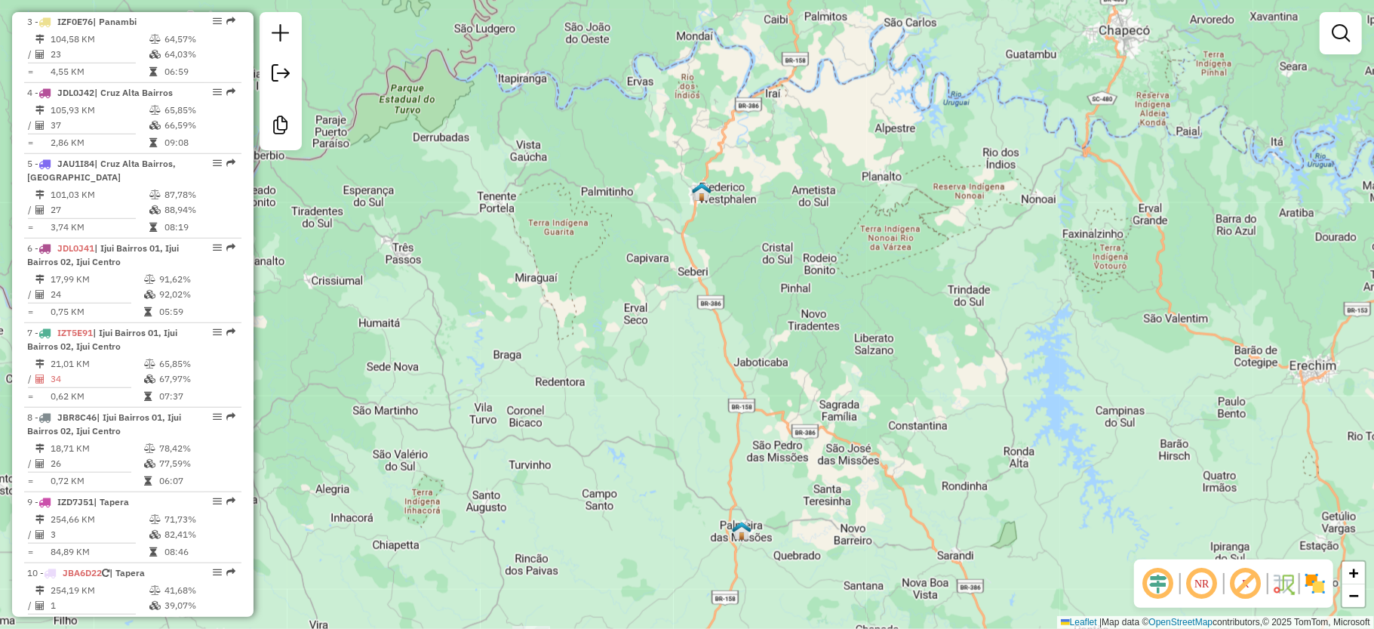
drag, startPoint x: 786, startPoint y: 355, endPoint x: 718, endPoint y: 180, distance: 187.8
click at [718, 182] on div "Janela de atendimento Grade de atendimento Capacidade Transportadoras Veículos …" at bounding box center [687, 314] width 1374 height 629
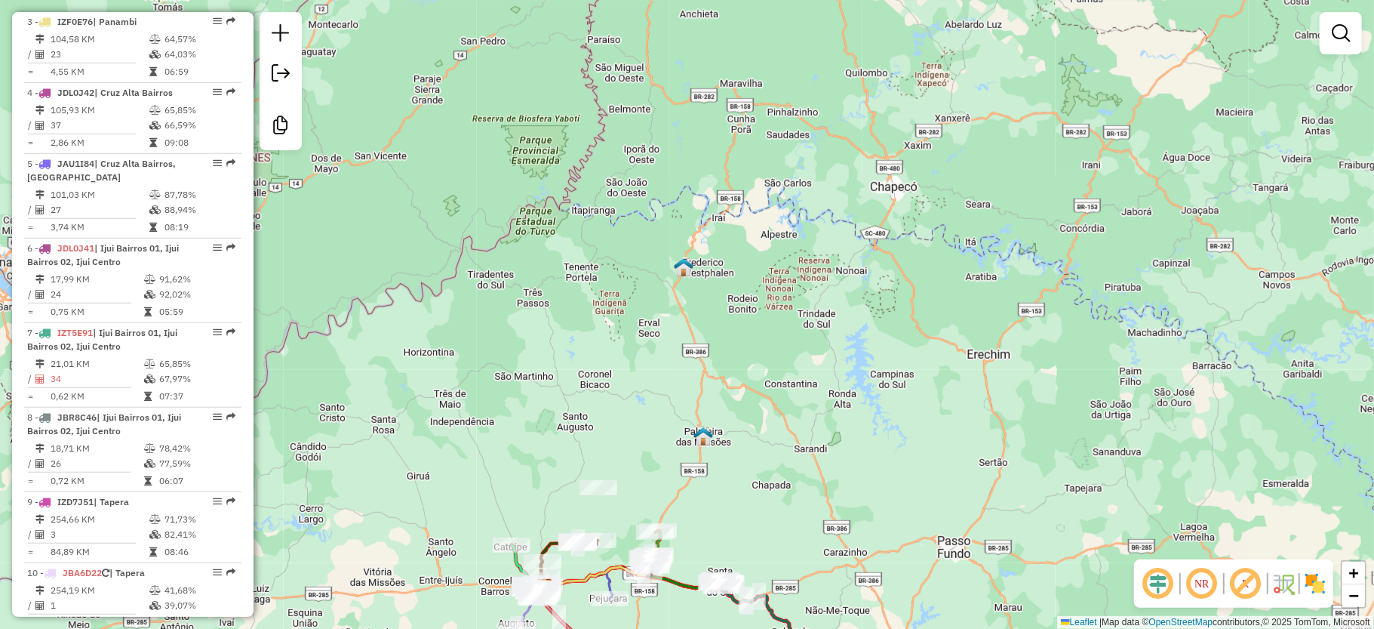
drag, startPoint x: 740, startPoint y: 188, endPoint x: 779, endPoint y: 347, distance: 163.8
click at [780, 337] on div "Janela de atendimento Grade de atendimento Capacidade Transportadoras Veículos …" at bounding box center [687, 314] width 1374 height 629
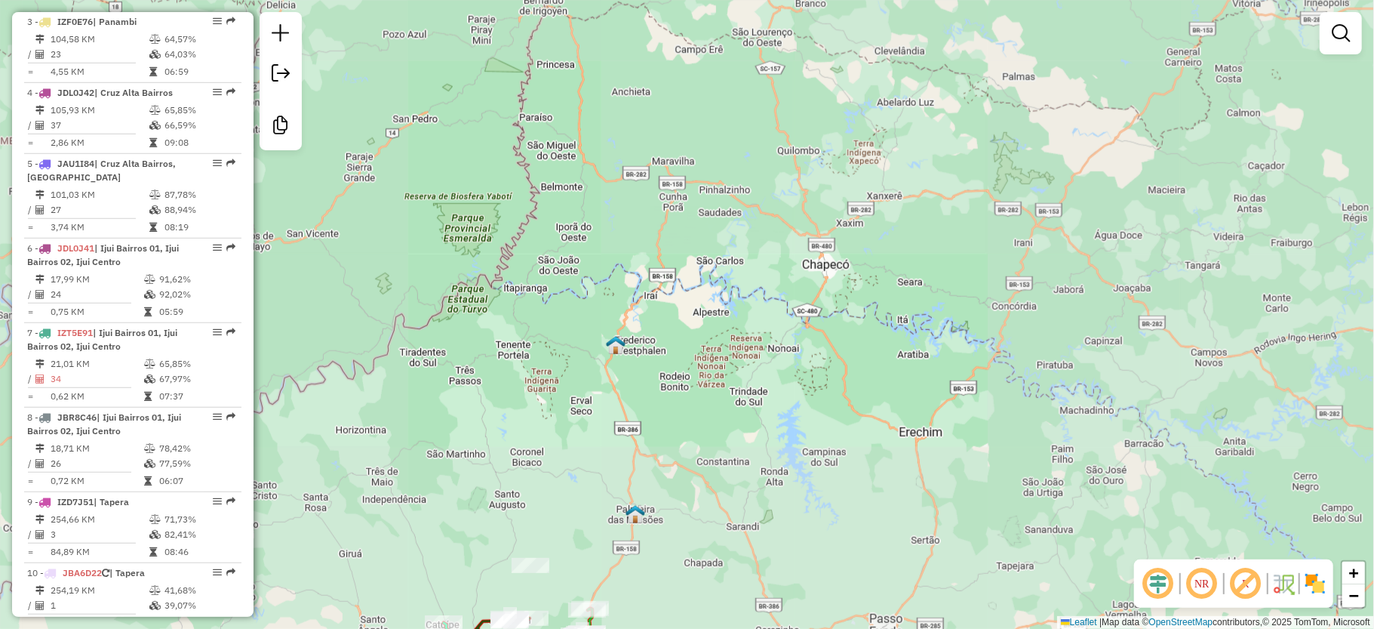
drag, startPoint x: 635, startPoint y: 387, endPoint x: 626, endPoint y: 270, distance: 117.4
click at [620, 306] on div "Janela de atendimento Grade de atendimento Capacidade Transportadoras Veículos …" at bounding box center [687, 314] width 1374 height 629
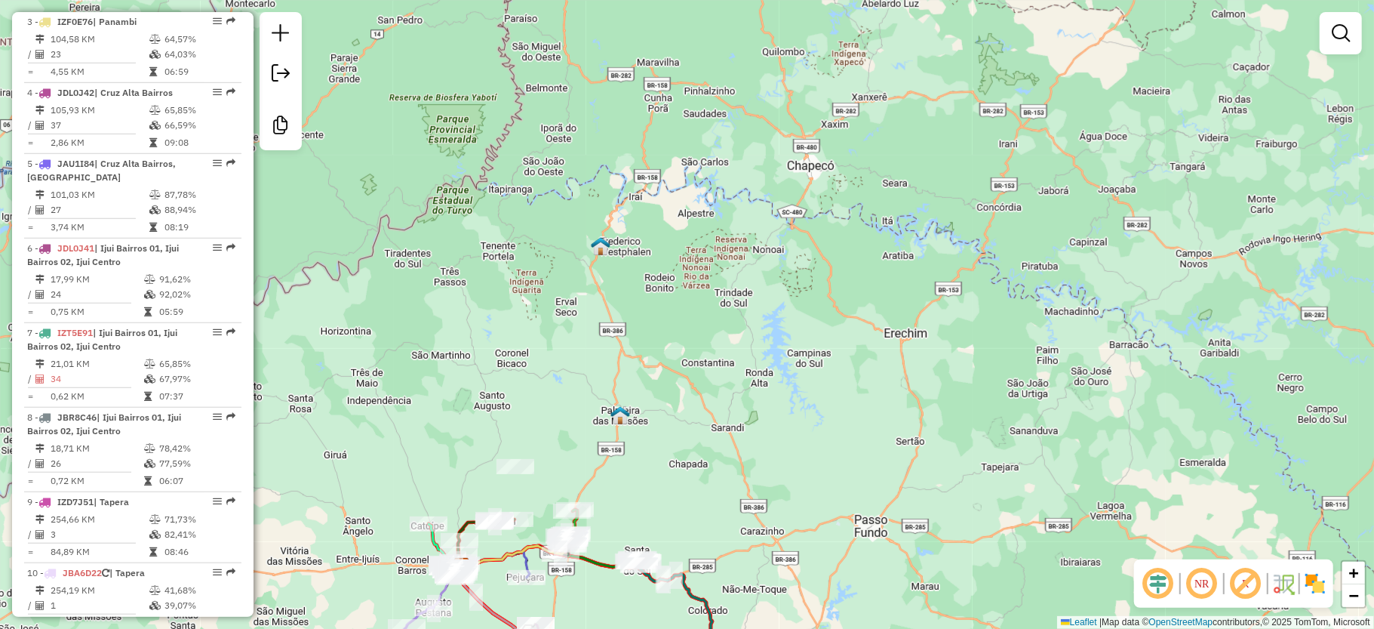
drag, startPoint x: 698, startPoint y: 453, endPoint x: 746, endPoint y: 429, distance: 53.0
click at [707, 430] on div "Janela de atendimento Grade de atendimento Capacidade Transportadoras Veículos …" at bounding box center [687, 314] width 1374 height 629
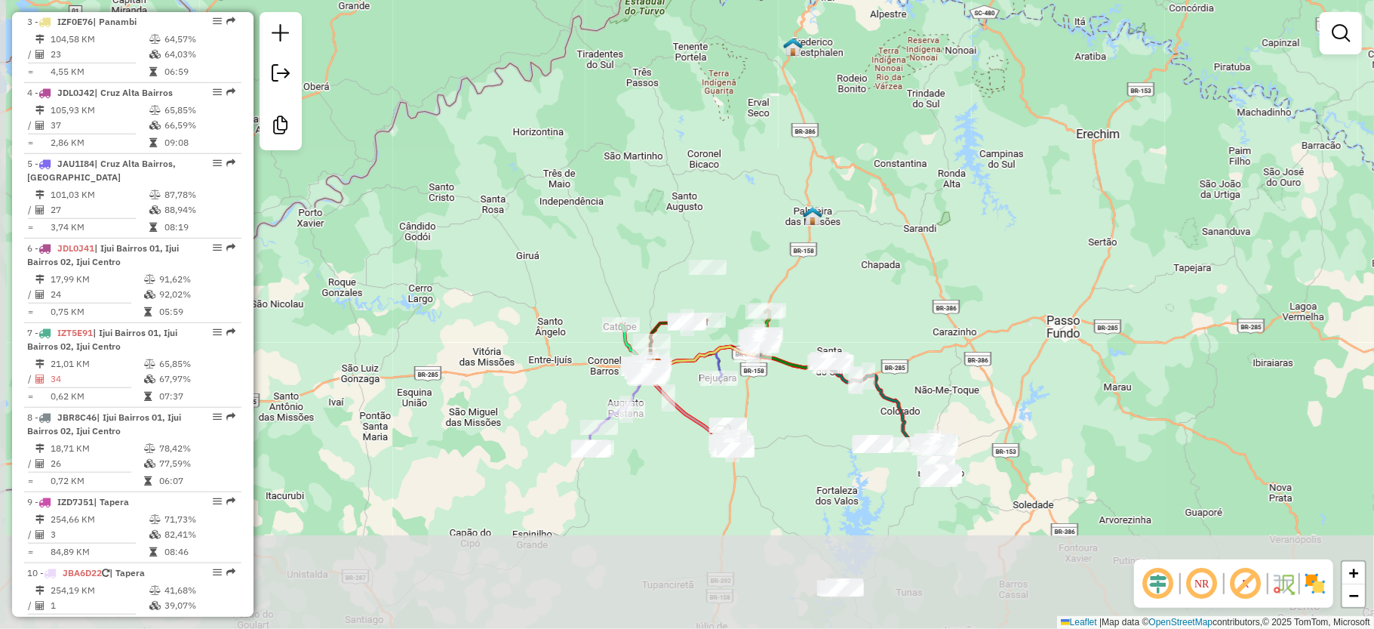
drag, startPoint x: 897, startPoint y: 266, endPoint x: 924, endPoint y: 232, distance: 43.5
click at [924, 232] on div "Janela de atendimento Grade de atendimento Capacidade Transportadoras Veículos …" at bounding box center [687, 314] width 1374 height 629
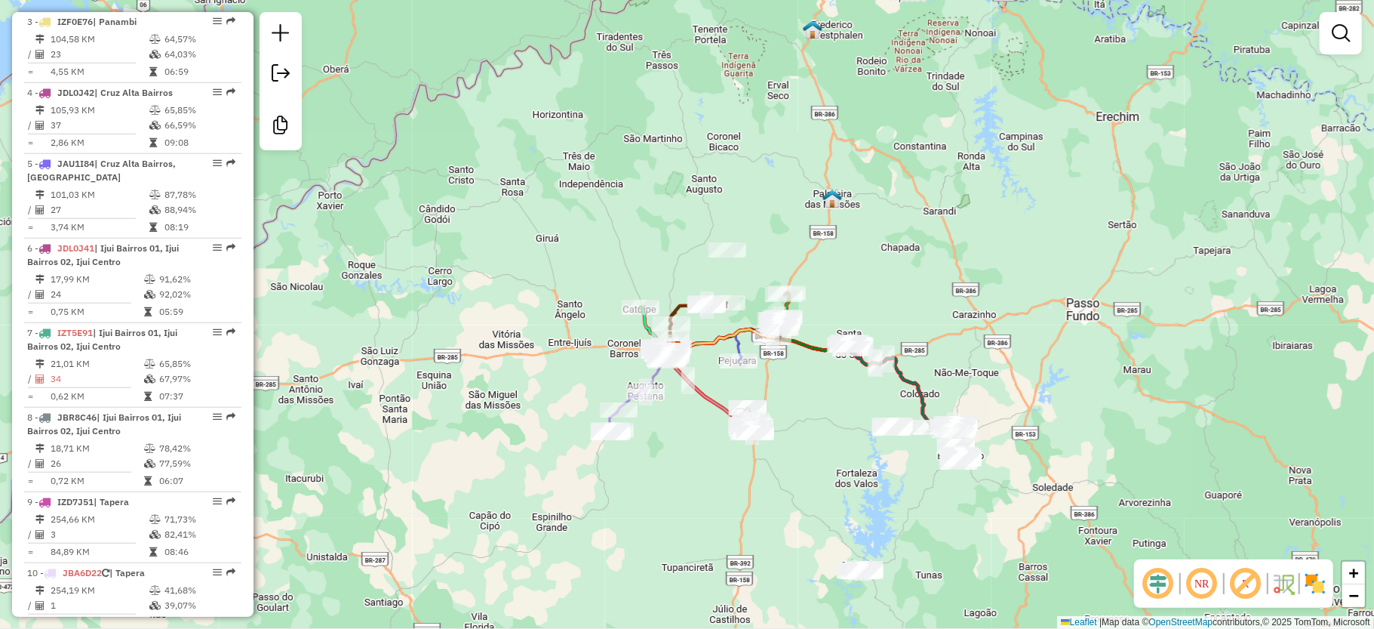
drag, startPoint x: 850, startPoint y: 279, endPoint x: 819, endPoint y: 257, distance: 37.9
click at [870, 260] on div "Janela de atendimento Grade de atendimento Capacidade Transportadoras Veículos …" at bounding box center [687, 314] width 1374 height 629
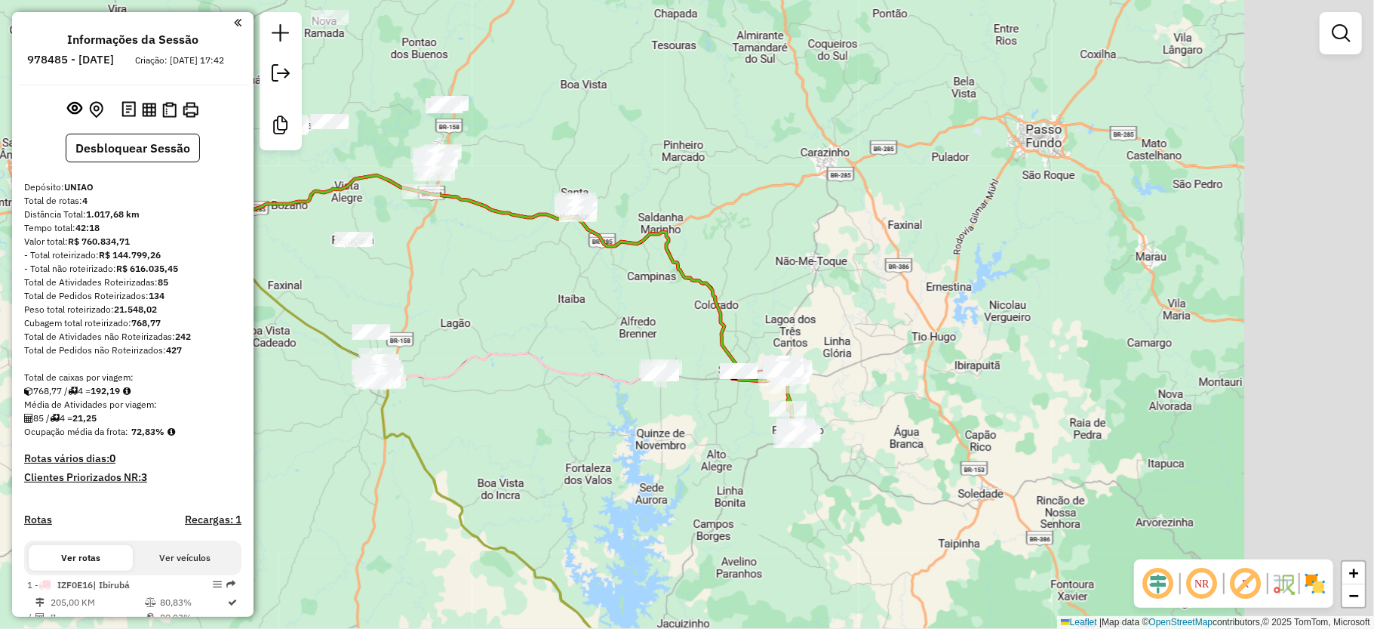
drag, startPoint x: 723, startPoint y: 364, endPoint x: 671, endPoint y: 343, distance: 56.2
click at [589, 338] on div "Janela de atendimento Grade de atendimento Capacidade Transportadoras Veículos …" at bounding box center [687, 314] width 1374 height 629
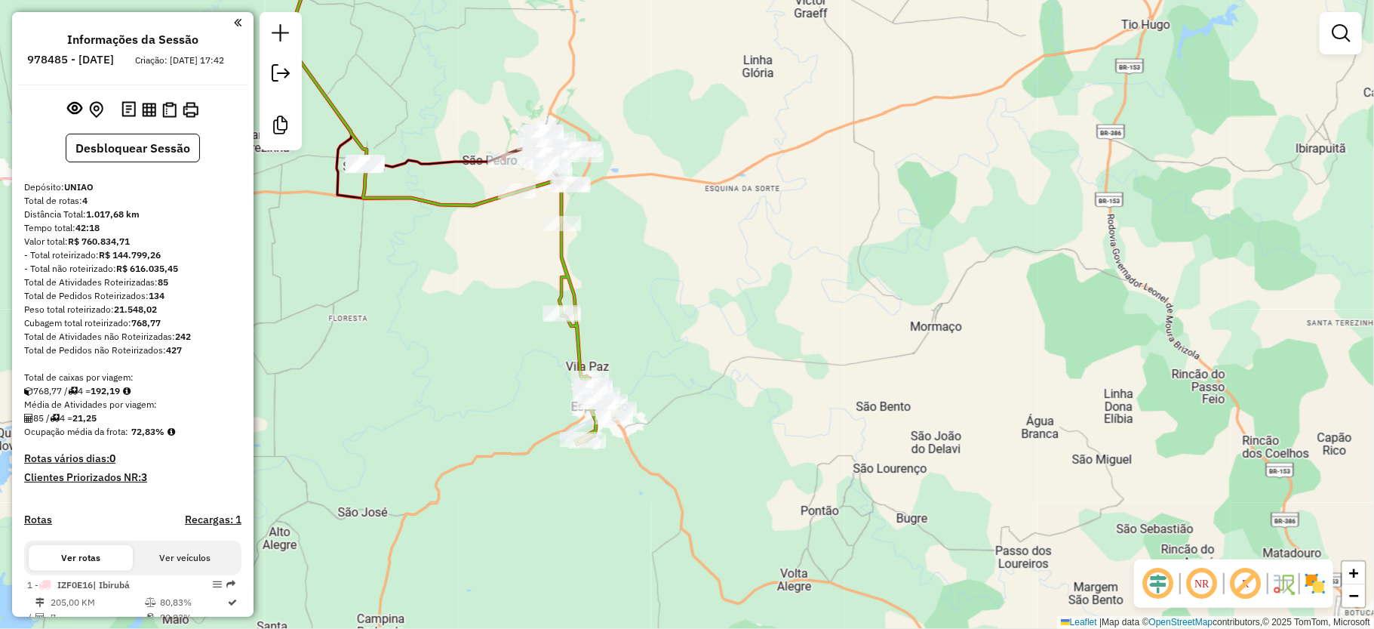
drag, startPoint x: 794, startPoint y: 306, endPoint x: 658, endPoint y: 112, distance: 236.2
click at [656, 112] on div "Janela de atendimento Grade de atendimento Capacidade Transportadoras Veículos …" at bounding box center [687, 314] width 1374 height 629
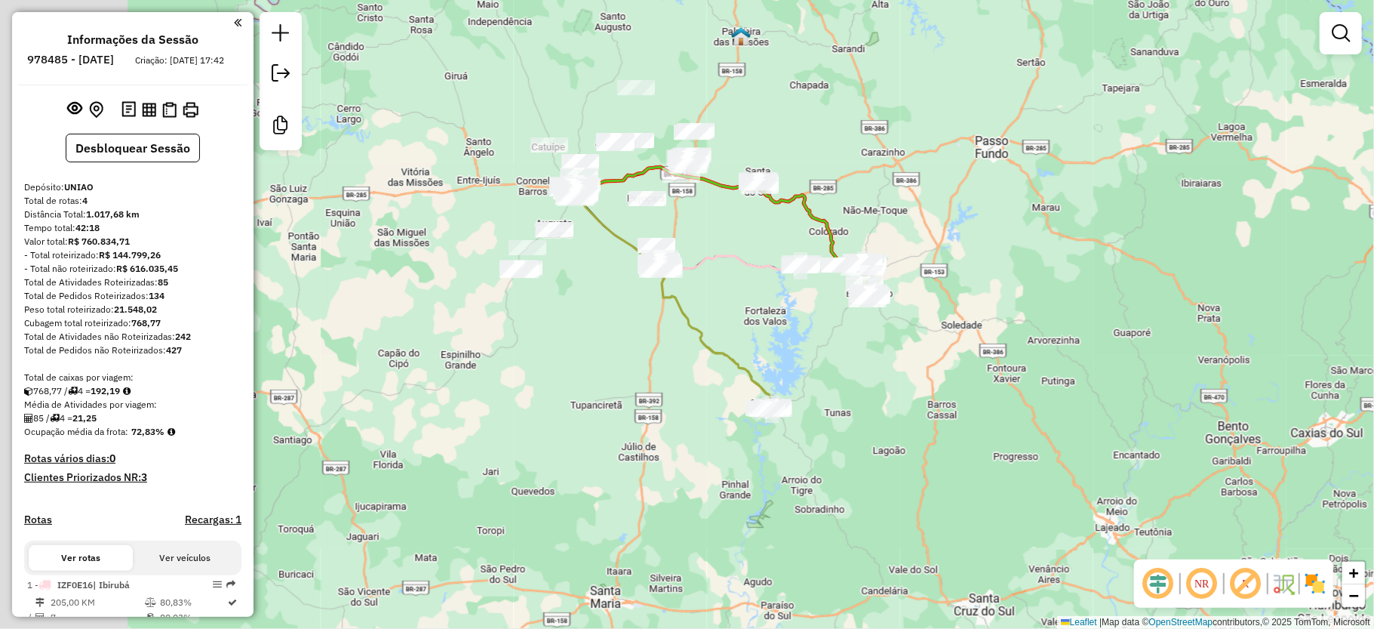
drag, startPoint x: 737, startPoint y: 353, endPoint x: 937, endPoint y: 465, distance: 229.1
click at [937, 465] on div "Janela de atendimento Grade de atendimento Capacidade Transportadoras Veículos …" at bounding box center [687, 314] width 1374 height 629
drag, startPoint x: 687, startPoint y: 309, endPoint x: 794, endPoint y: 424, distance: 157.0
click at [774, 409] on icon at bounding box center [716, 337] width 115 height 143
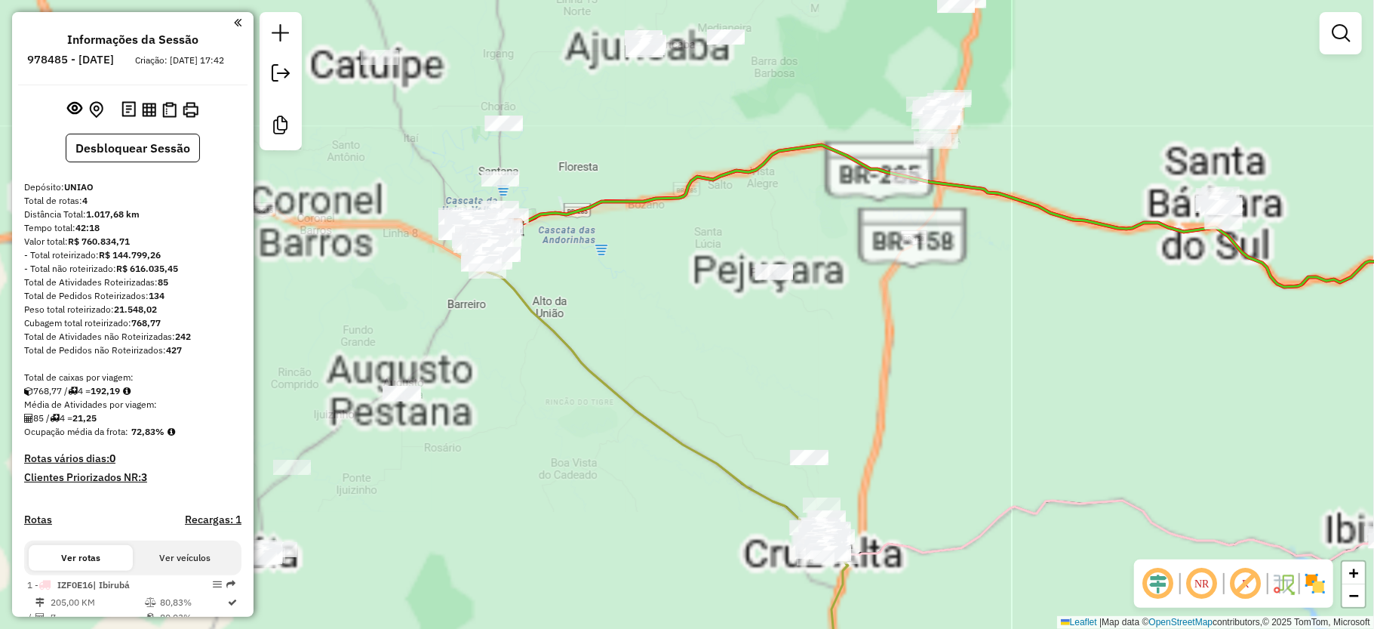
drag, startPoint x: 894, startPoint y: 497, endPoint x: 722, endPoint y: 390, distance: 203.0
click at [700, 318] on div "Janela de atendimento Grade de atendimento Capacidade Transportadoras Veículos …" at bounding box center [687, 314] width 1374 height 629
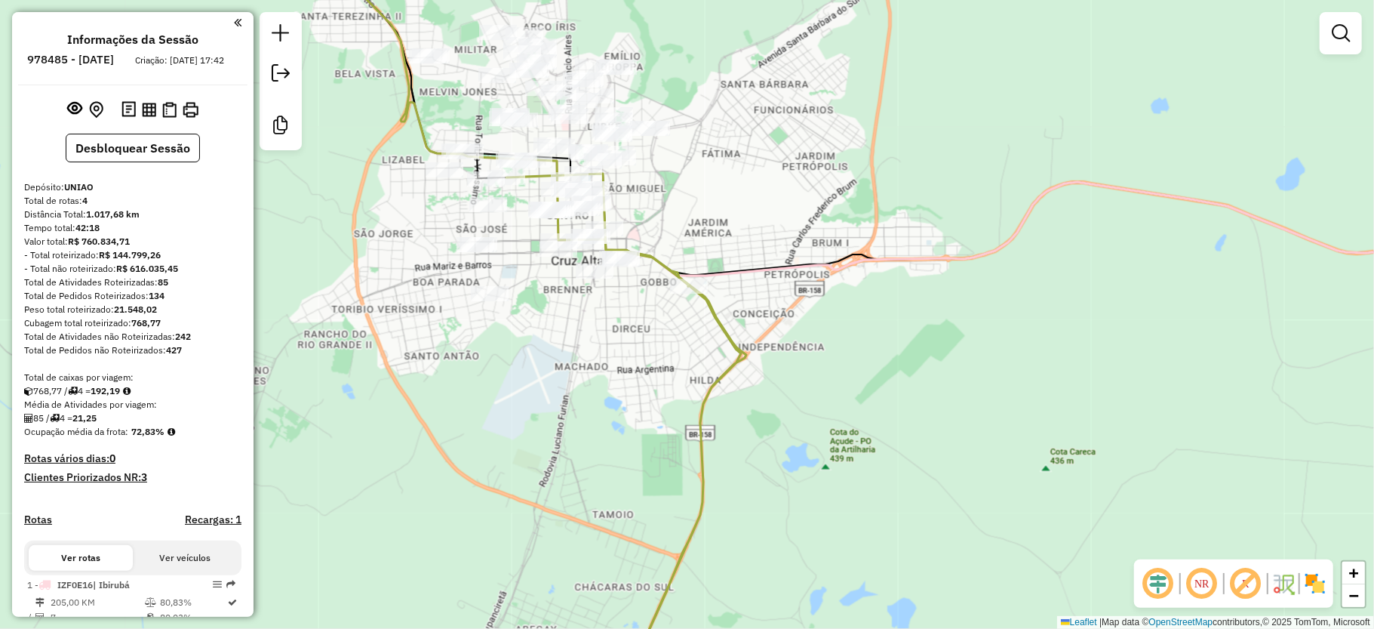
drag, startPoint x: 737, startPoint y: 190, endPoint x: 738, endPoint y: 252, distance: 61.9
click at [741, 248] on div "Janela de atendimento Grade de atendimento Capacidade Transportadoras Veículos …" at bounding box center [687, 314] width 1374 height 629
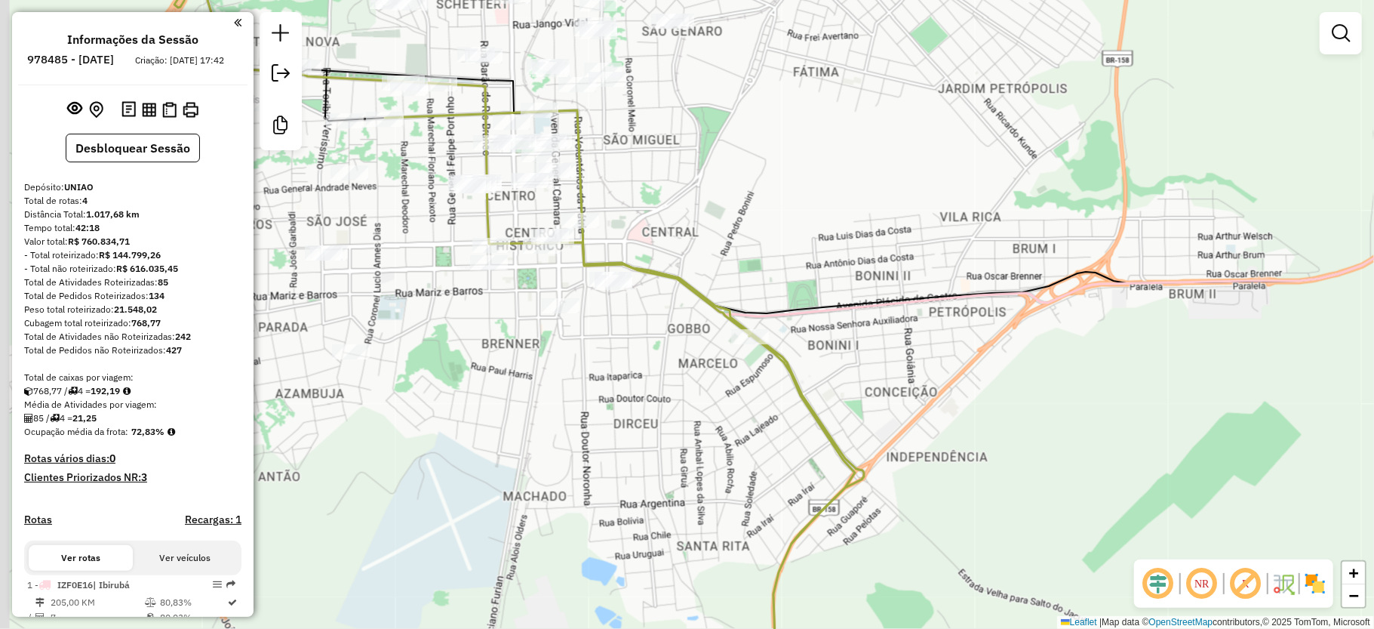
drag, startPoint x: 697, startPoint y: 227, endPoint x: 716, endPoint y: 229, distance: 19.0
click at [716, 229] on div "Janela de atendimento Grade de atendimento Capacidade Transportadoras Veículos …" at bounding box center [687, 314] width 1374 height 629
